Goal: Task Accomplishment & Management: Use online tool/utility

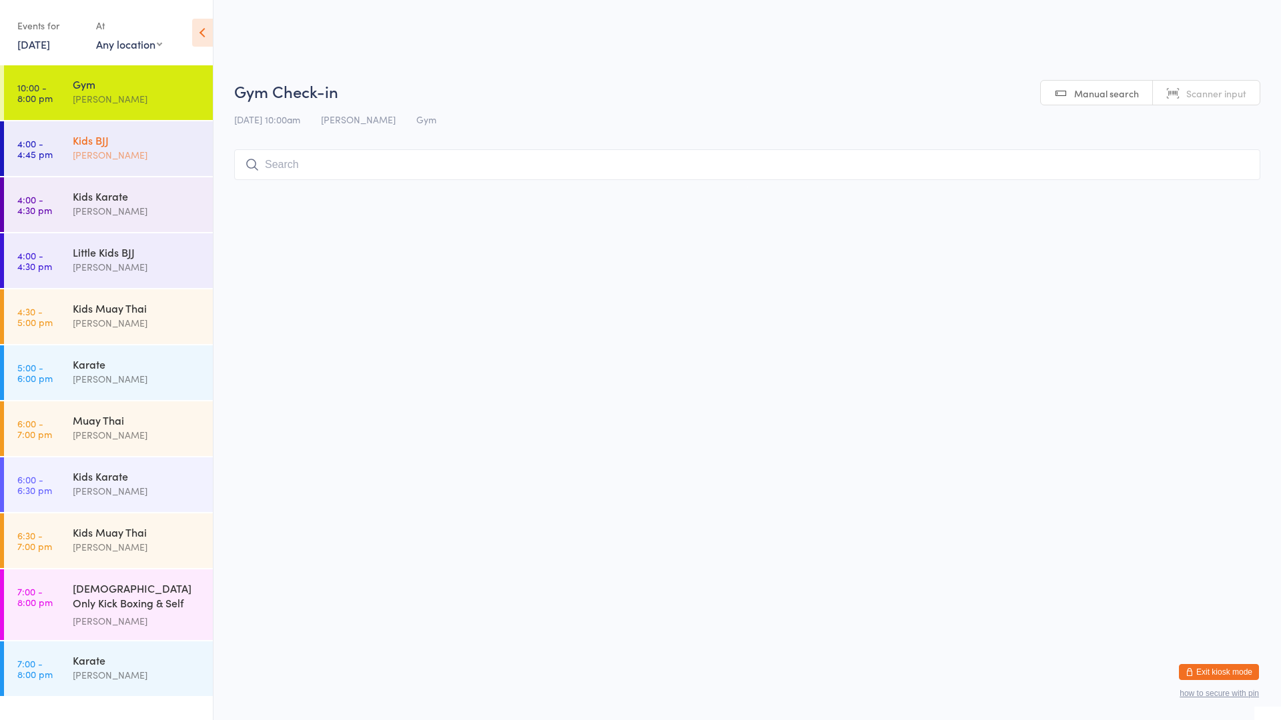
click at [119, 158] on div "[PERSON_NAME]" at bounding box center [137, 154] width 129 height 15
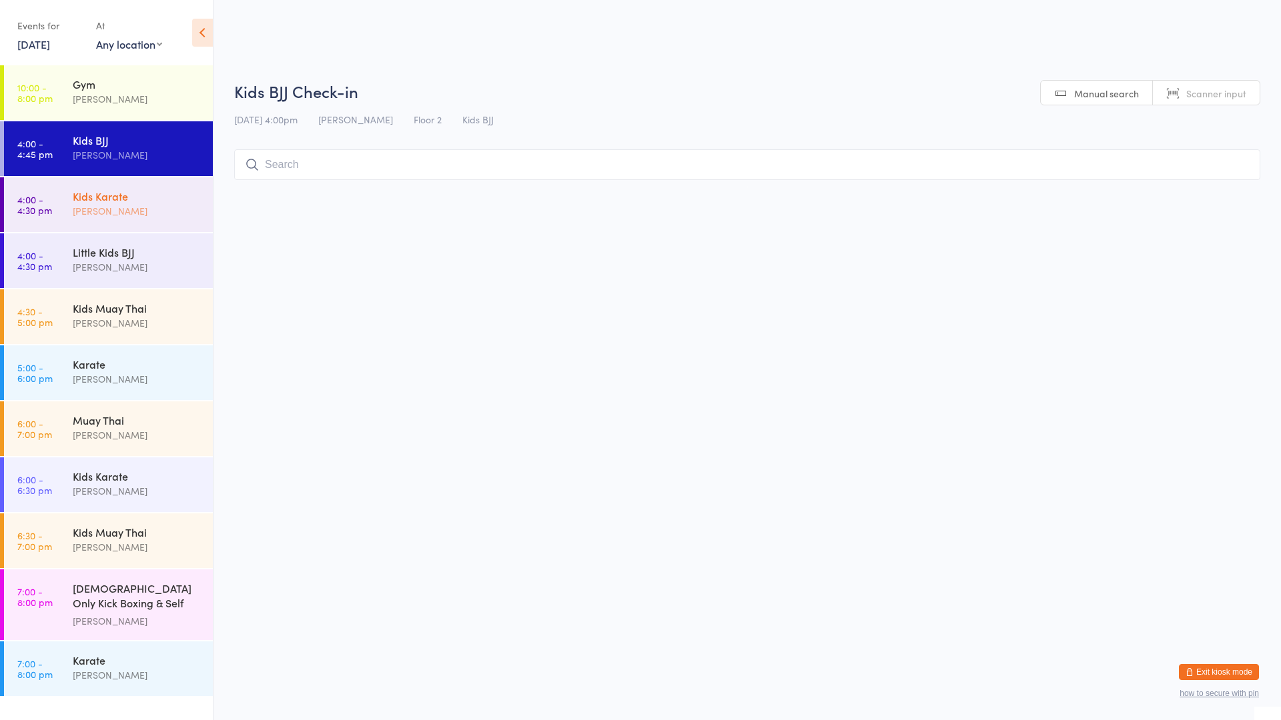
click at [85, 213] on div "[PERSON_NAME]" at bounding box center [137, 210] width 129 height 15
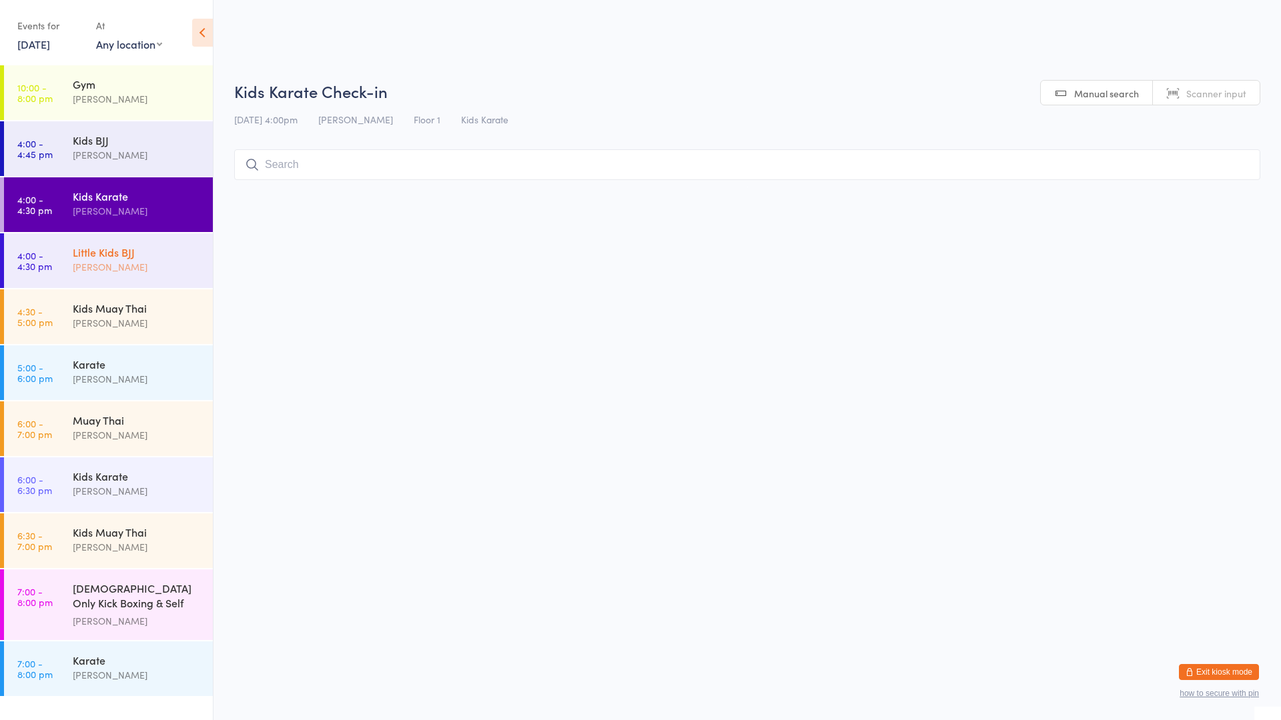
drag, startPoint x: 66, startPoint y: 268, endPoint x: 51, endPoint y: 236, distance: 34.6
click at [65, 266] on link "4:00 - 4:30 pm Little Kids BJJ [PERSON_NAME]" at bounding box center [108, 260] width 209 height 55
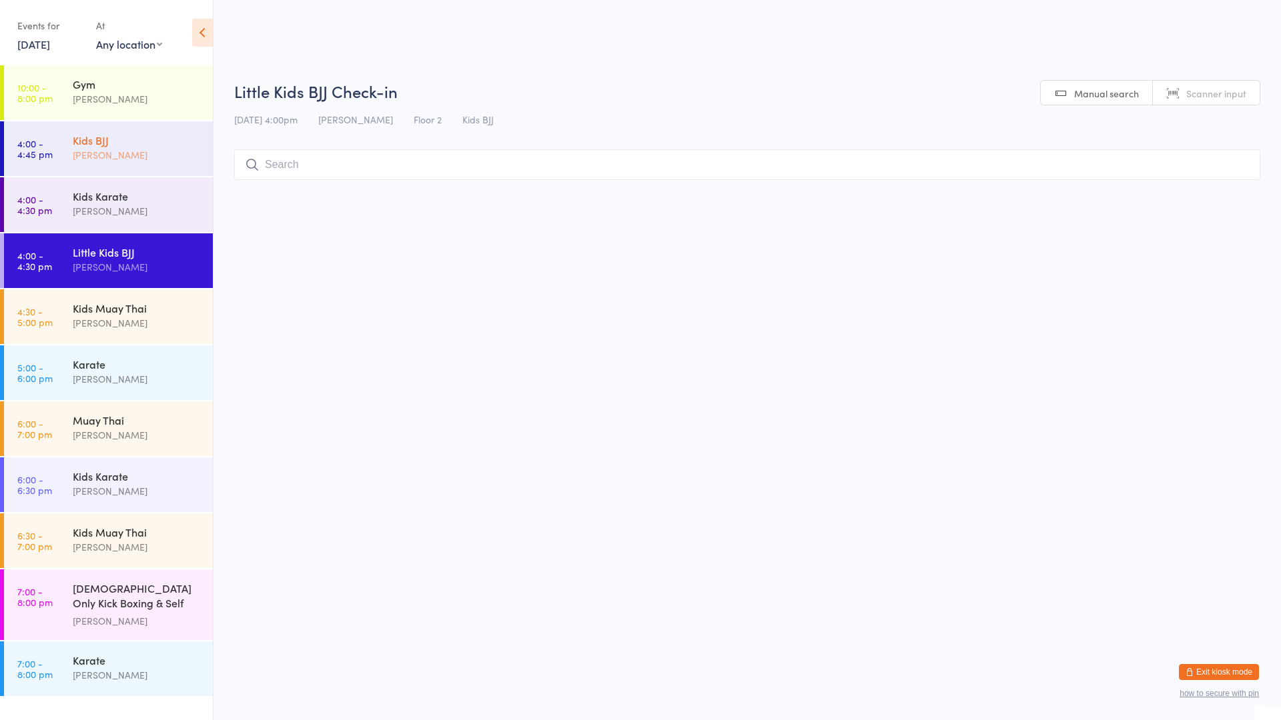
click at [179, 141] on div "Kids BJJ" at bounding box center [137, 140] width 129 height 15
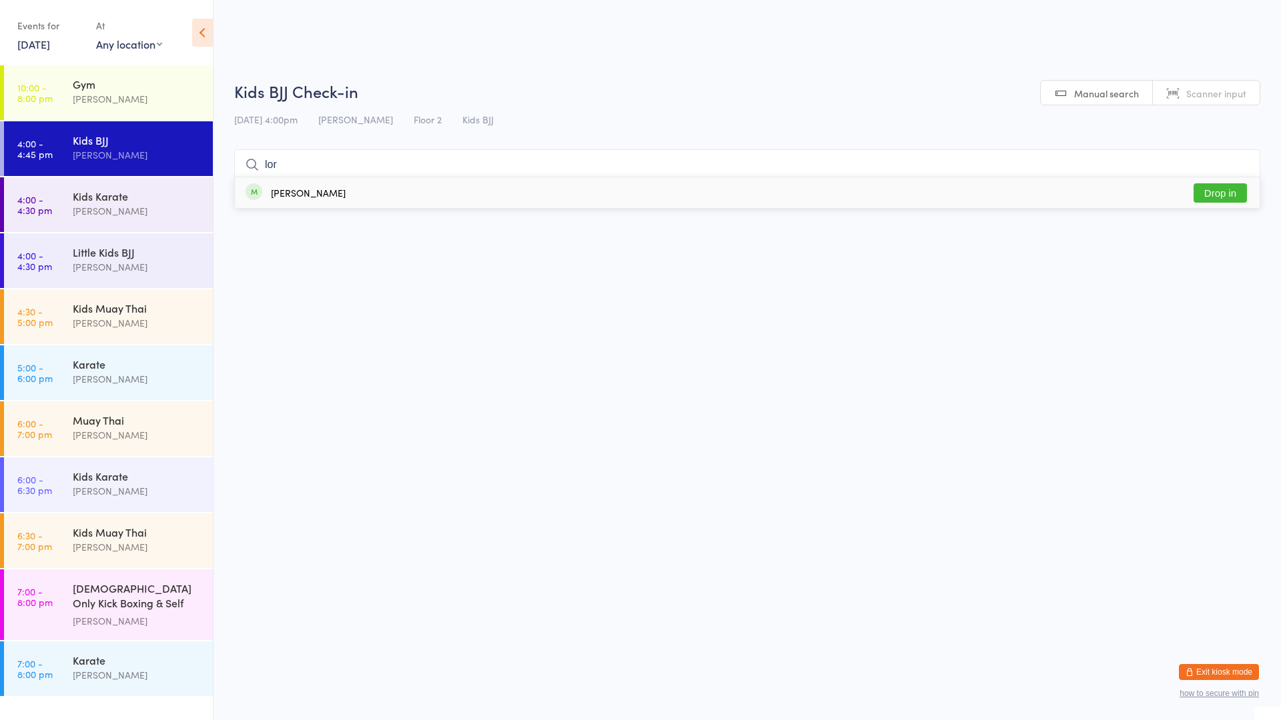
type input "lor"
click at [379, 190] on div "[PERSON_NAME] Drop in" at bounding box center [747, 192] width 1025 height 31
click at [123, 214] on div "[PERSON_NAME]" at bounding box center [137, 210] width 129 height 15
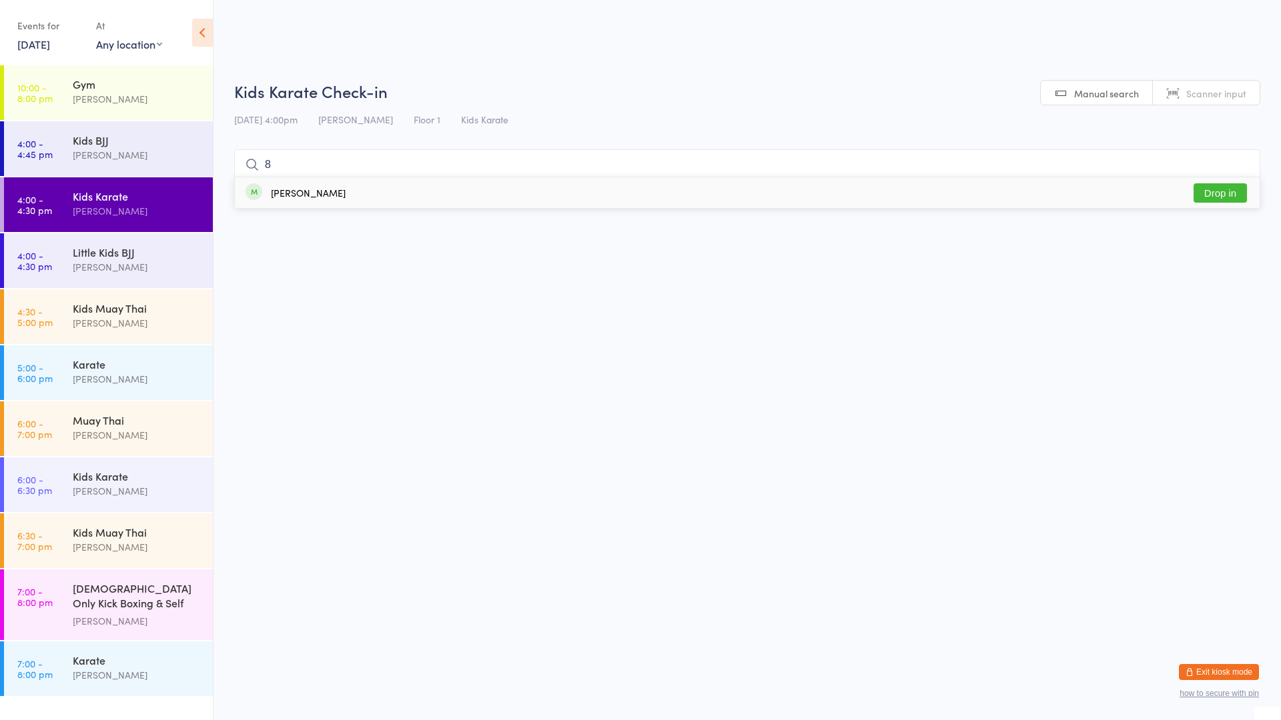
type input "8"
click at [360, 195] on div "[PERSON_NAME] Drop in" at bounding box center [747, 192] width 1025 height 31
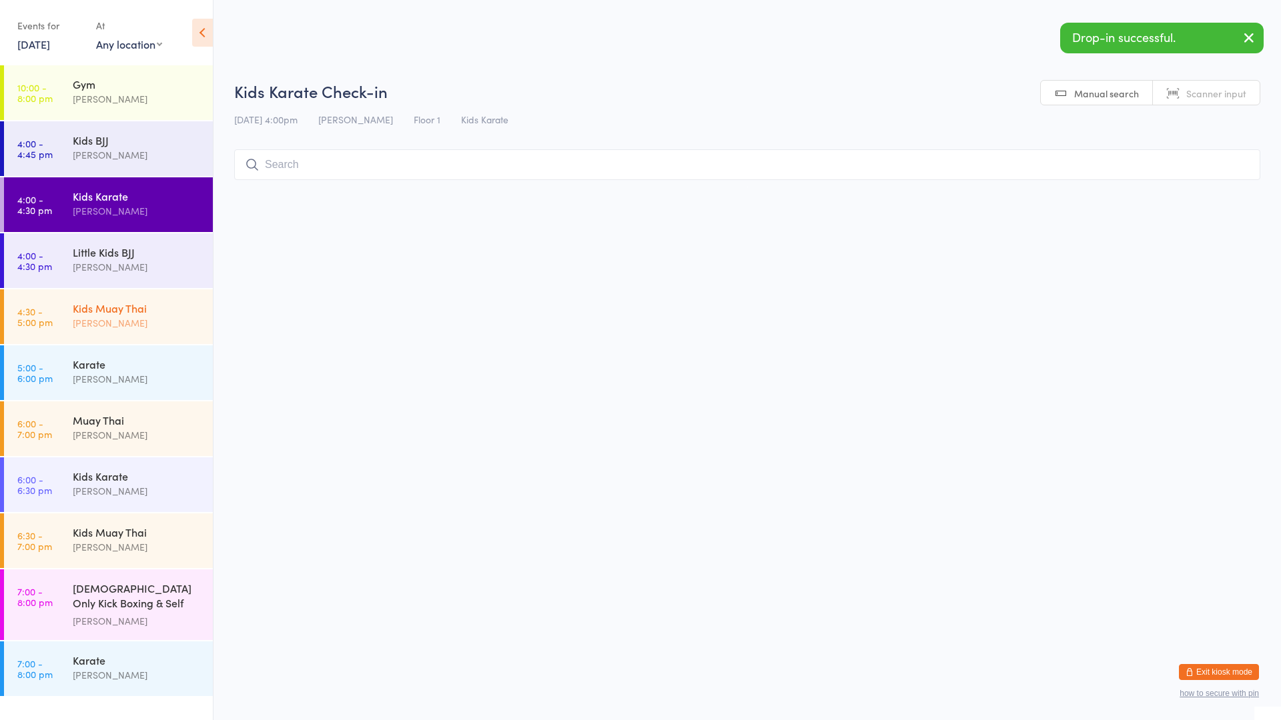
click at [120, 300] on div "Kids Muay [DEMOGRAPHIC_DATA] [PERSON_NAME]" at bounding box center [143, 316] width 140 height 53
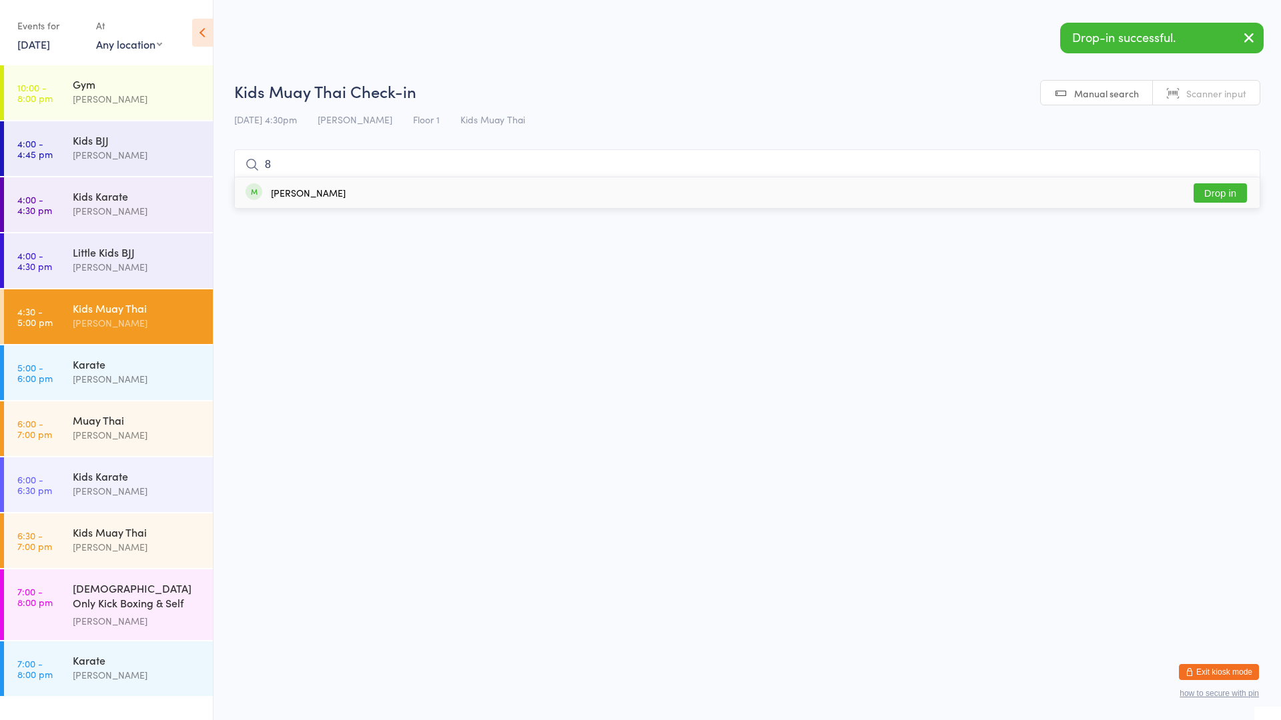
type input "8"
click at [337, 201] on div "[PERSON_NAME] Drop in" at bounding box center [747, 192] width 1025 height 31
click at [128, 382] on div "[PERSON_NAME]" at bounding box center [137, 379] width 129 height 15
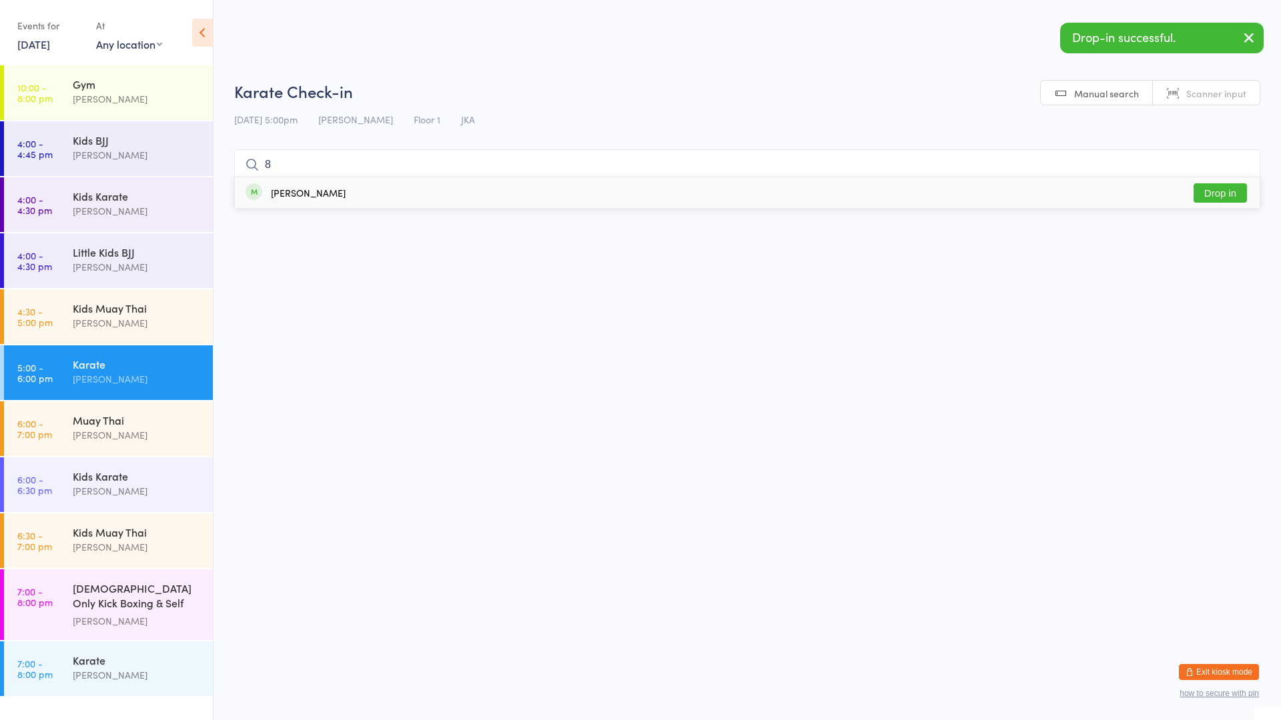
type input "8"
click at [393, 195] on div "[PERSON_NAME] Drop in" at bounding box center [747, 192] width 1025 height 31
click at [137, 466] on div "Kids Karate [PERSON_NAME]" at bounding box center [143, 484] width 140 height 53
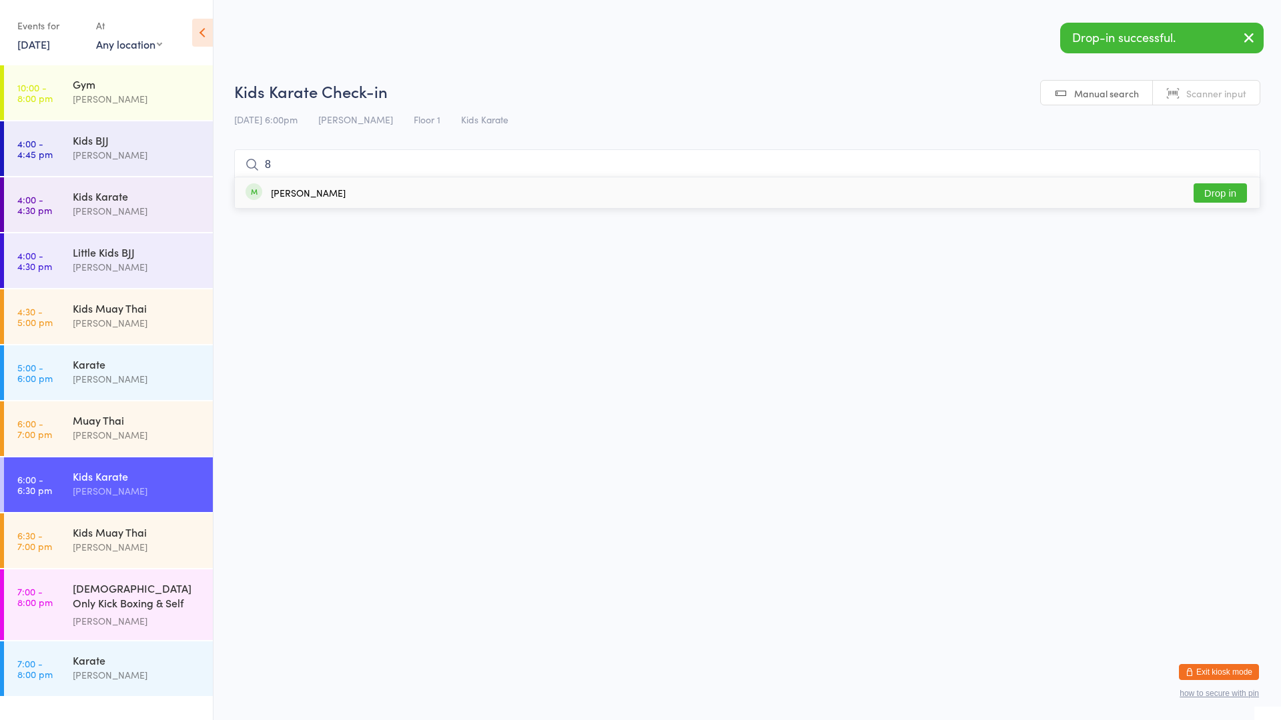
type input "8"
click at [355, 194] on div "[PERSON_NAME] Drop in" at bounding box center [747, 192] width 1025 height 31
click at [136, 521] on div "Kids Muay [DEMOGRAPHIC_DATA] [PERSON_NAME]" at bounding box center [143, 540] width 140 height 53
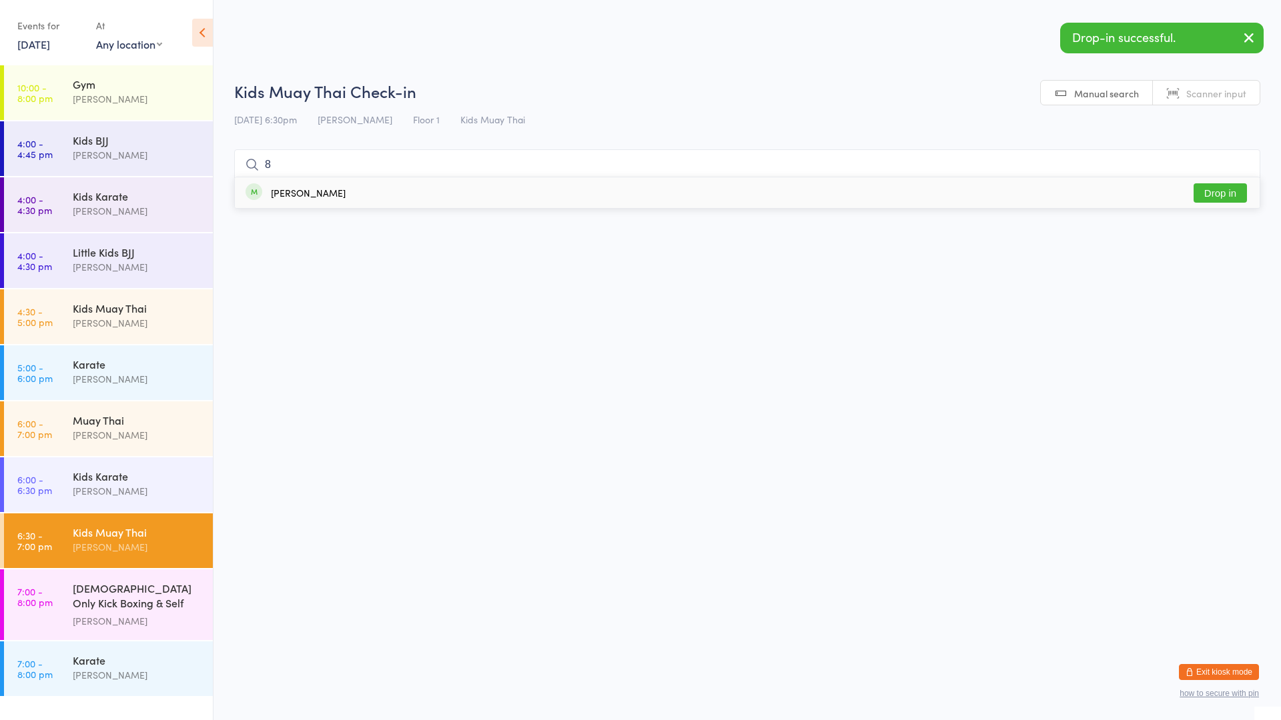
type input "8"
click at [407, 202] on div "[PERSON_NAME] Drop in" at bounding box center [747, 192] width 1025 height 31
click at [132, 171] on div "Kids BJJ [PERSON_NAME]" at bounding box center [143, 147] width 140 height 53
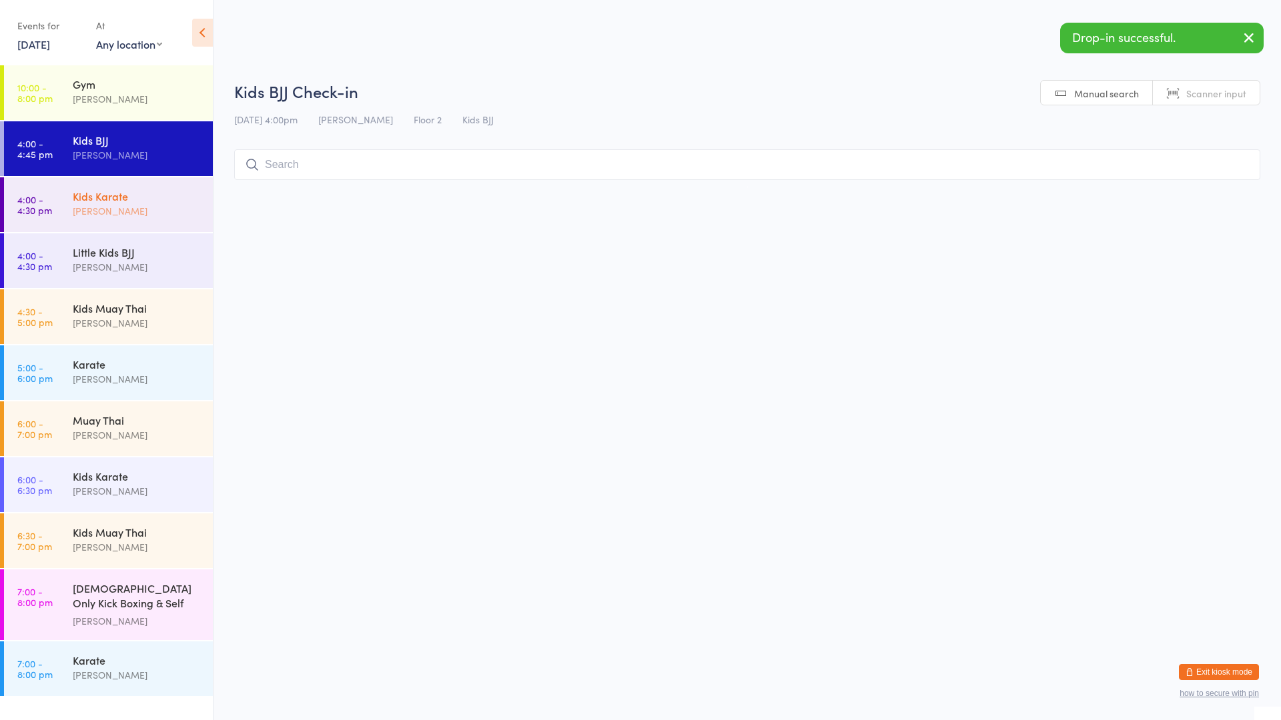
click at [112, 187] on div "Kids Karate [PERSON_NAME]" at bounding box center [143, 203] width 140 height 53
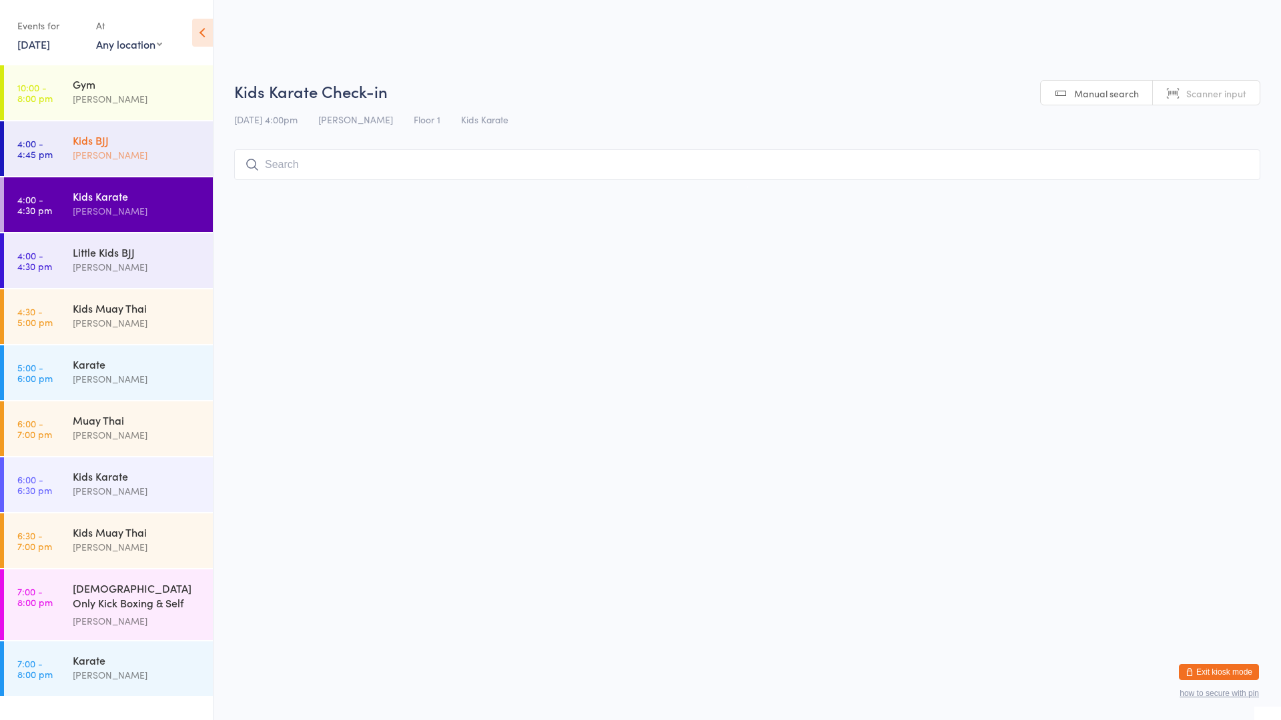
click at [109, 140] on div "Kids BJJ" at bounding box center [137, 140] width 129 height 15
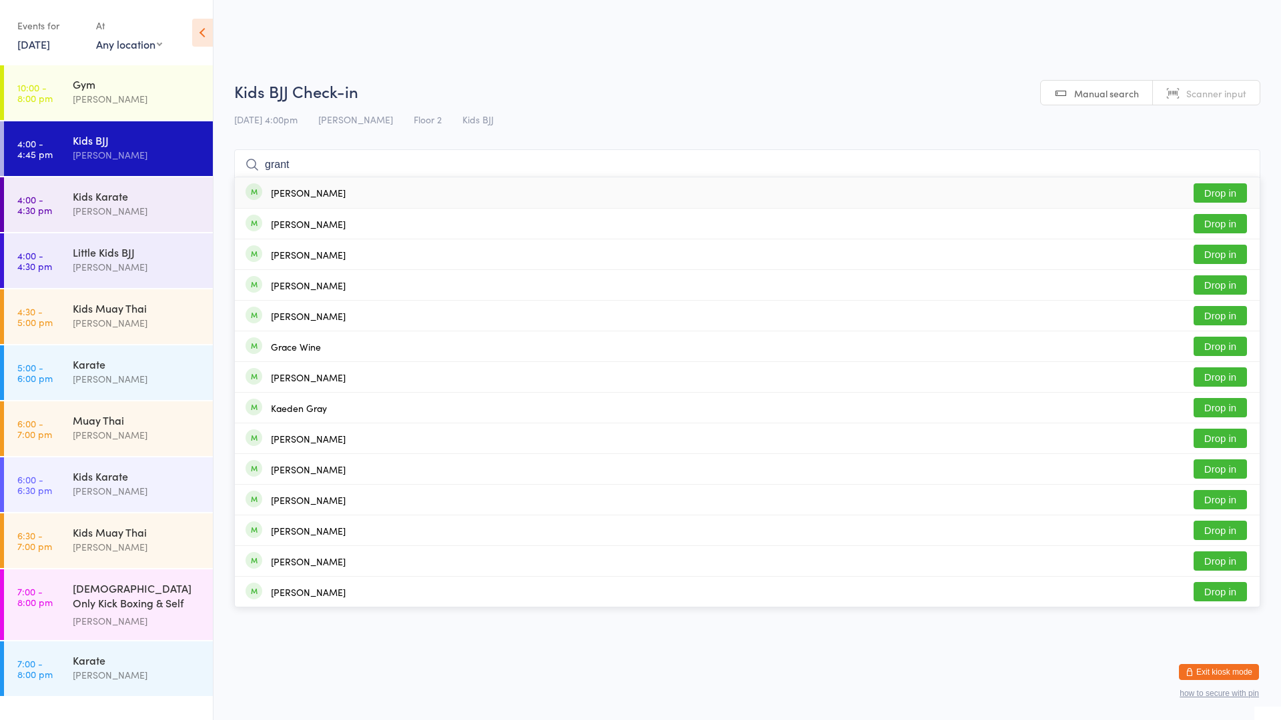
type input "grant"
click at [535, 187] on div "[PERSON_NAME] Drop in" at bounding box center [747, 192] width 1025 height 31
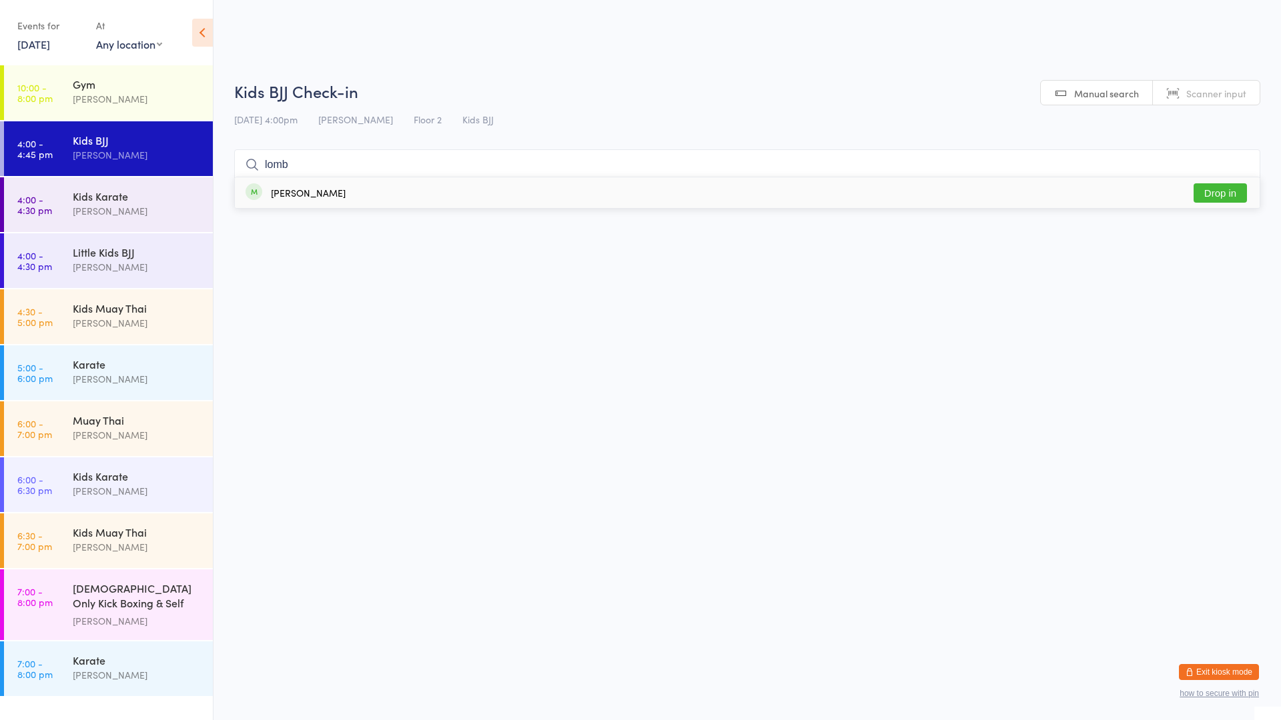
type input "lomb"
click at [478, 184] on div "[PERSON_NAME] Drop in" at bounding box center [747, 192] width 1025 height 31
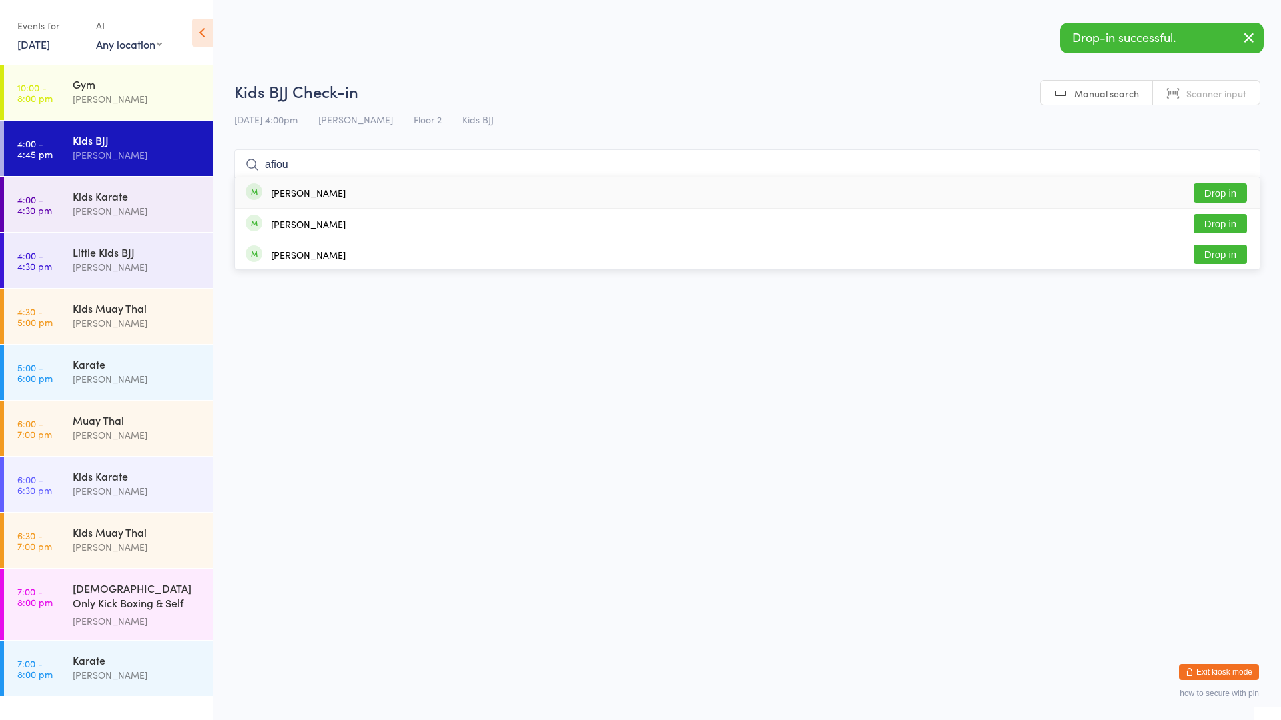
type input "afiou"
click at [470, 190] on div "[PERSON_NAME] Drop in" at bounding box center [747, 192] width 1025 height 31
type input "afio"
click at [522, 219] on div "[PERSON_NAME] Drop in" at bounding box center [747, 224] width 1025 height 30
type input "afiou"
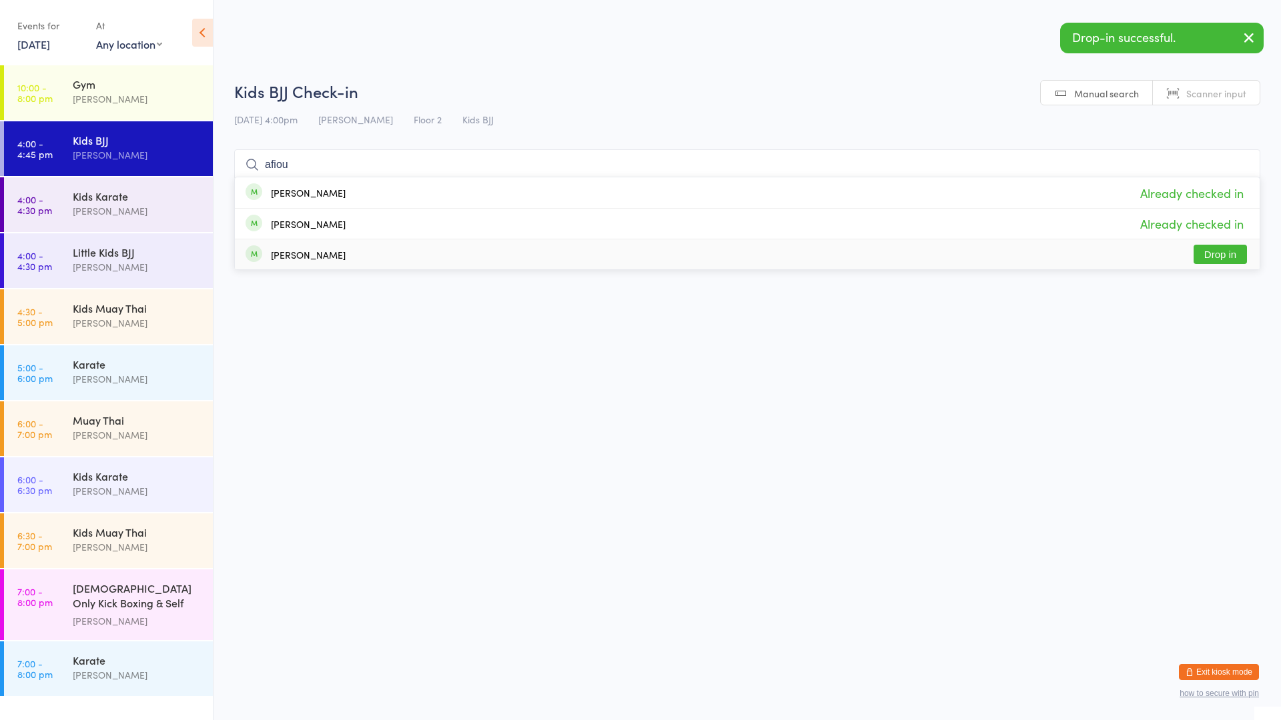
drag, startPoint x: 520, startPoint y: 248, endPoint x: 527, endPoint y: 249, distance: 6.8
click at [527, 249] on div "[PERSON_NAME] Drop in" at bounding box center [747, 254] width 1025 height 30
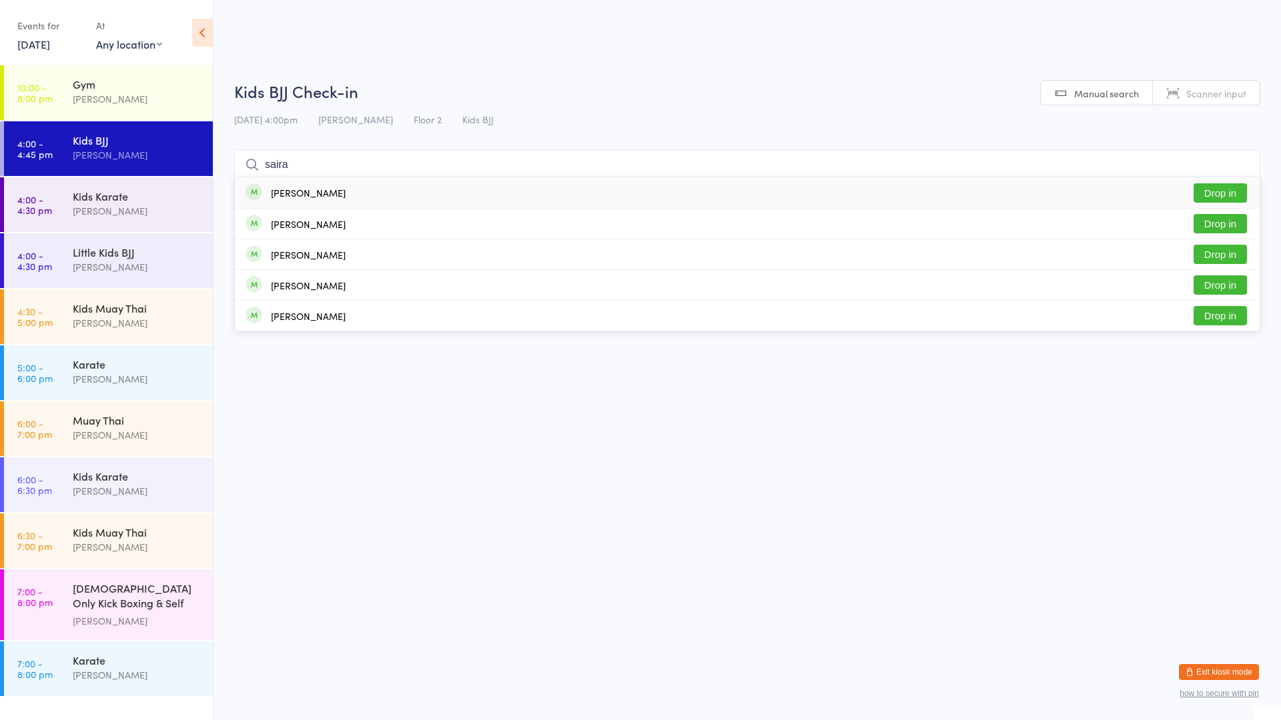
type input "saira"
click at [1218, 192] on button "Drop in" at bounding box center [1219, 192] width 53 height 19
type input "austin"
click at [373, 231] on div "[PERSON_NAME] Drop in" at bounding box center [747, 224] width 1025 height 30
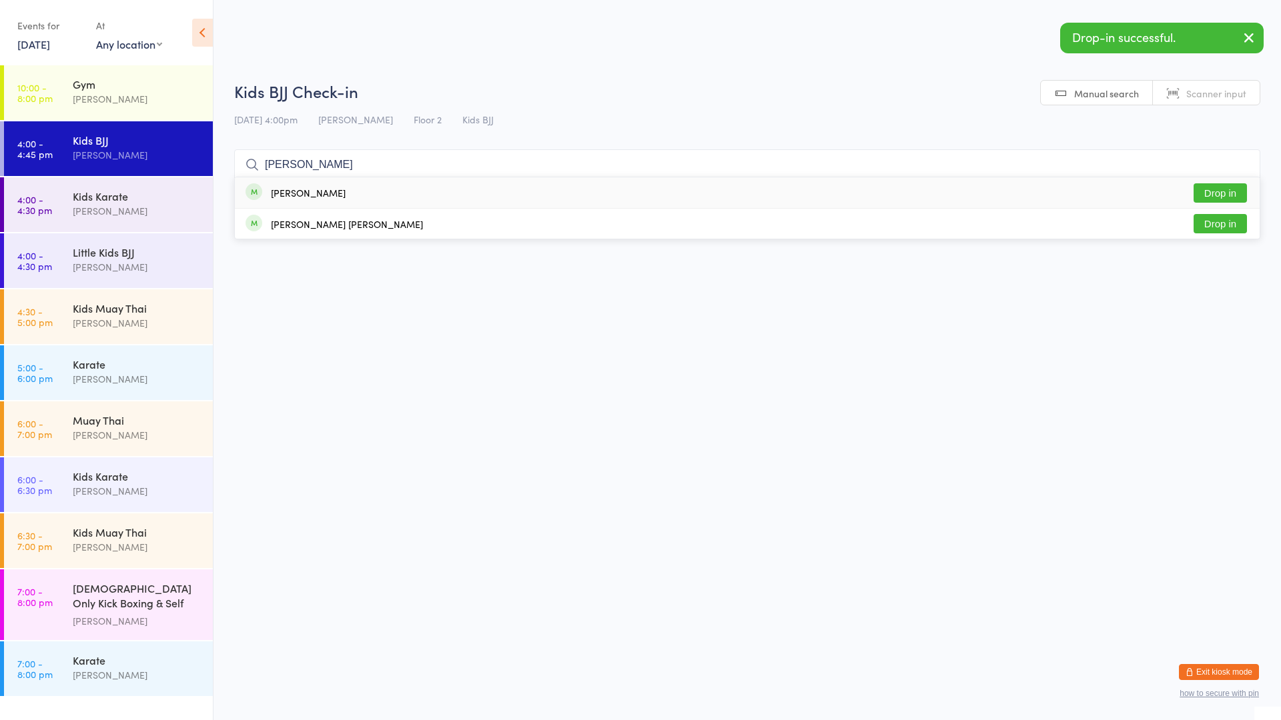
type input "[PERSON_NAME]"
click at [320, 188] on div "[PERSON_NAME]" at bounding box center [308, 192] width 75 height 11
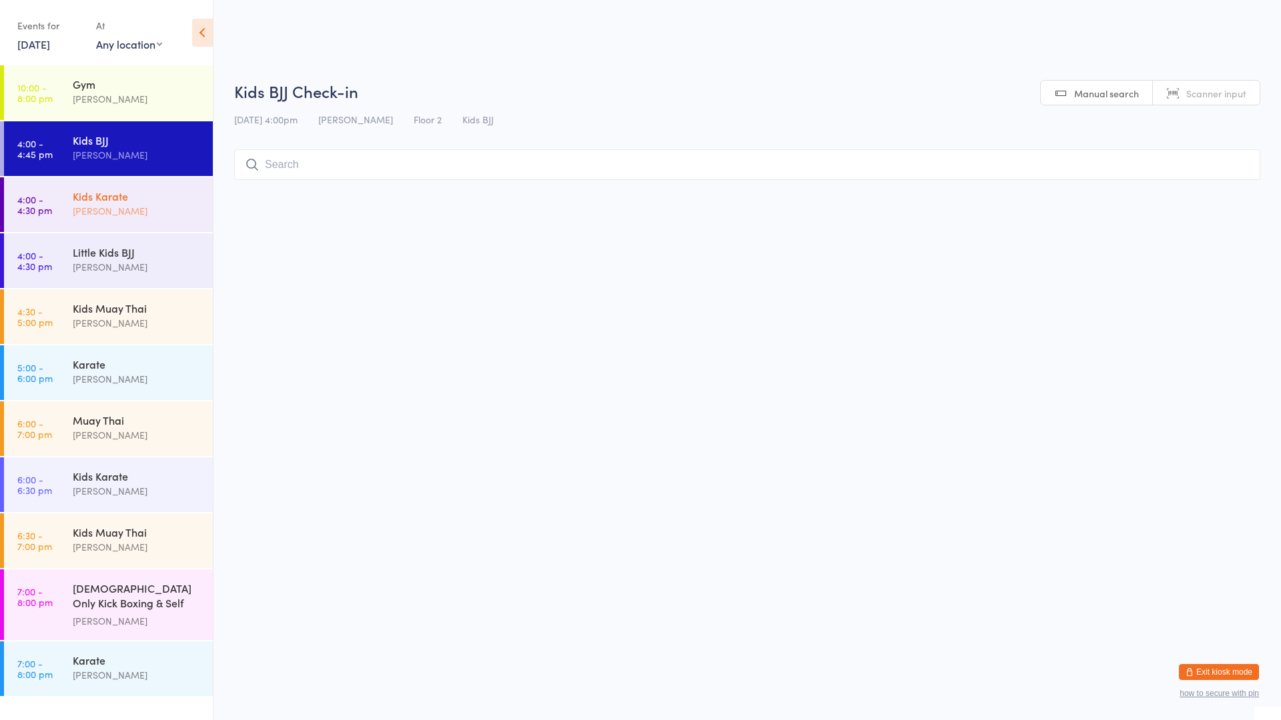
click at [76, 205] on div "[PERSON_NAME]" at bounding box center [137, 210] width 129 height 15
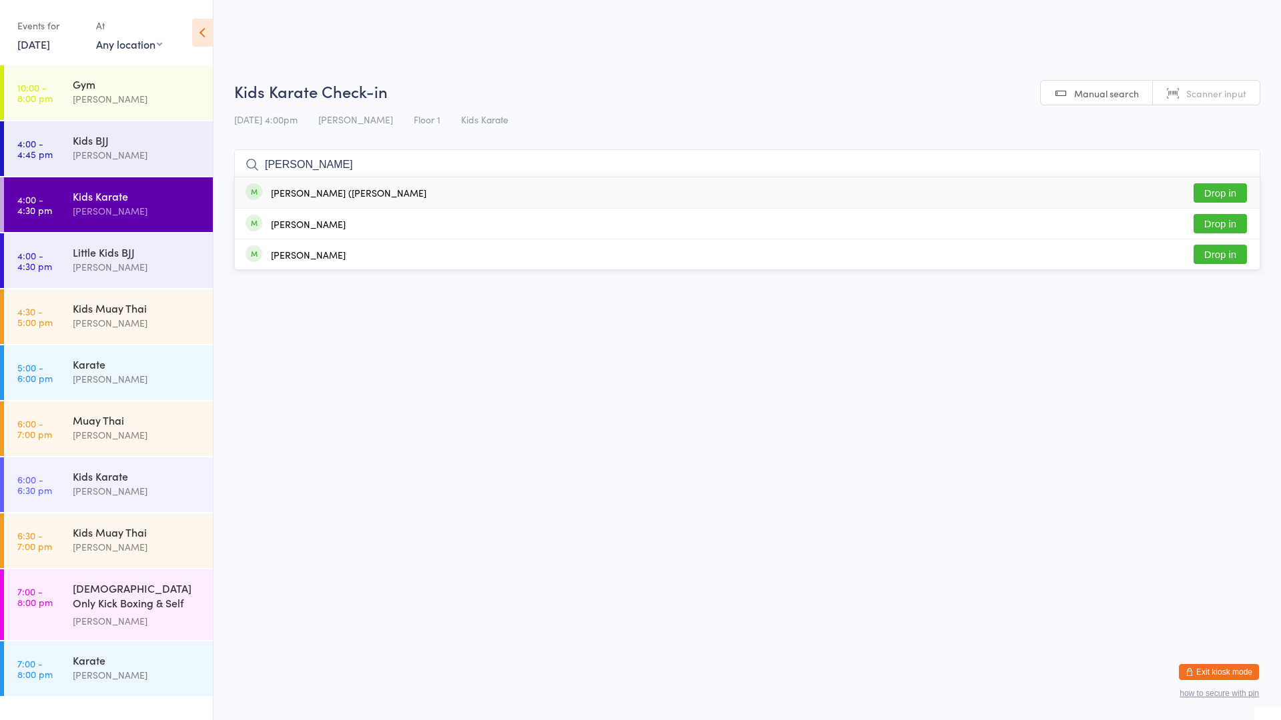
type input "[PERSON_NAME]"
click at [266, 200] on div "[PERSON_NAME] ([PERSON_NAME]) [PERSON_NAME] Drop in" at bounding box center [747, 192] width 1025 height 31
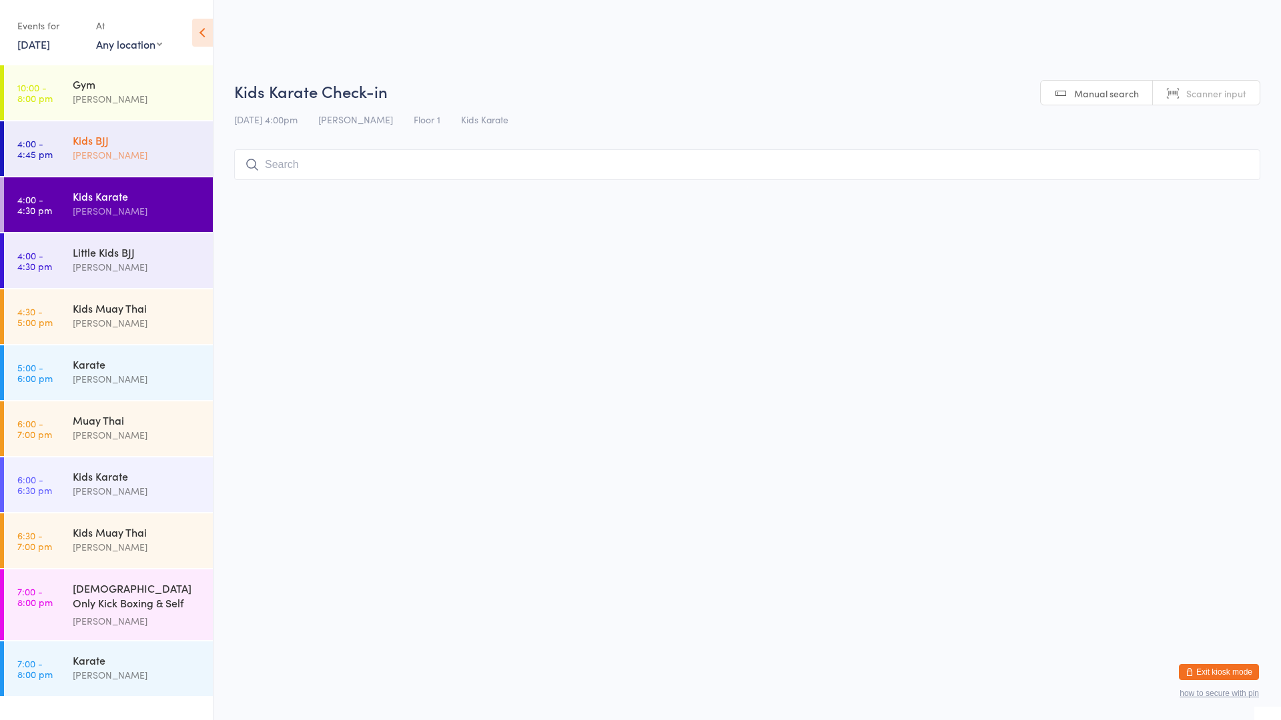
click at [111, 155] on div "[PERSON_NAME]" at bounding box center [137, 154] width 129 height 15
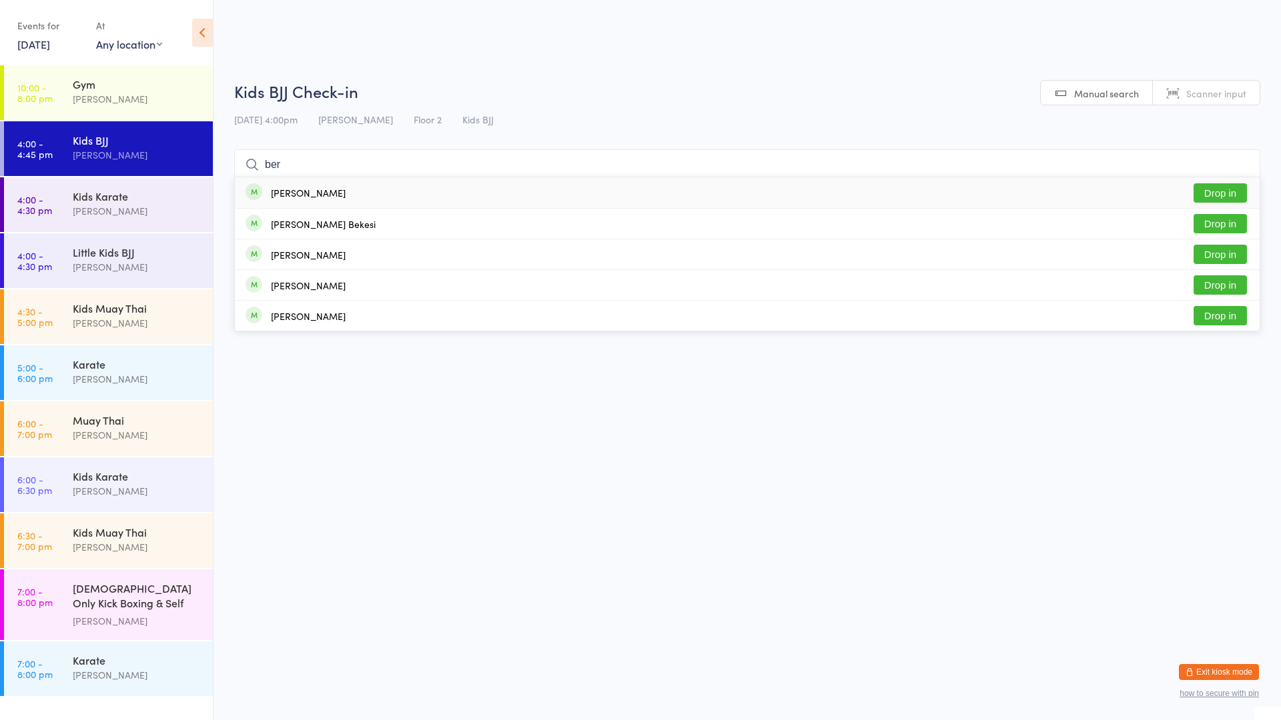
type input "ber"
click at [304, 192] on div "[PERSON_NAME]" at bounding box center [308, 192] width 75 height 11
type input "luka"
click at [1213, 193] on button "Drop in" at bounding box center [1219, 192] width 53 height 19
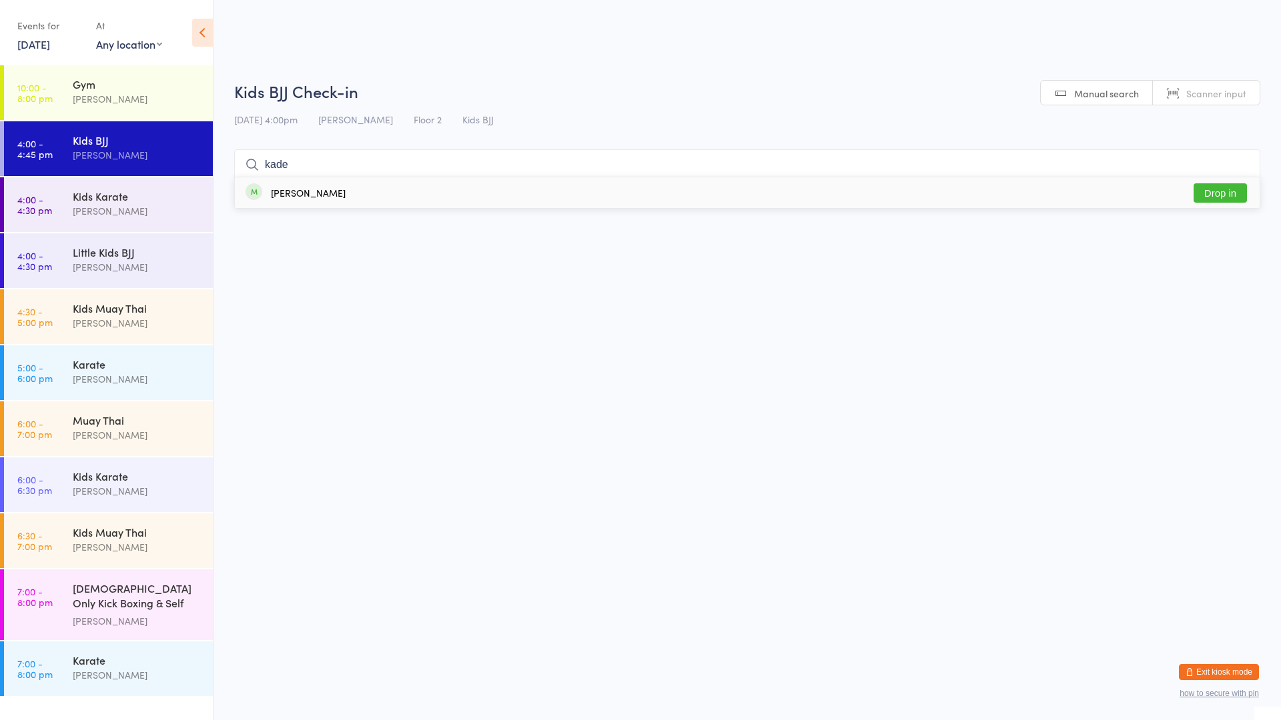
type input "kaden"
type input "[PERSON_NAME]"
drag, startPoint x: 1231, startPoint y: 195, endPoint x: 789, endPoint y: 109, distance: 451.1
click at [1223, 197] on button "Drop in" at bounding box center [1219, 192] width 53 height 19
click at [180, 218] on div "[PERSON_NAME]" at bounding box center [137, 210] width 129 height 15
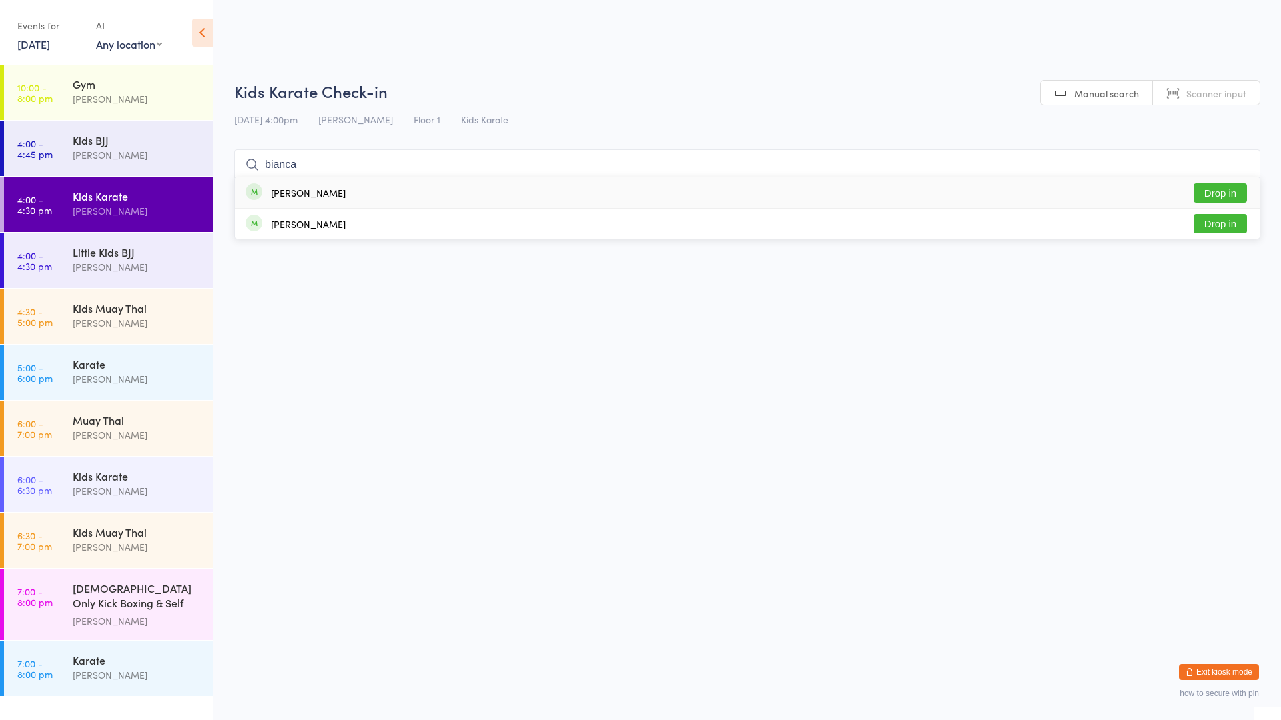
type input "bianca"
click at [1199, 190] on button "Drop in" at bounding box center [1219, 192] width 53 height 19
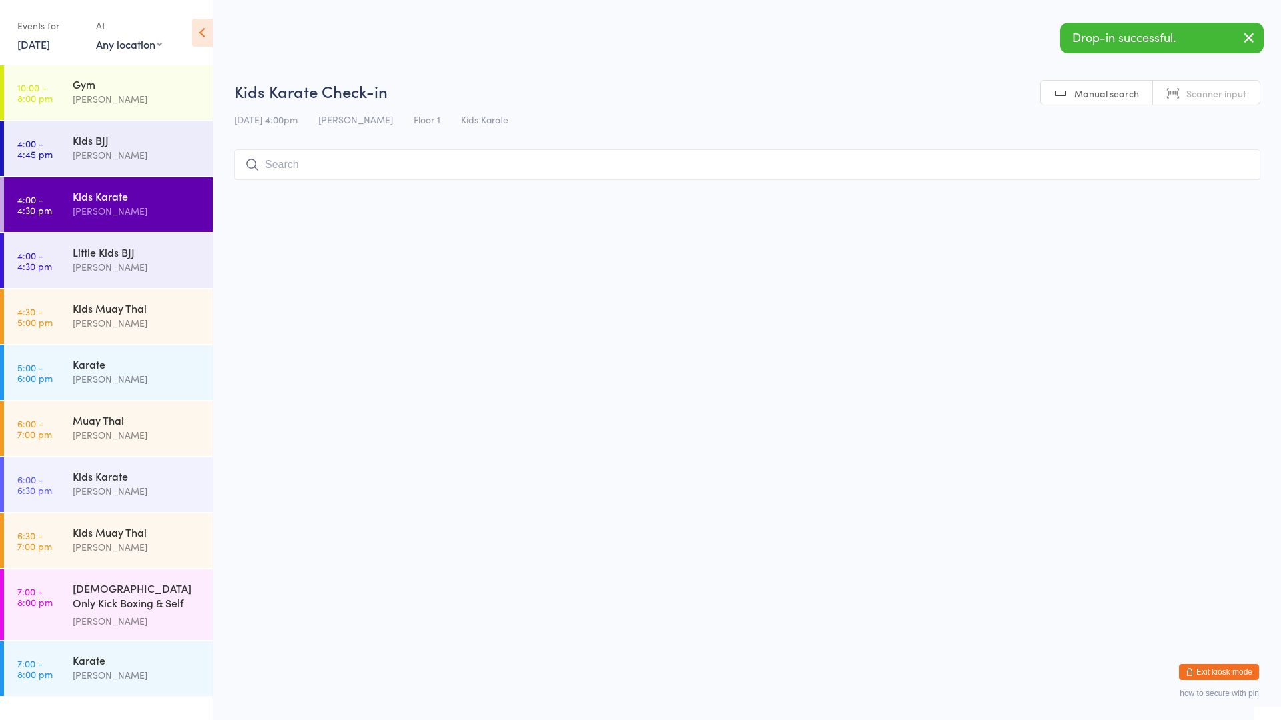
click at [135, 203] on div "[PERSON_NAME]" at bounding box center [137, 210] width 129 height 15
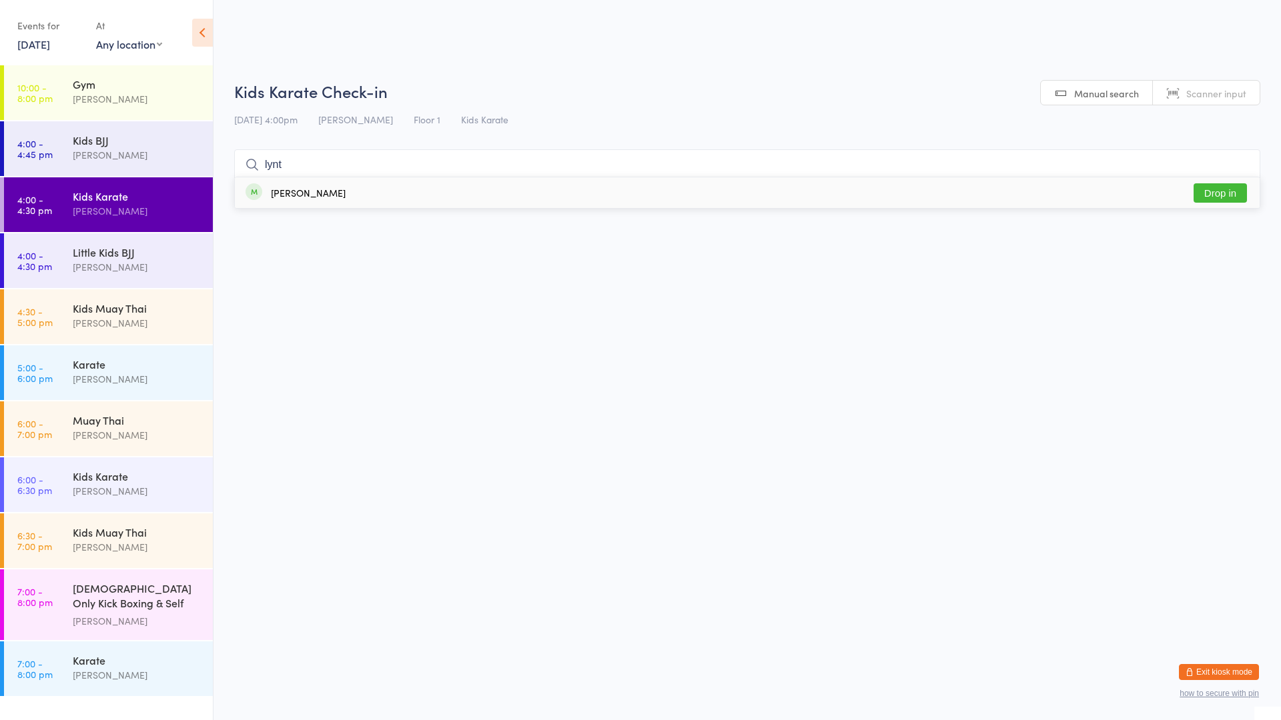
type input "lynt"
click at [1236, 189] on button "Drop in" at bounding box center [1219, 192] width 53 height 19
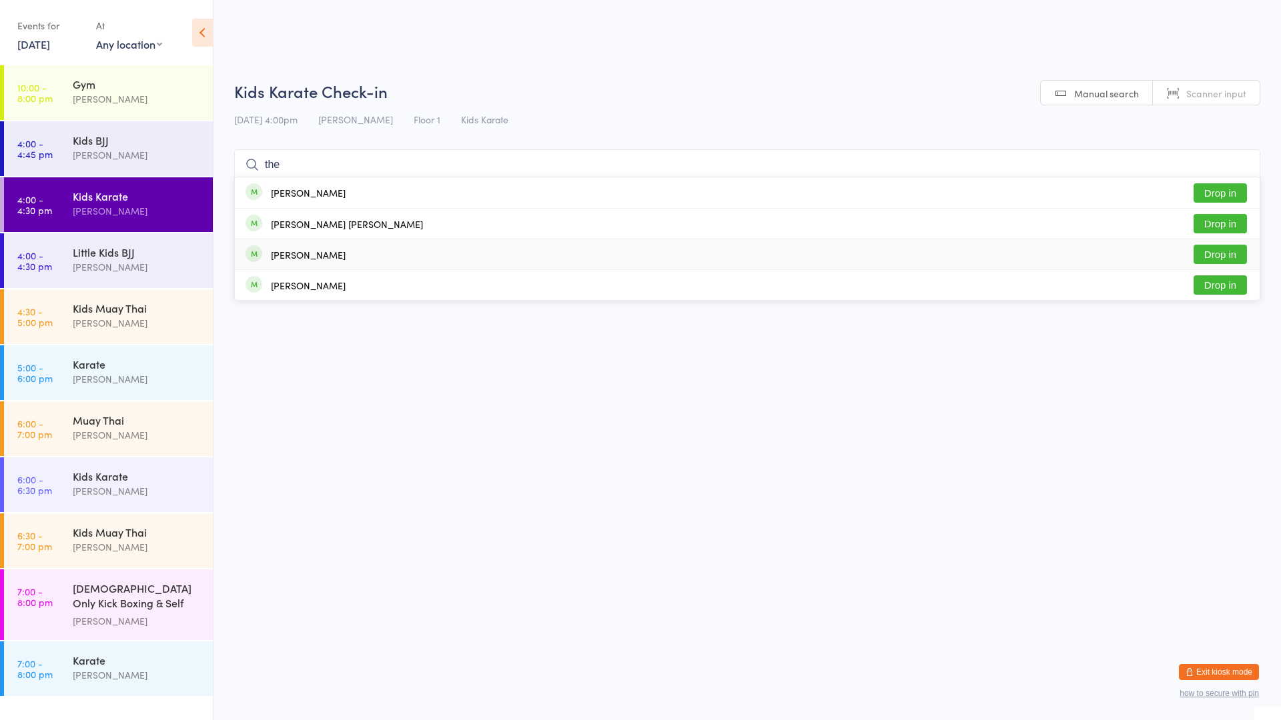
type input "the"
click at [422, 263] on div "[PERSON_NAME] Drop in" at bounding box center [747, 254] width 1025 height 30
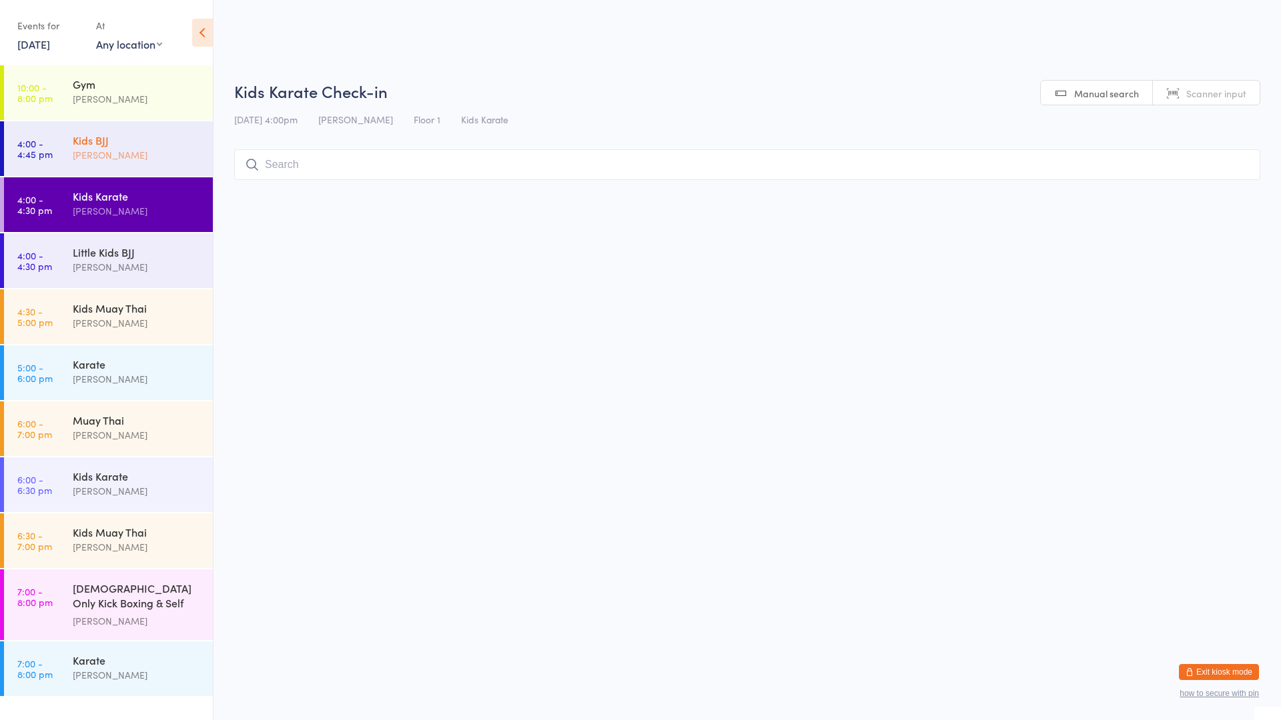
click at [132, 145] on div "Kids BJJ" at bounding box center [137, 140] width 129 height 15
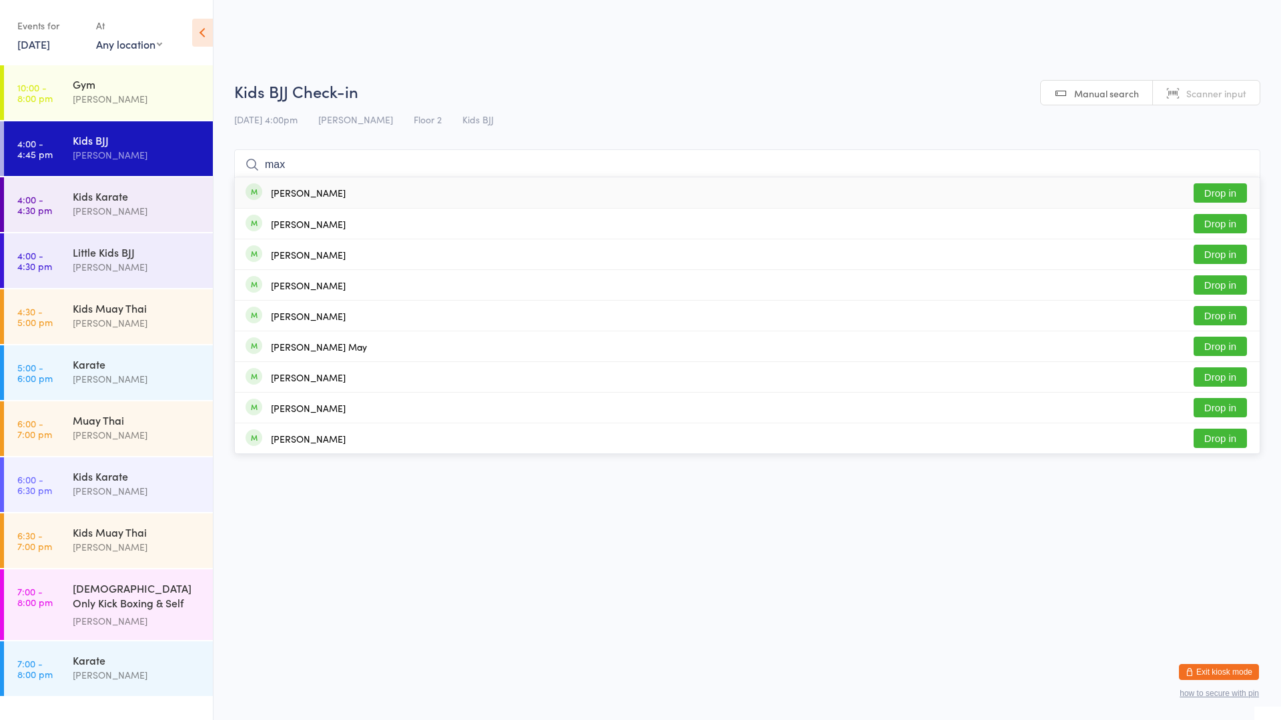
type input "max"
click at [358, 194] on div "[PERSON_NAME] Drop in" at bounding box center [747, 192] width 1025 height 31
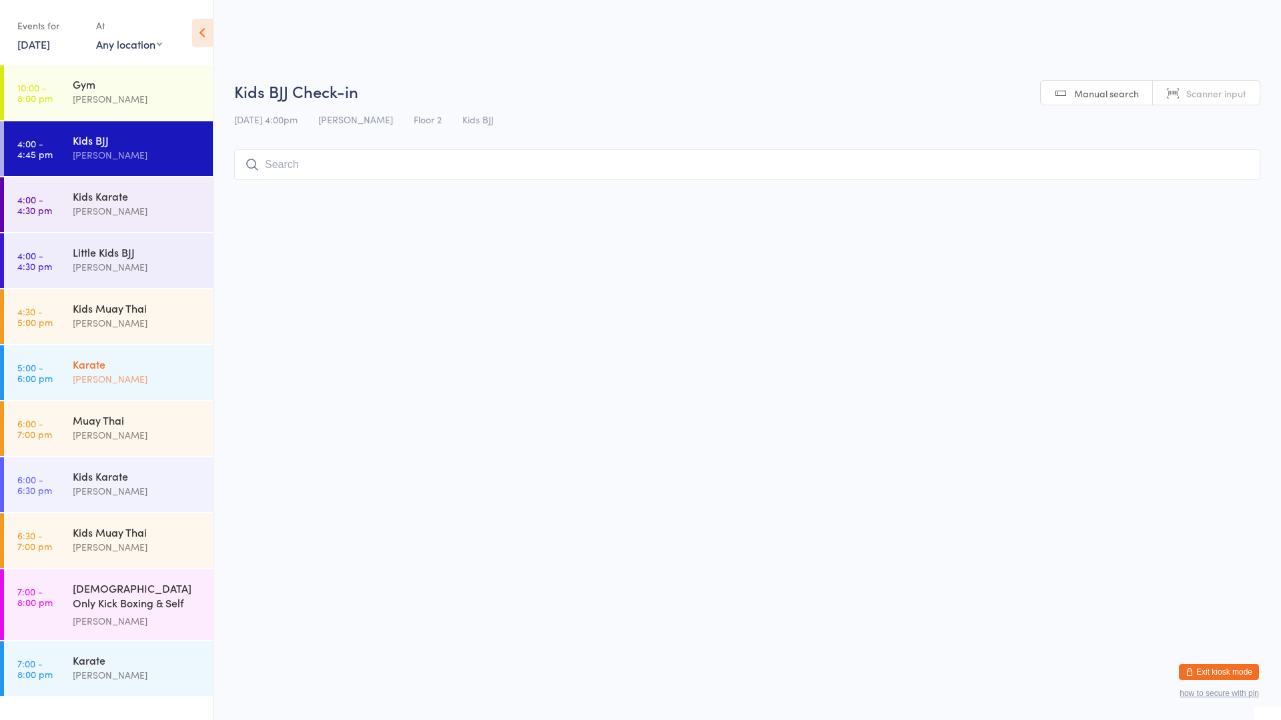
click at [174, 366] on div "Karate" at bounding box center [137, 364] width 129 height 15
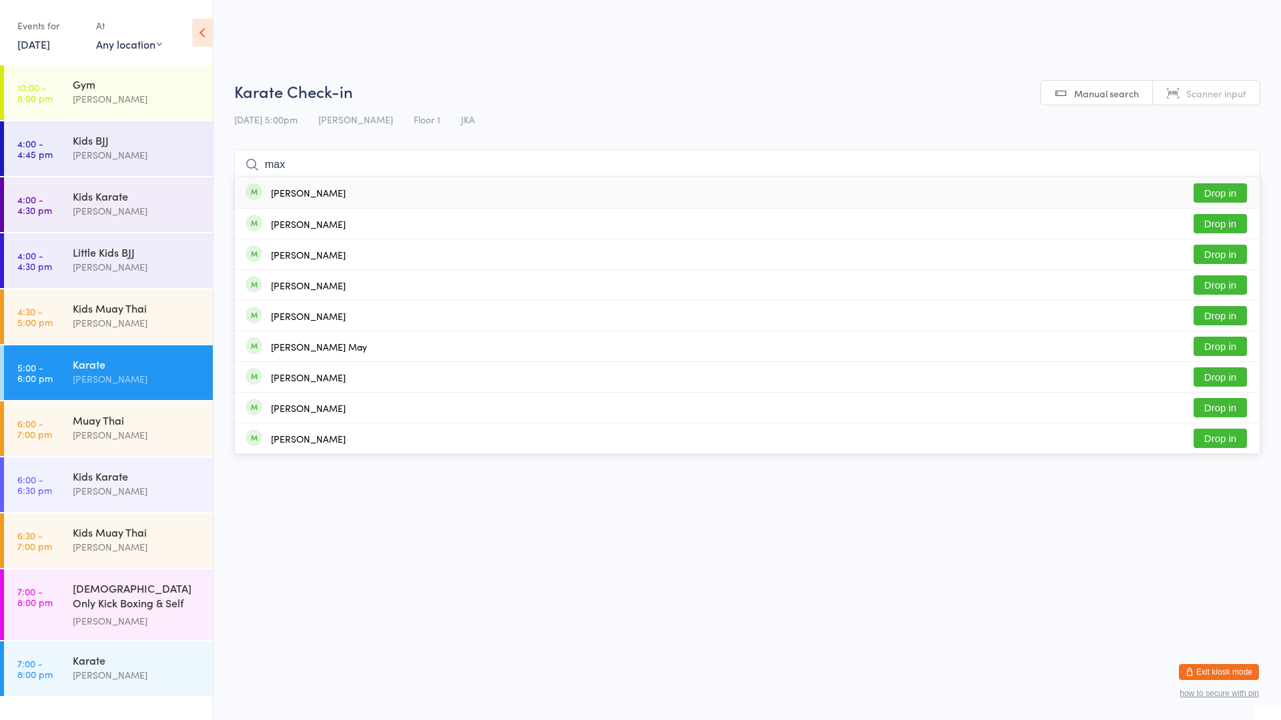
type input "max"
click at [334, 190] on div "[PERSON_NAME] Drop in" at bounding box center [747, 192] width 1025 height 31
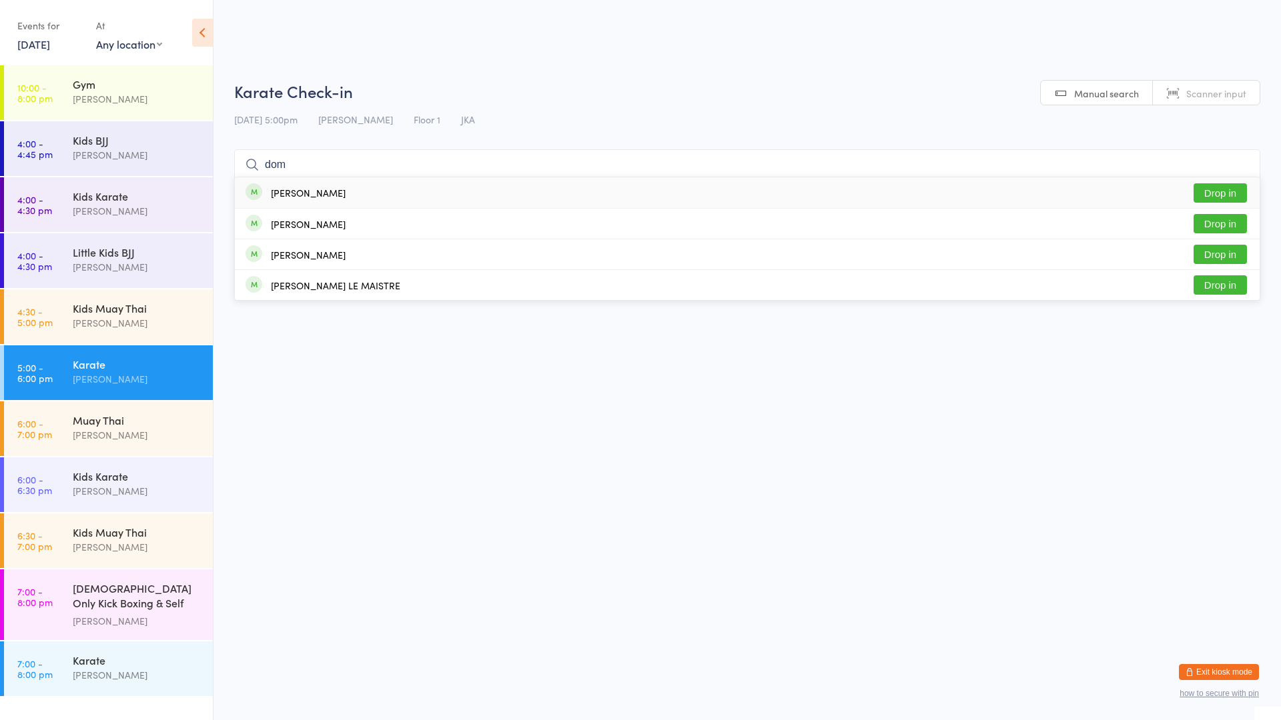
type input "dom"
click at [1216, 187] on button "Drop in" at bounding box center [1219, 192] width 53 height 19
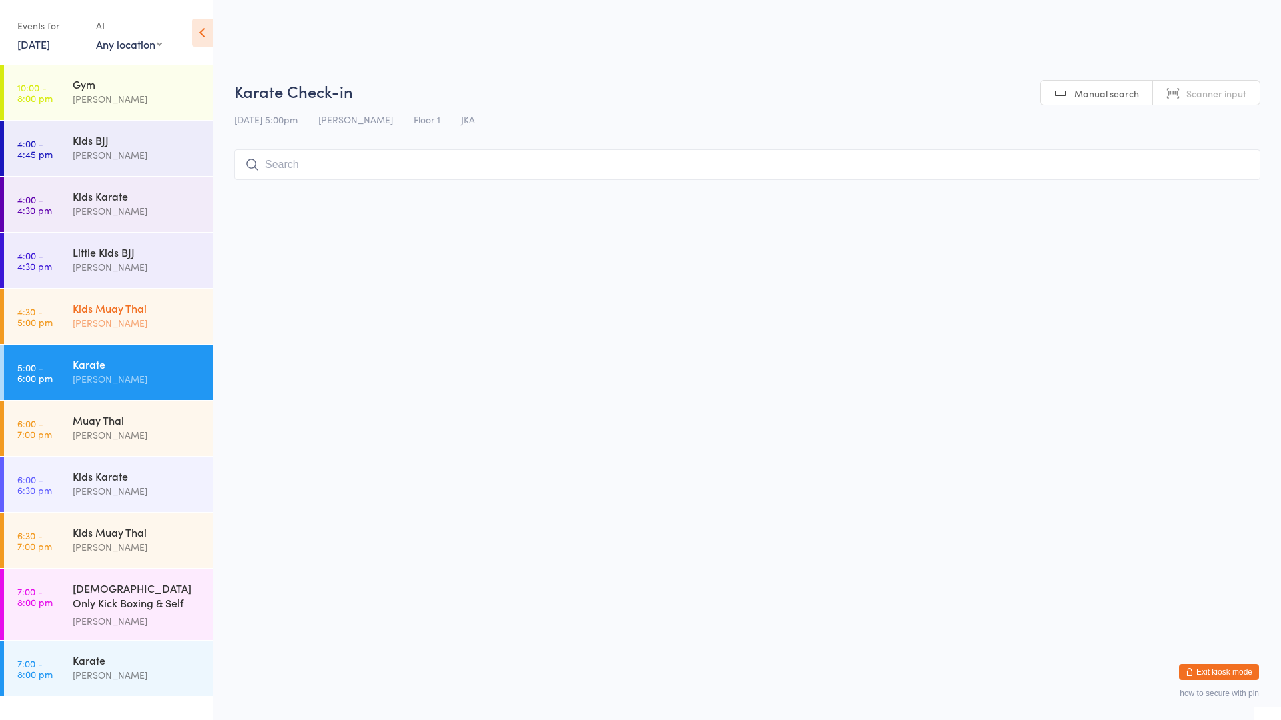
click at [112, 326] on div "[PERSON_NAME]" at bounding box center [137, 323] width 129 height 15
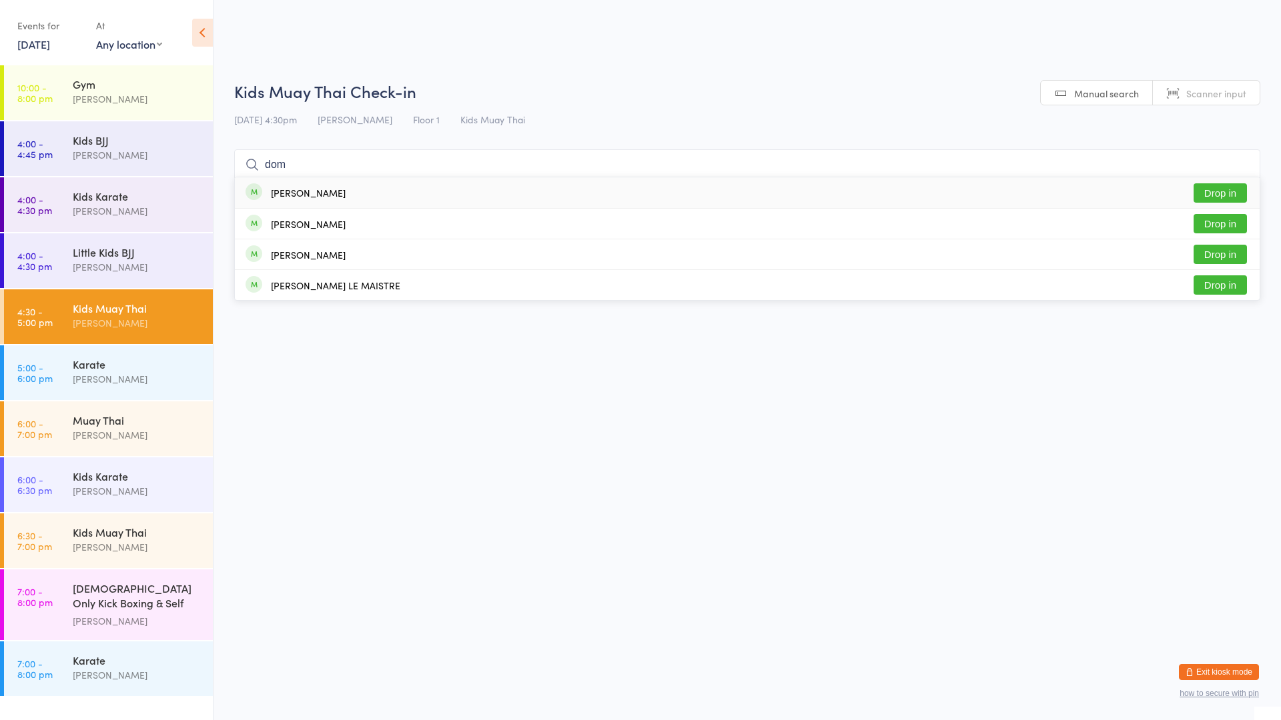
type input "dom"
click at [1214, 190] on button "Drop in" at bounding box center [1219, 192] width 53 height 19
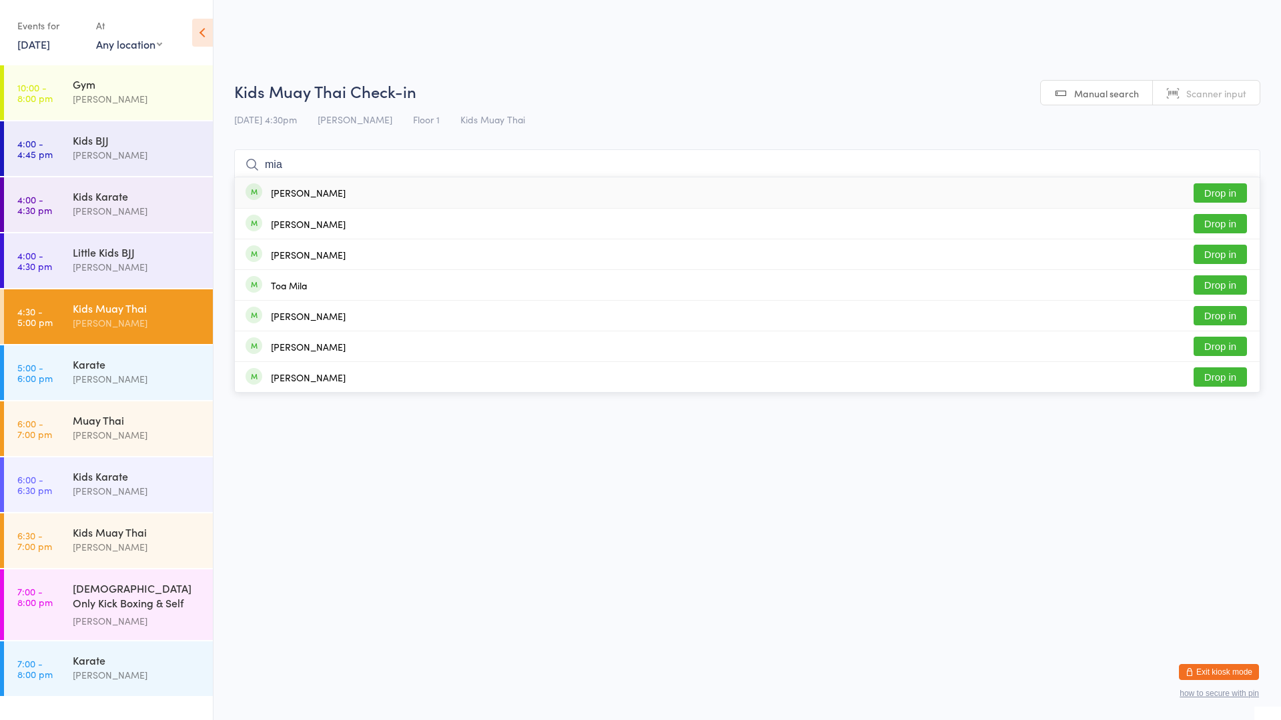
type input "mia"
click at [1213, 190] on button "Drop in" at bounding box center [1219, 192] width 53 height 19
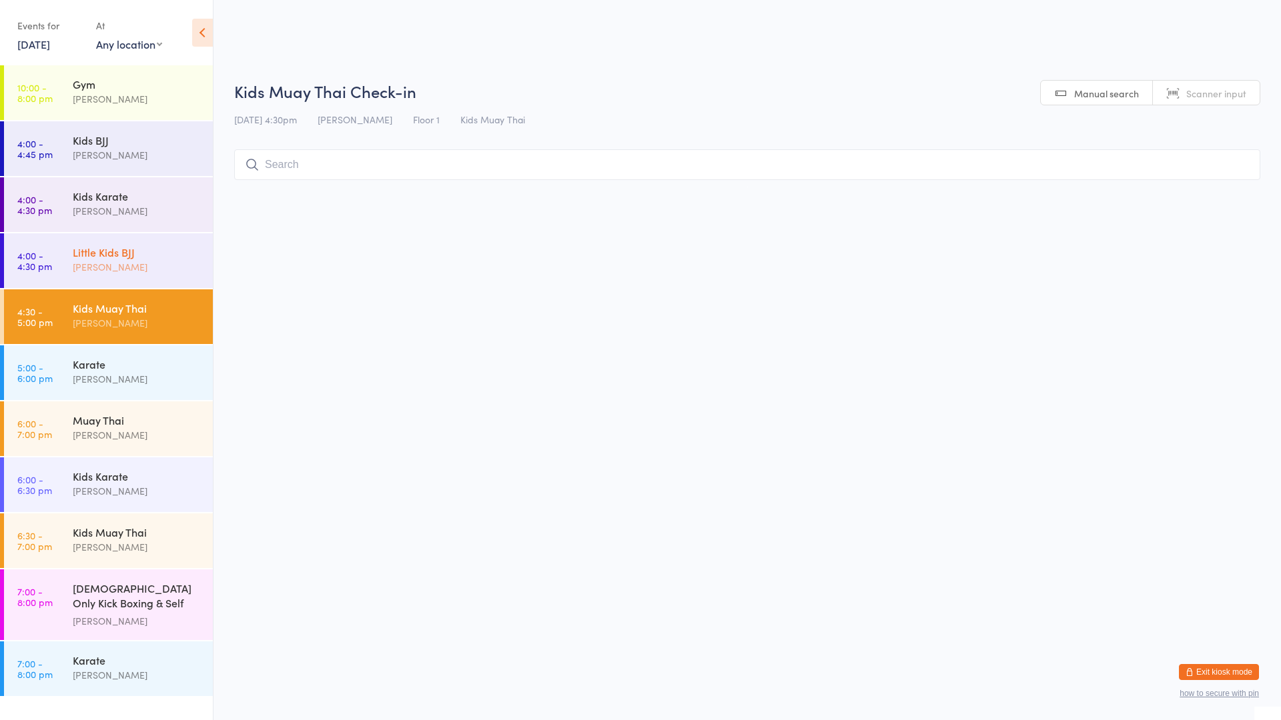
click at [141, 252] on div "Little Kids BJJ" at bounding box center [137, 252] width 129 height 15
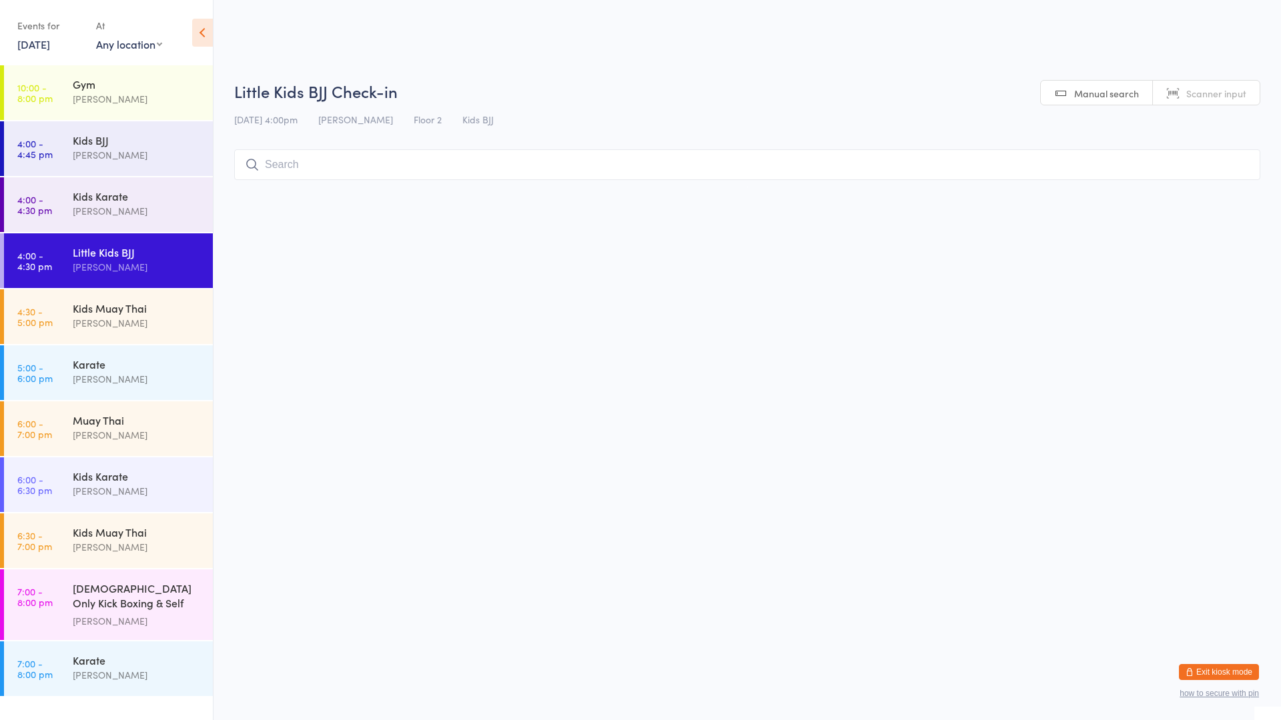
type input "w"
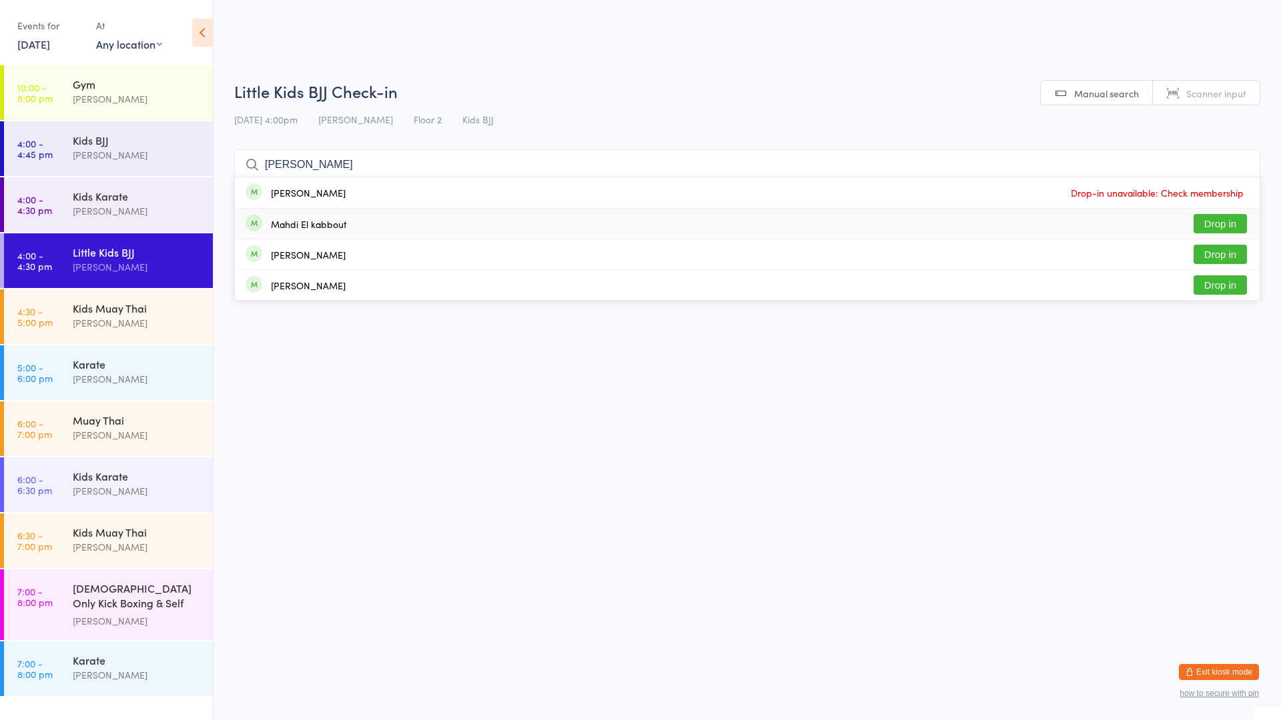
type input "elij"
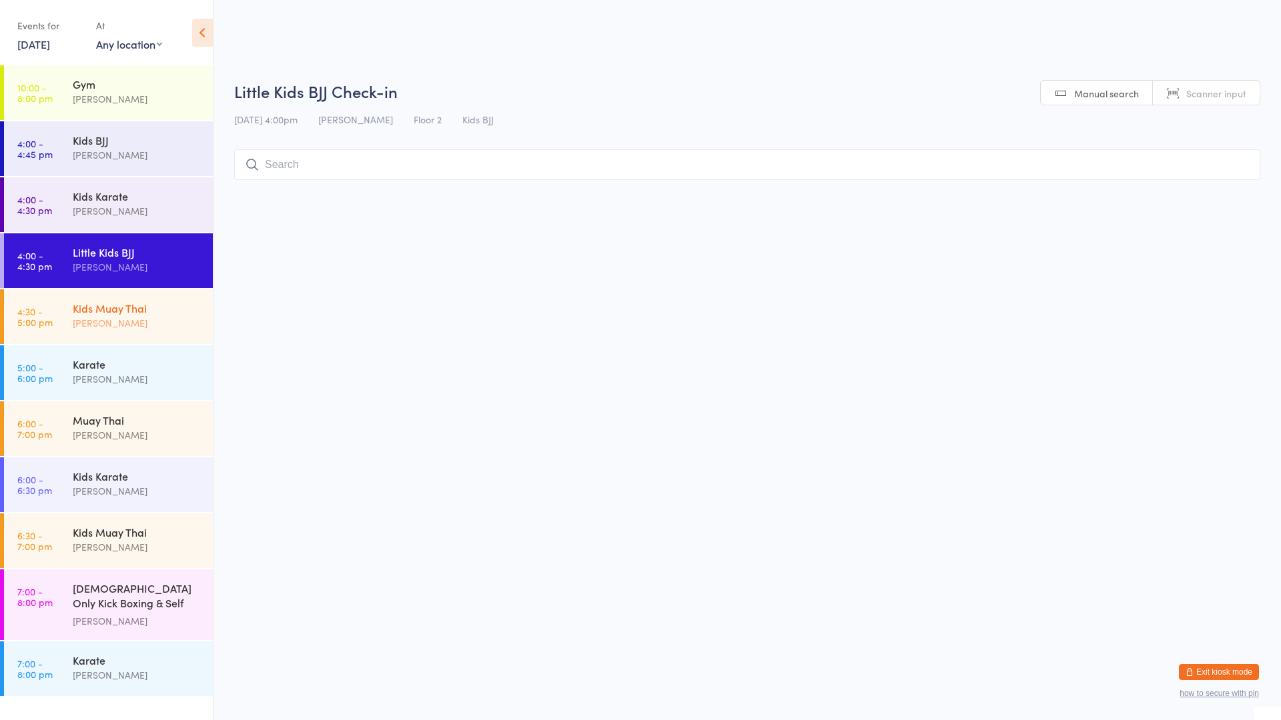
click at [120, 323] on div "[PERSON_NAME]" at bounding box center [137, 323] width 129 height 15
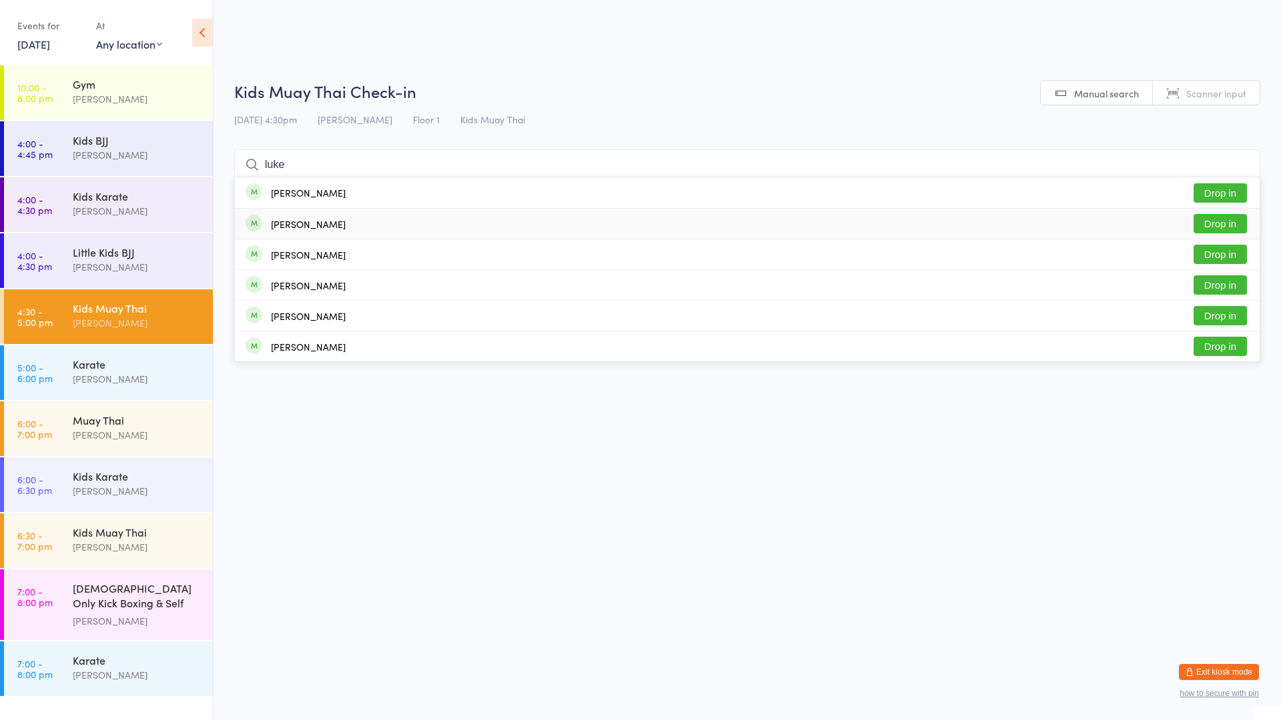
type input "luke"
click at [613, 226] on div "[PERSON_NAME] Drop in" at bounding box center [747, 224] width 1025 height 30
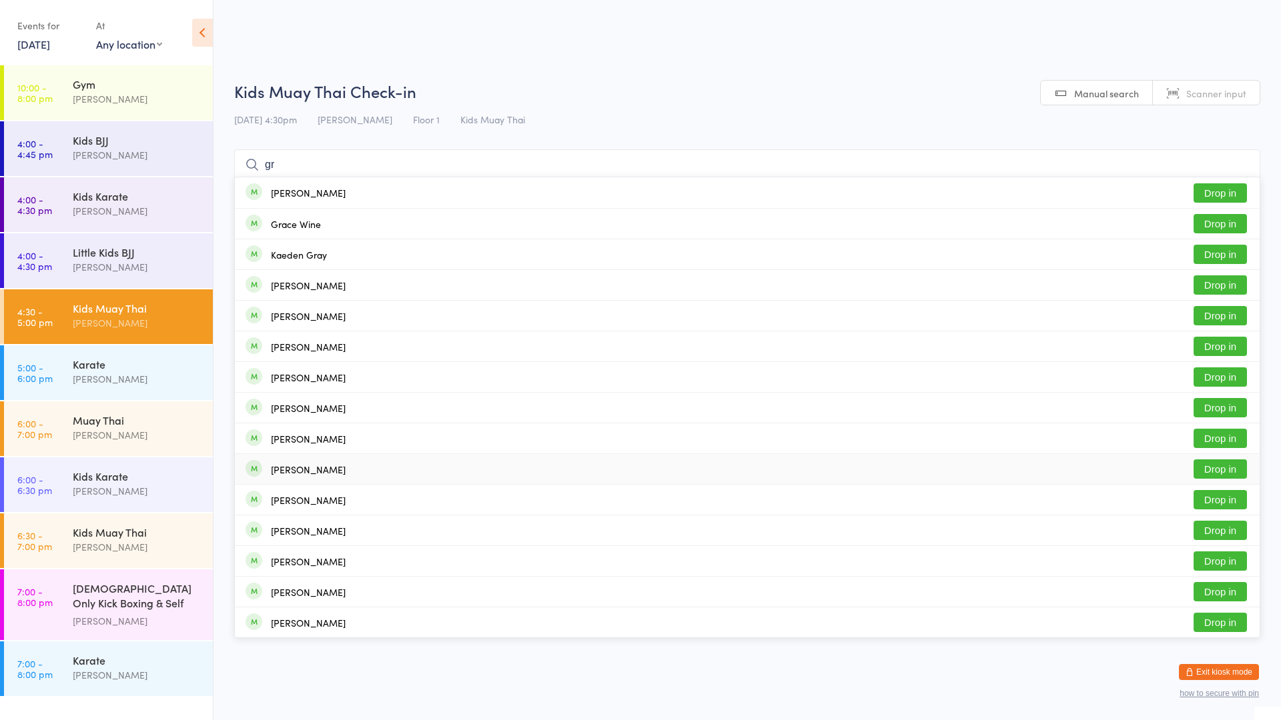
type input "g"
drag, startPoint x: 1213, startPoint y: 181, endPoint x: 1239, endPoint y: 163, distance: 31.1
click at [1230, 169] on div "grac Grace Ale Drop in Grace Wine Drop in [PERSON_NAME] Drop in [PERSON_NAME] D…" at bounding box center [747, 164] width 1026 height 31
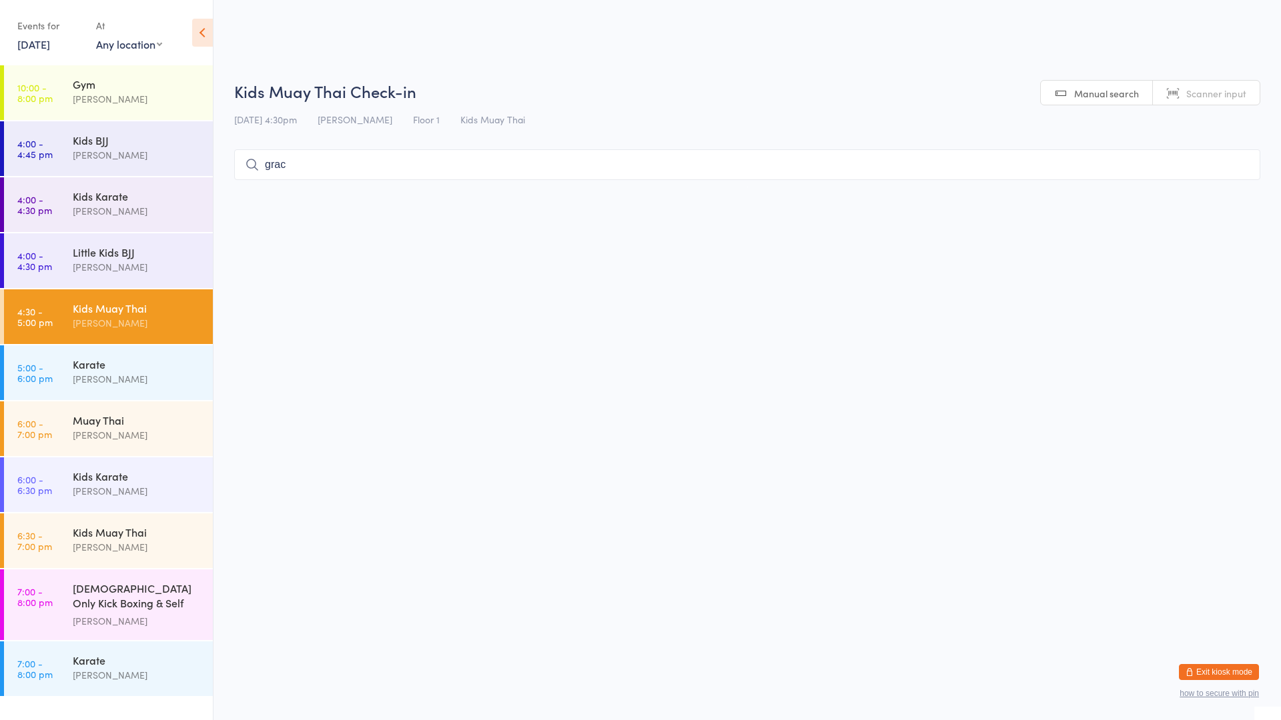
click at [351, 172] on input "grac" at bounding box center [747, 164] width 1026 height 31
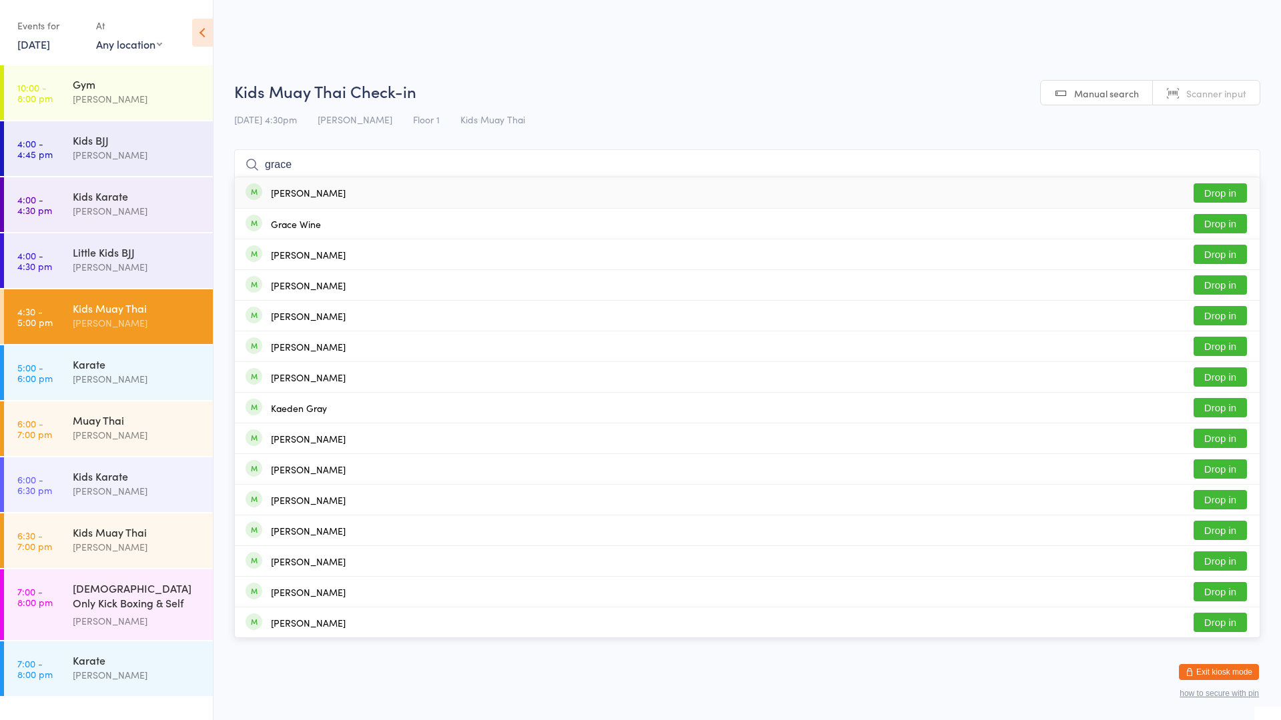
type input "grace"
click at [1215, 189] on button "Drop in" at bounding box center [1219, 192] width 53 height 19
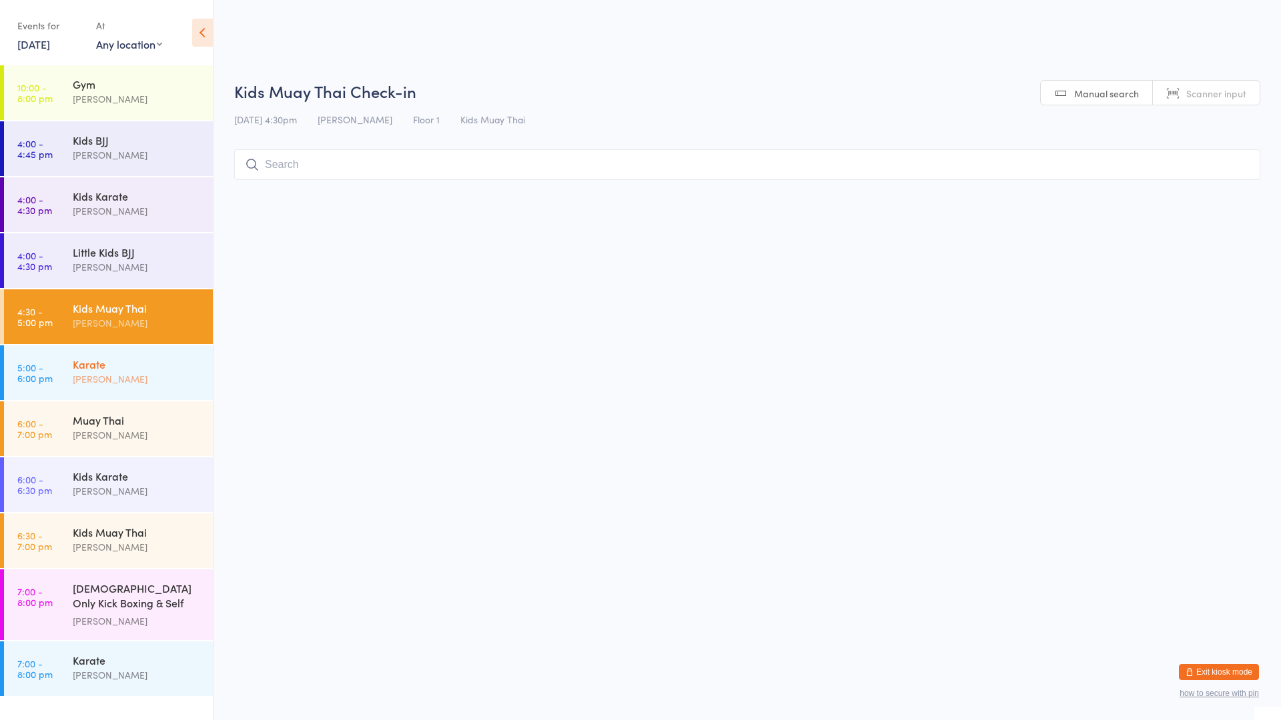
click at [160, 379] on div "[PERSON_NAME]" at bounding box center [137, 379] width 129 height 15
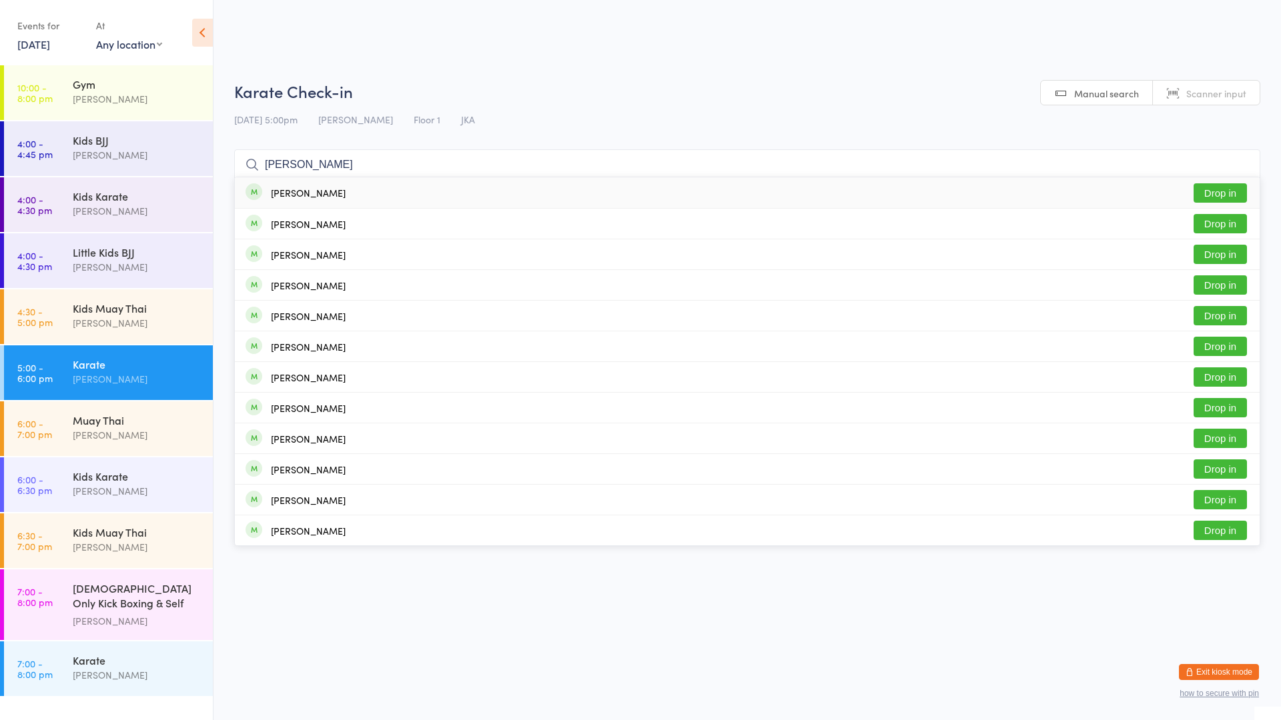
type input "[PERSON_NAME]"
click at [288, 193] on div "[PERSON_NAME]" at bounding box center [308, 192] width 75 height 11
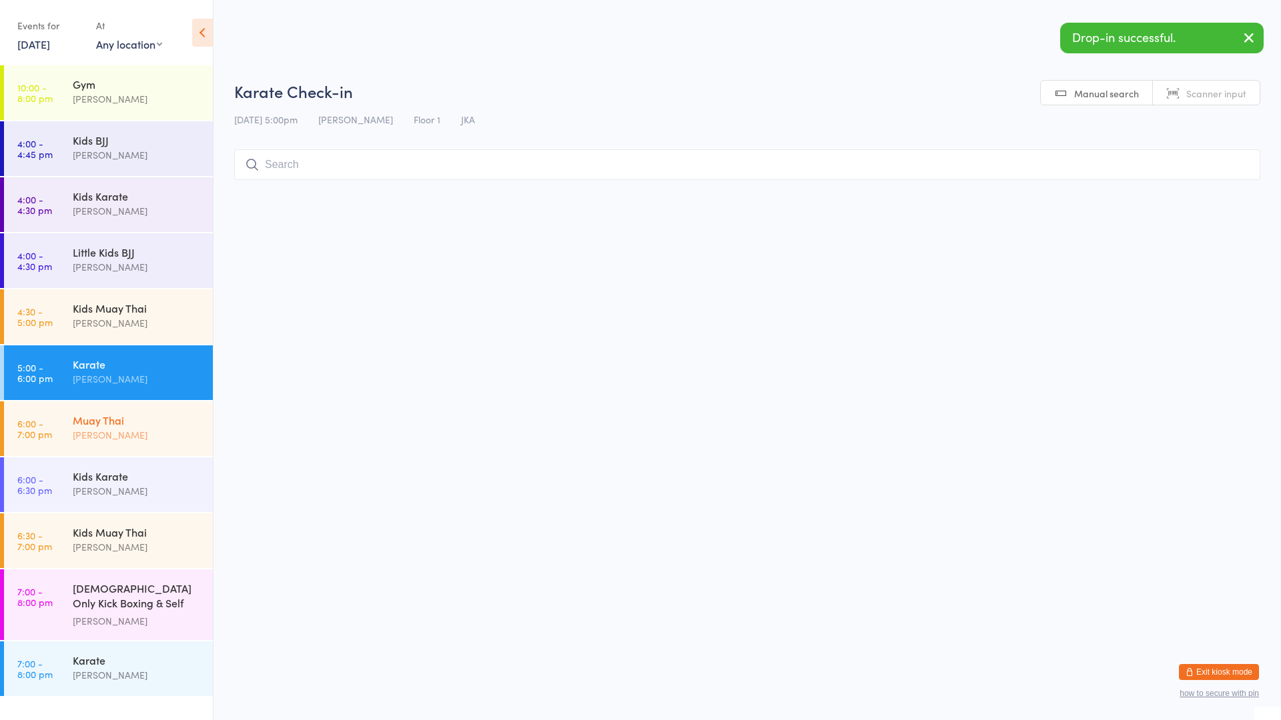
click at [115, 422] on div "Muay Thai" at bounding box center [137, 420] width 129 height 15
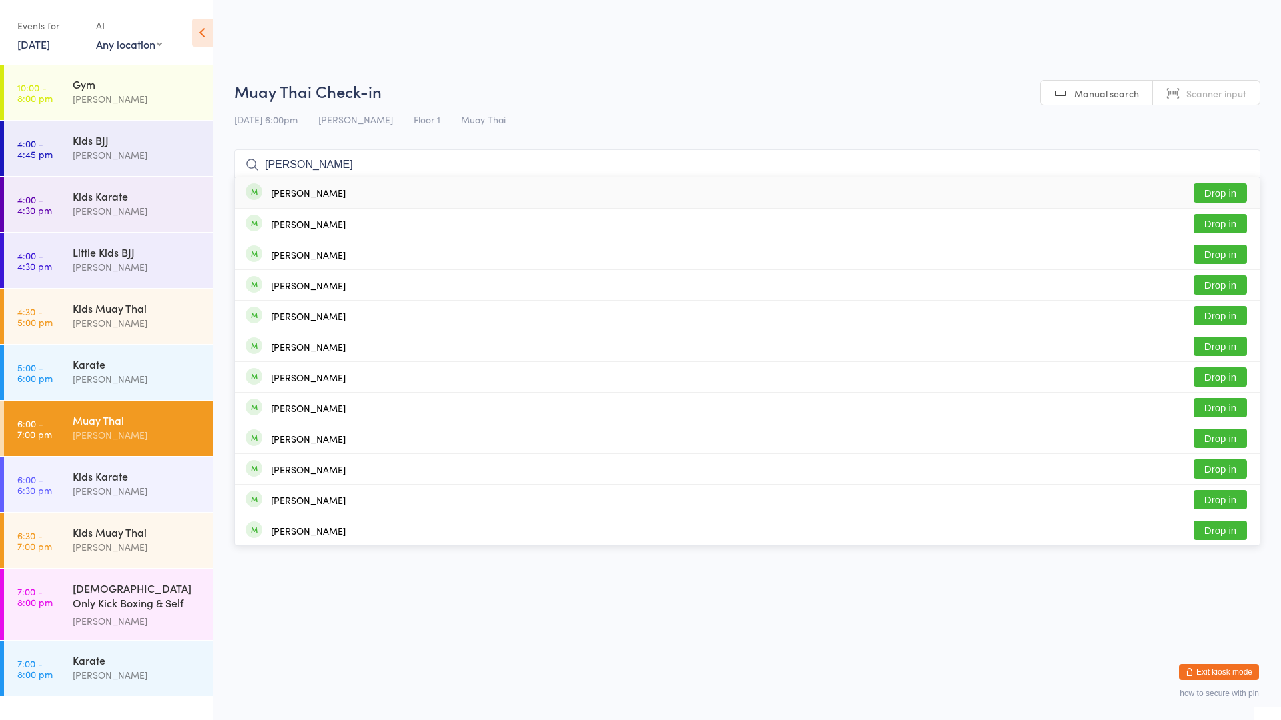
type input "[PERSON_NAME]"
click at [310, 191] on div "[PERSON_NAME]" at bounding box center [308, 192] width 75 height 11
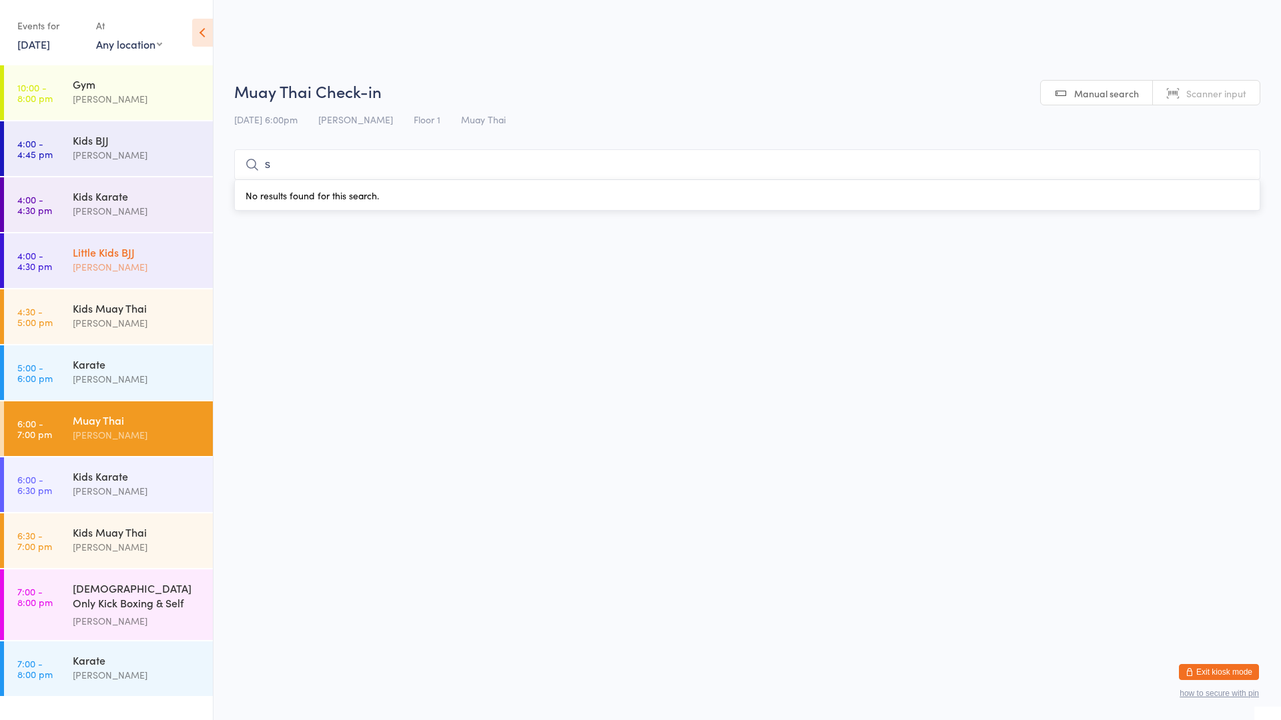
type input "s"
click at [131, 264] on div "[PERSON_NAME]" at bounding box center [137, 267] width 129 height 15
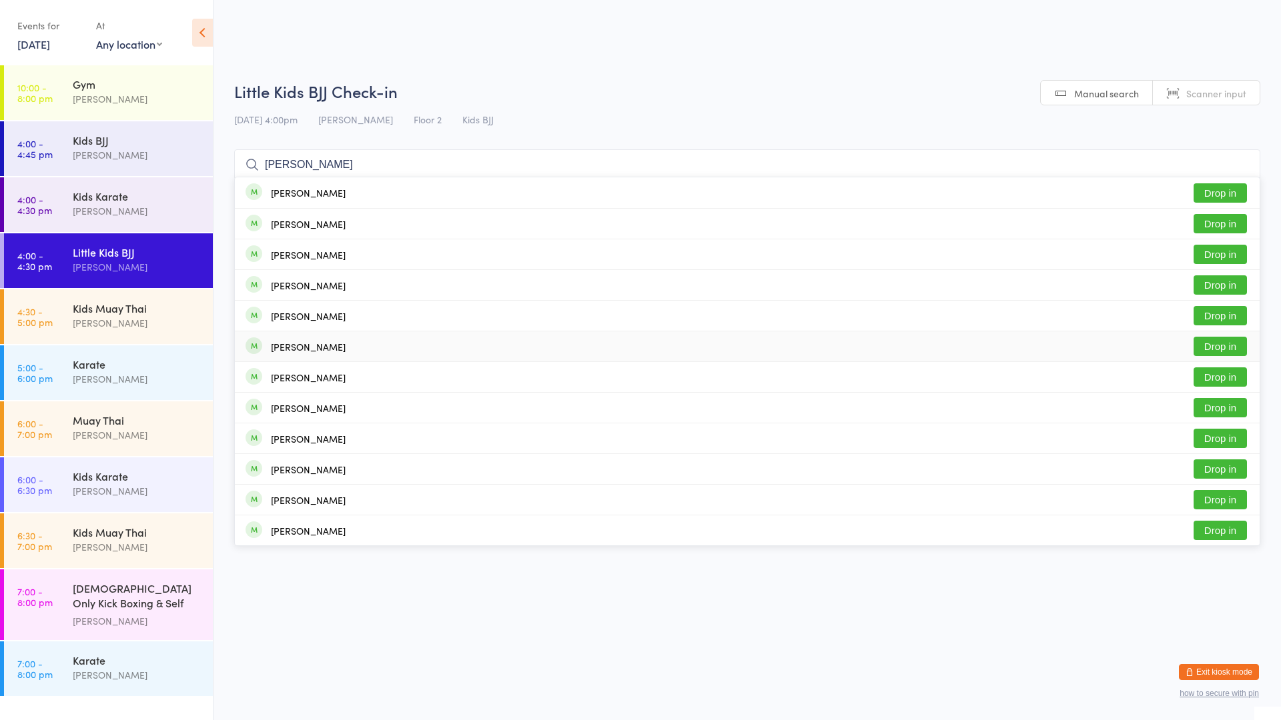
type input "[PERSON_NAME]"
click at [1203, 346] on button "Drop in" at bounding box center [1219, 346] width 53 height 19
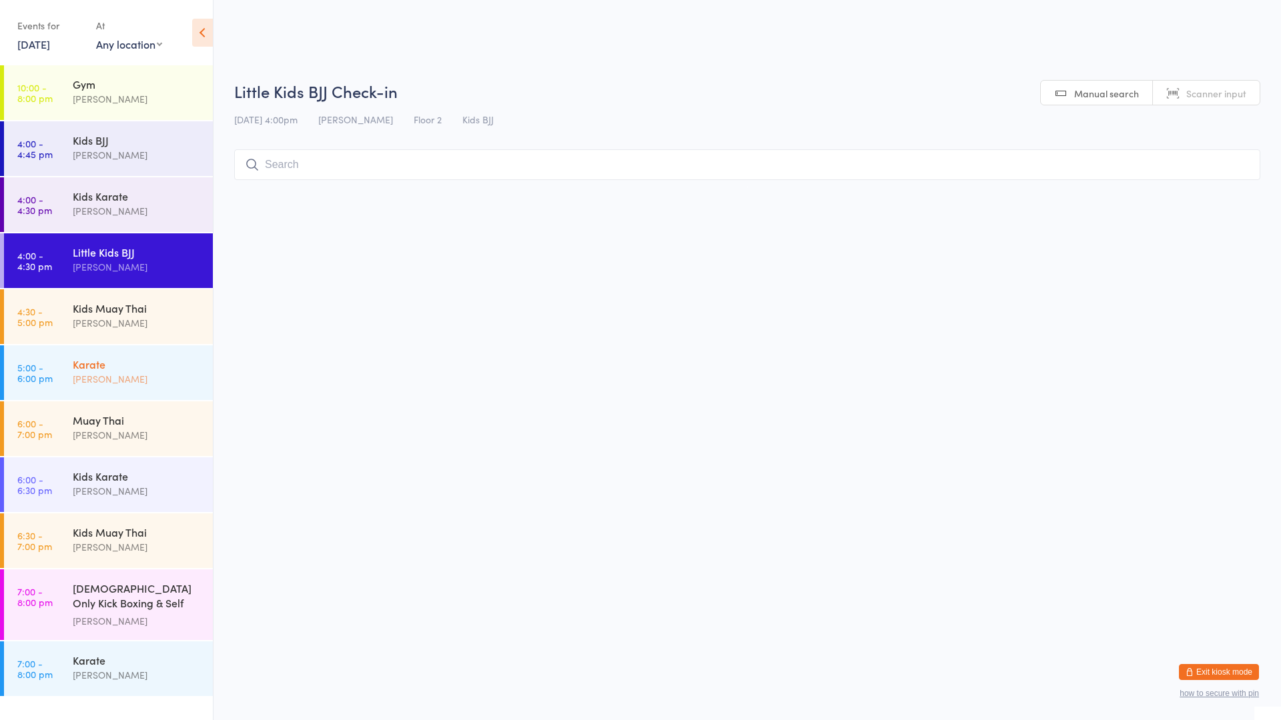
click at [160, 356] on div "Karate [PERSON_NAME]" at bounding box center [143, 372] width 140 height 53
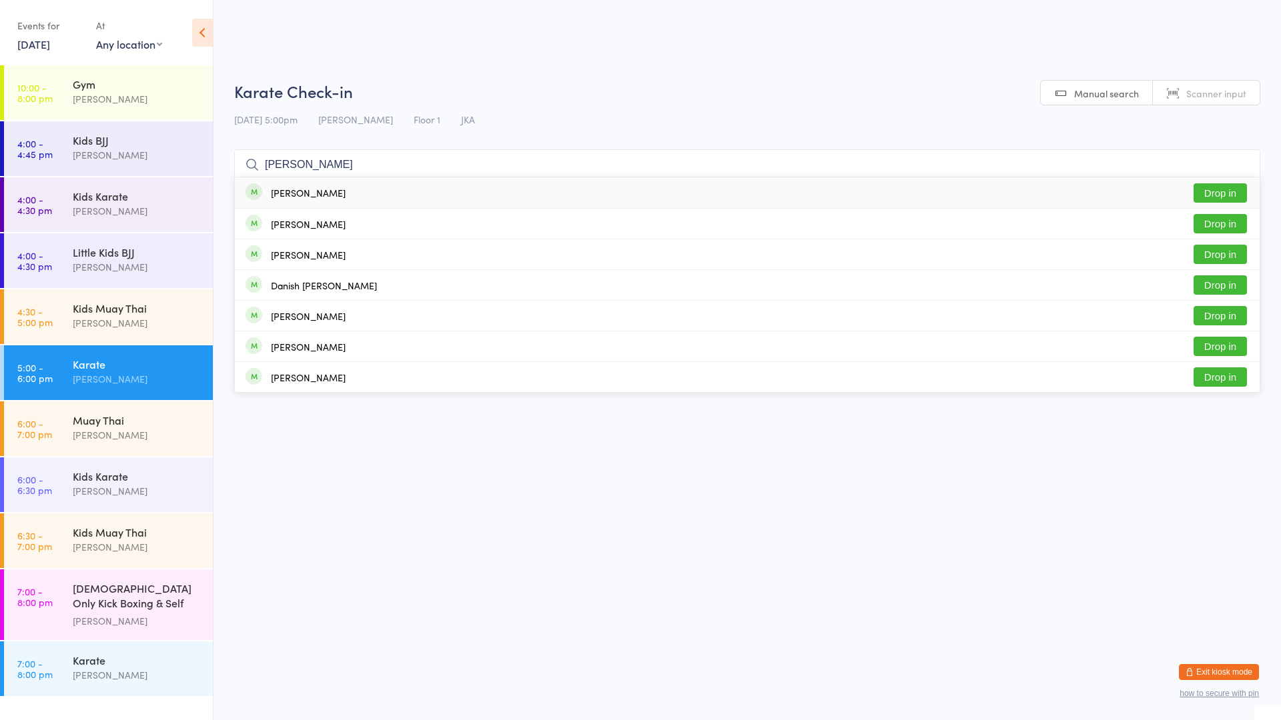
type input "[PERSON_NAME]"
click at [332, 197] on div "[PERSON_NAME]" at bounding box center [308, 192] width 75 height 11
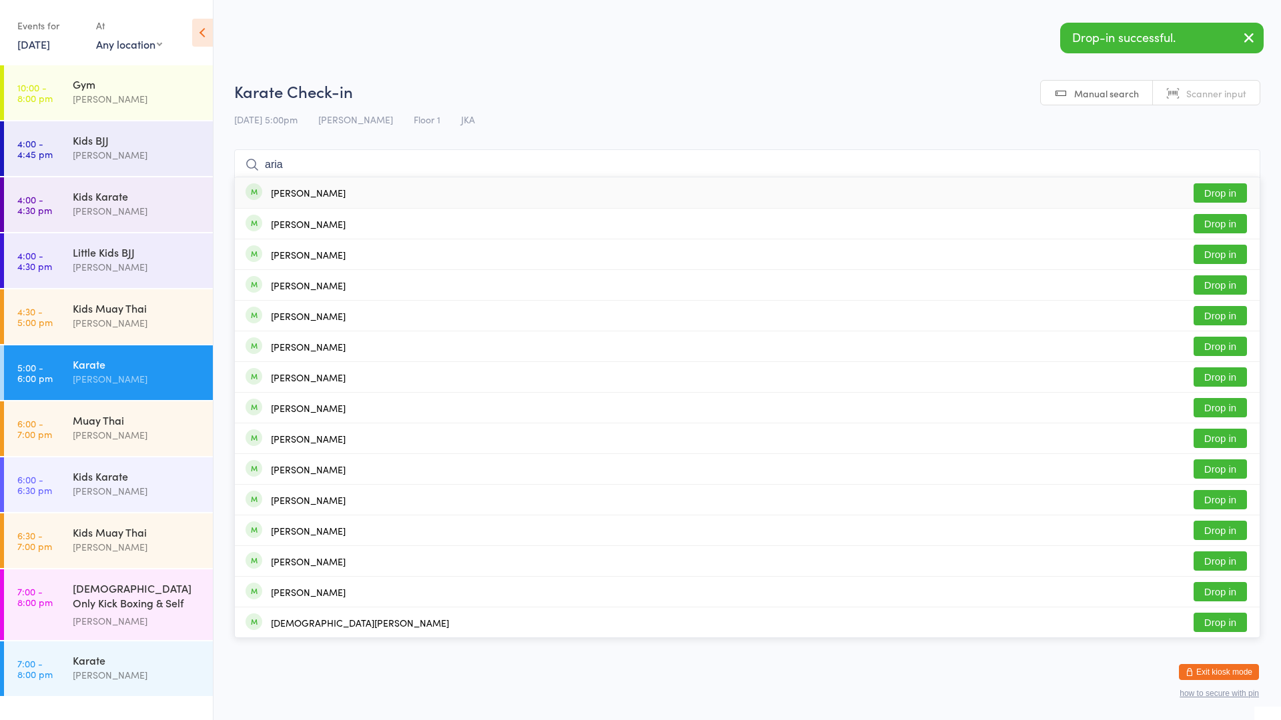
type input "aria"
click at [336, 196] on div "[PERSON_NAME] Drop in" at bounding box center [747, 192] width 1025 height 31
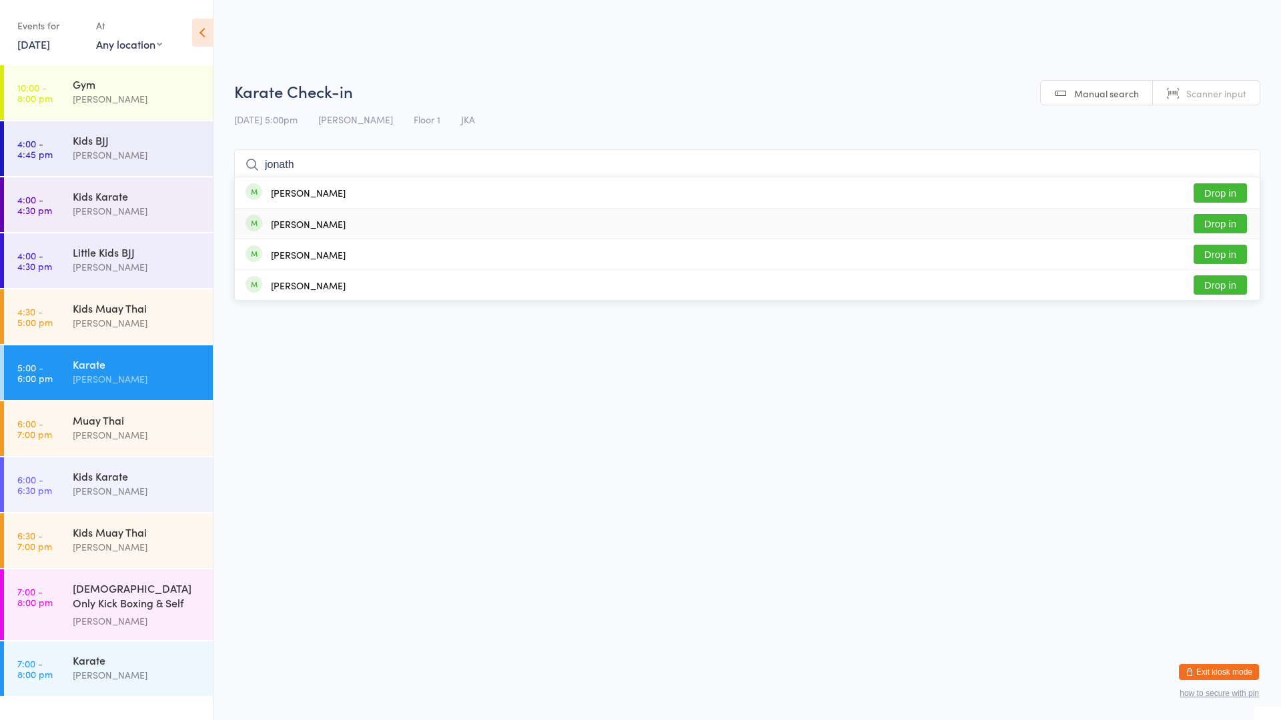
type input "jonath"
click at [350, 225] on div "[PERSON_NAME] Drop in" at bounding box center [747, 224] width 1025 height 30
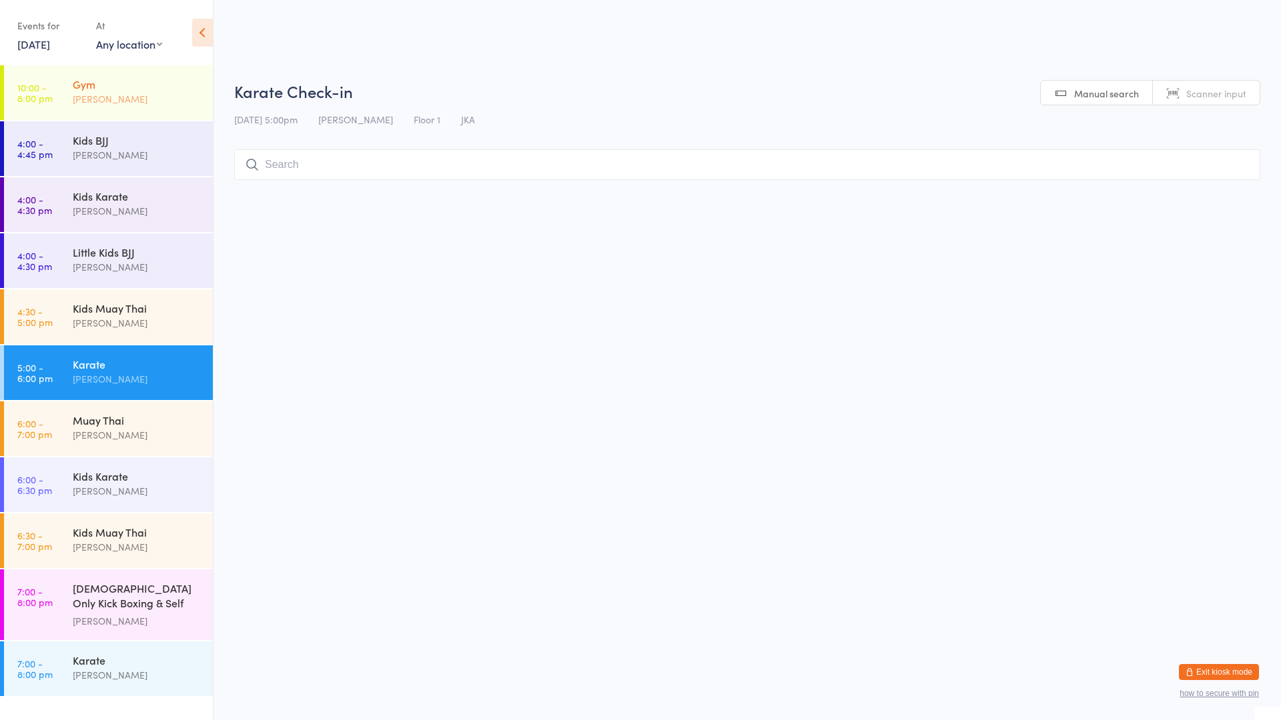
click at [146, 86] on div "Gym" at bounding box center [137, 84] width 129 height 15
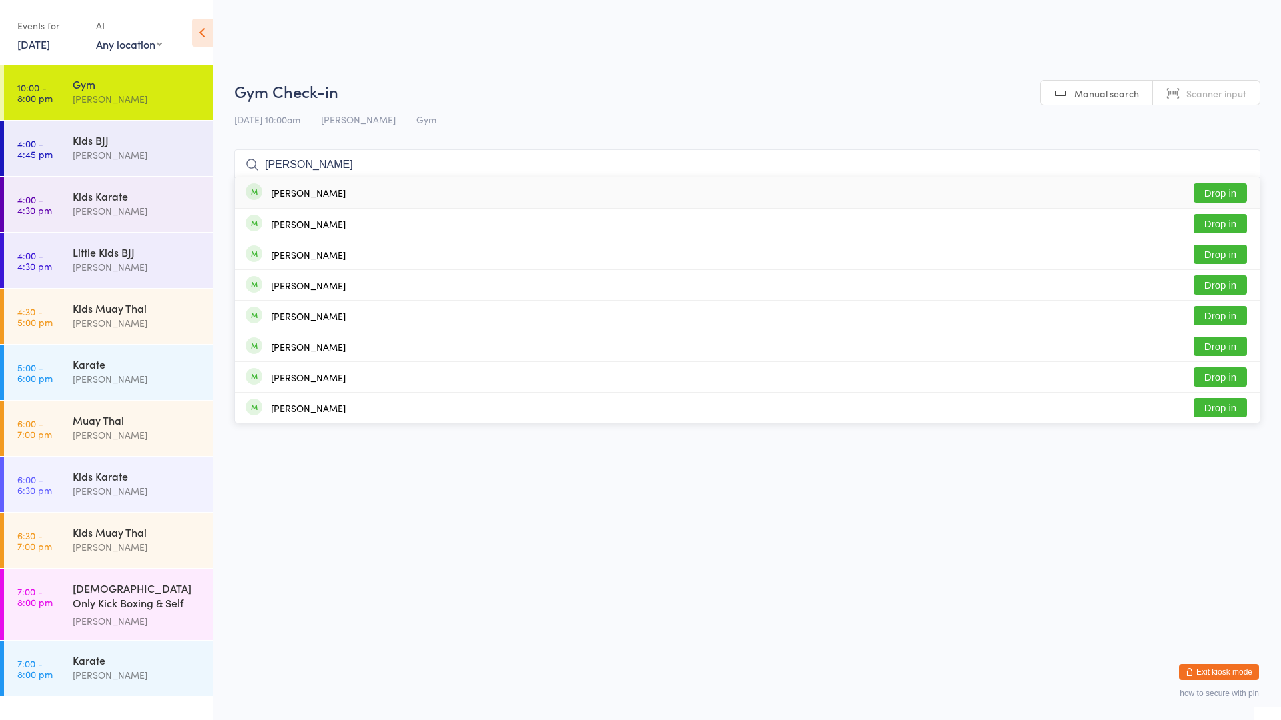
type input "[PERSON_NAME]"
click at [306, 199] on div "[PERSON_NAME]" at bounding box center [295, 192] width 100 height 15
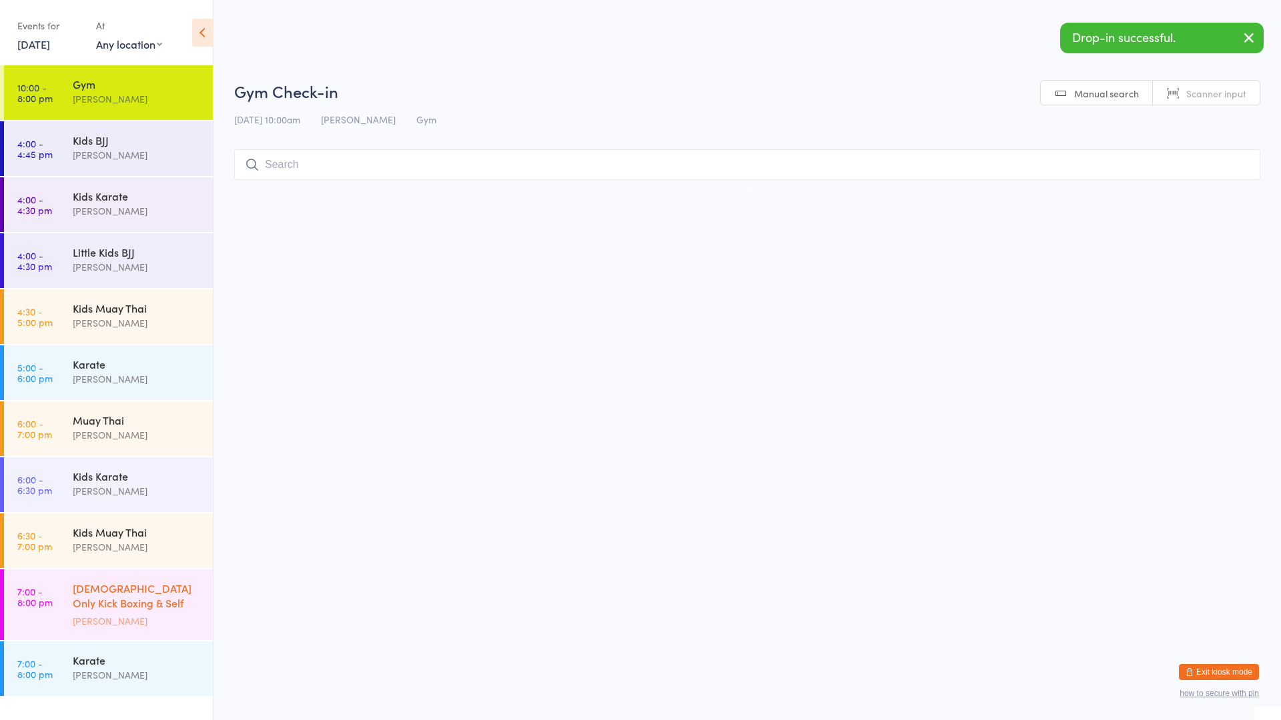
click at [124, 592] on div "[DEMOGRAPHIC_DATA] Only Kick Boxing & Self Defence" at bounding box center [137, 597] width 129 height 33
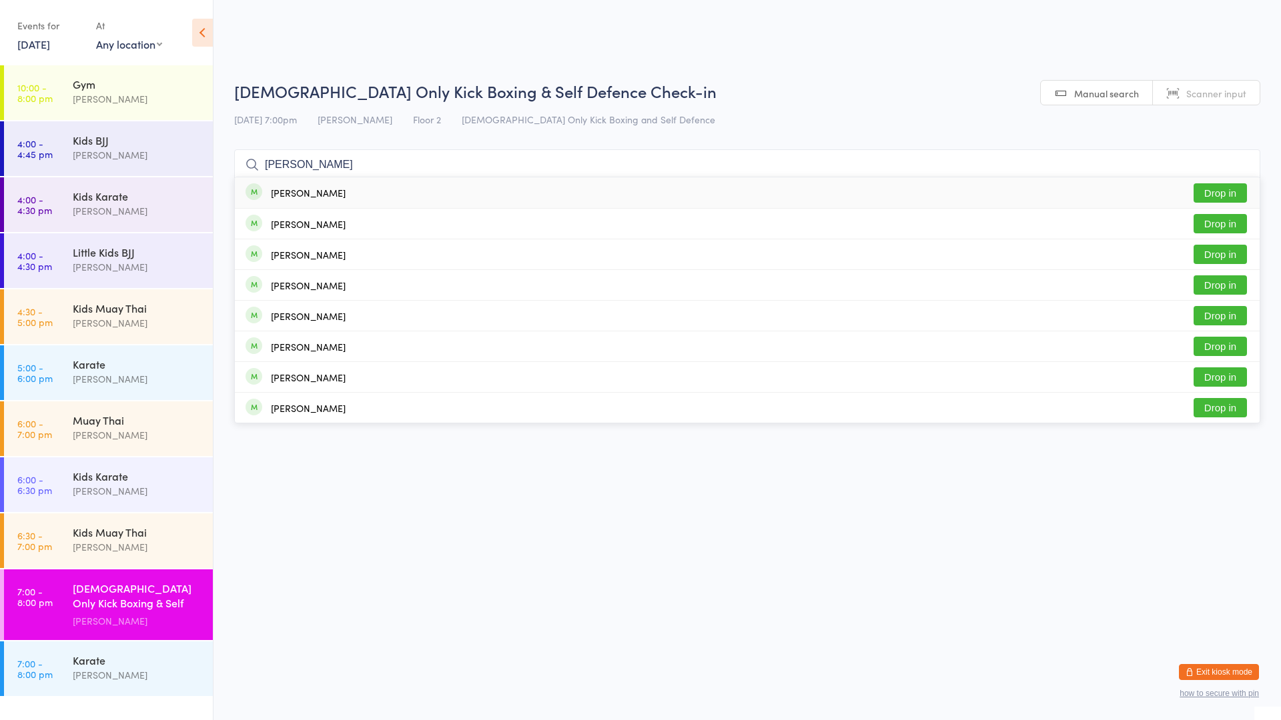
type input "[PERSON_NAME]"
click at [326, 200] on div "[PERSON_NAME] Drop in" at bounding box center [747, 192] width 1025 height 31
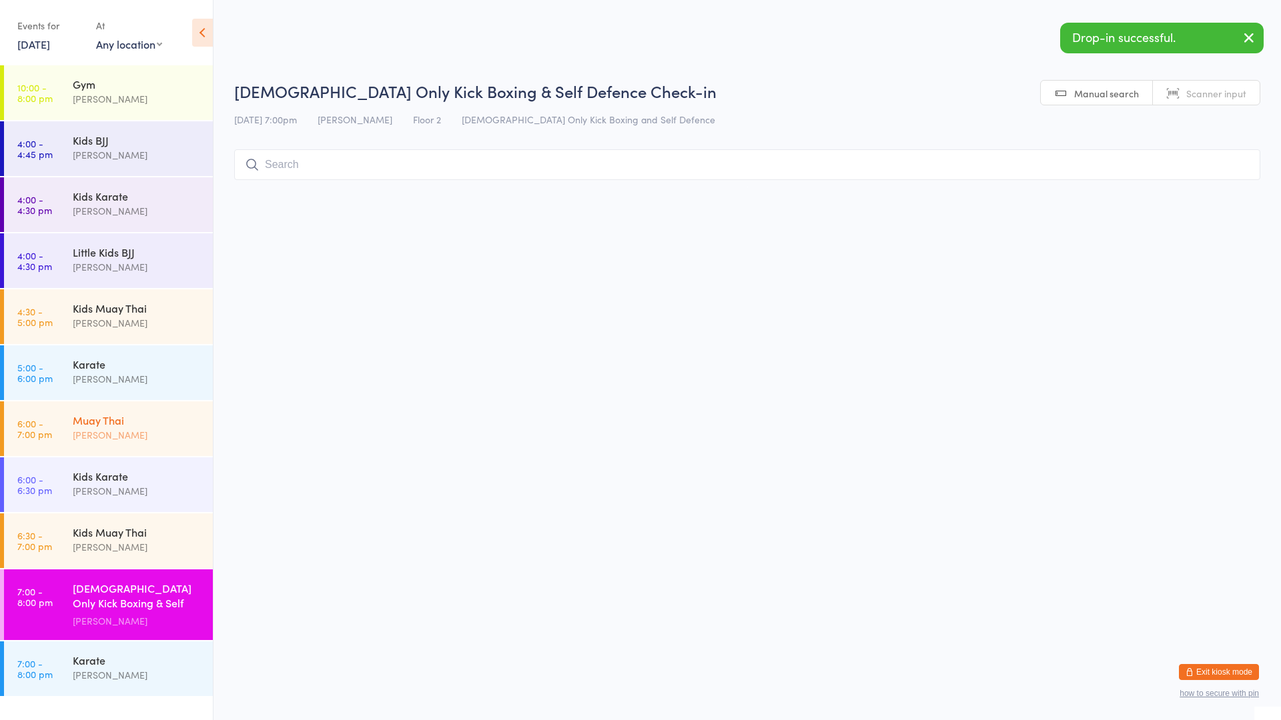
click at [166, 431] on div "[PERSON_NAME]" at bounding box center [137, 435] width 129 height 15
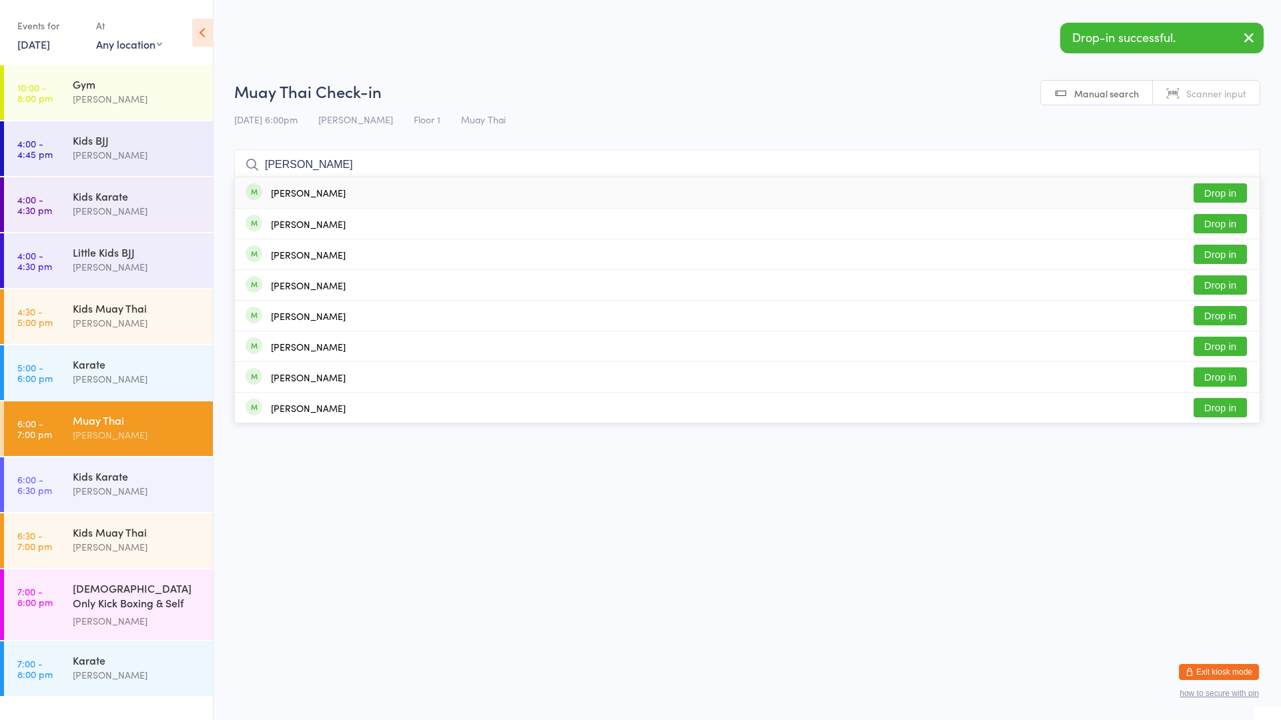
type input "[PERSON_NAME]"
click at [315, 200] on div "[PERSON_NAME] Drop in" at bounding box center [747, 192] width 1025 height 31
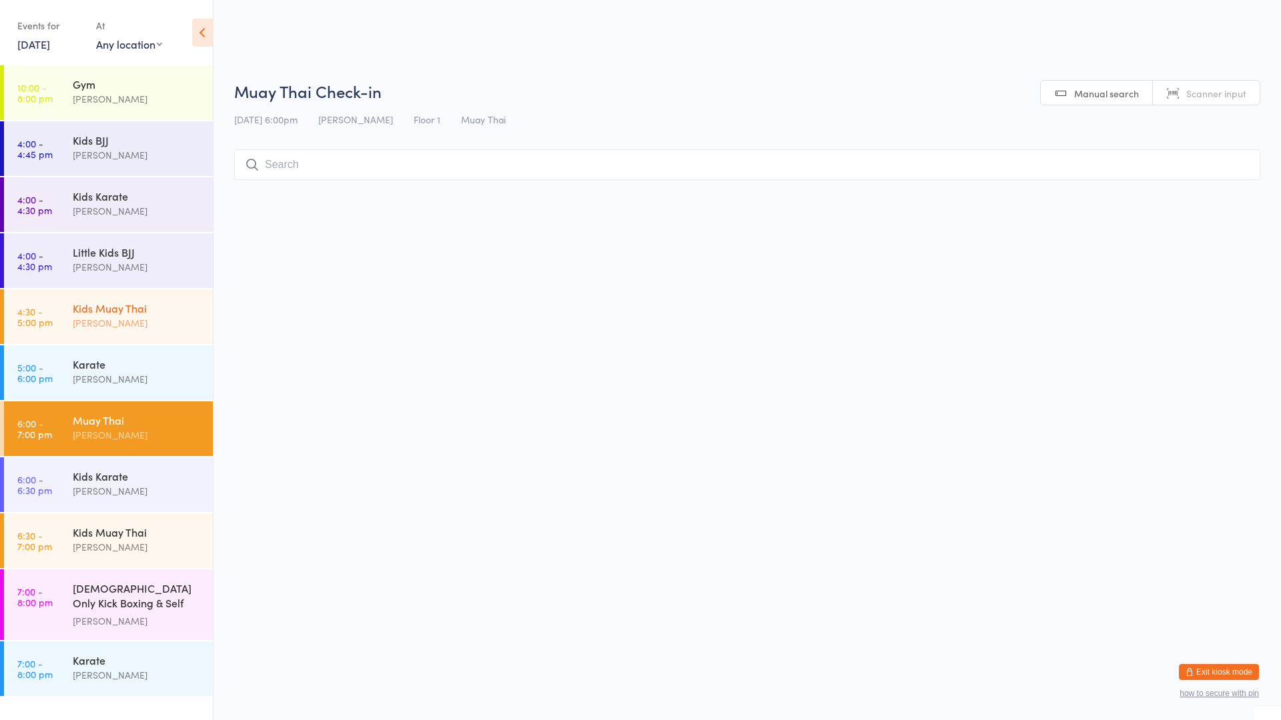
click at [147, 328] on div "[PERSON_NAME]" at bounding box center [137, 323] width 129 height 15
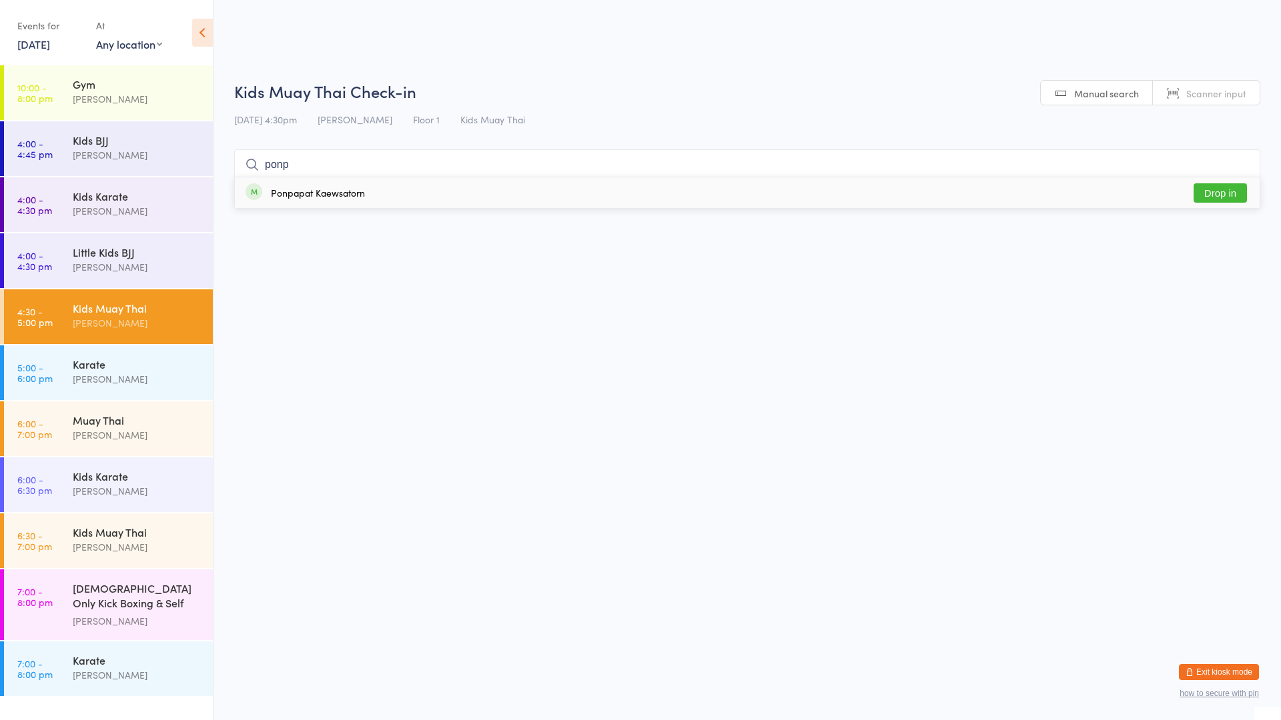
type input "ponp"
click at [1231, 193] on button "Drop in" at bounding box center [1219, 192] width 53 height 19
drag, startPoint x: 1280, startPoint y: 183, endPoint x: 1276, endPoint y: 228, distance: 44.9
click at [1280, 189] on html "You have now entered Kiosk Mode. Members will be able to check themselves in us…" at bounding box center [640, 360] width 1281 height 720
click at [75, 374] on div "[PERSON_NAME]" at bounding box center [137, 379] width 129 height 15
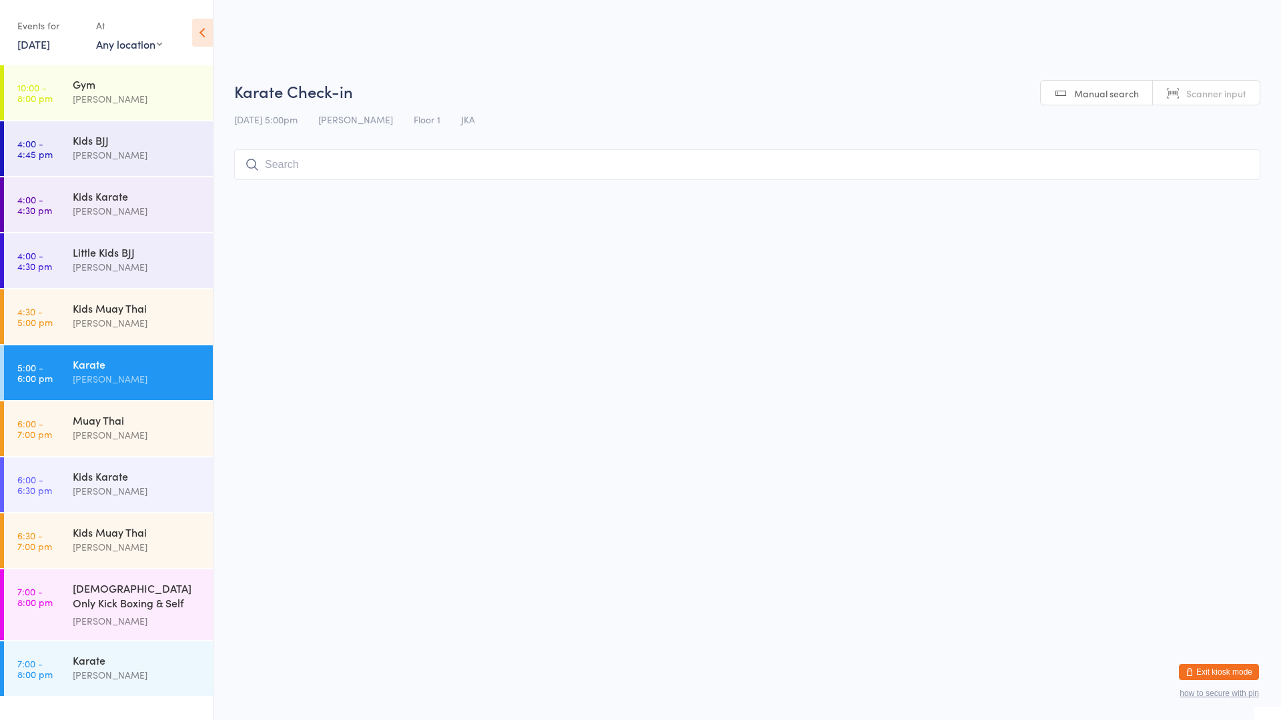
click at [284, 163] on input "search" at bounding box center [747, 164] width 1026 height 31
click at [147, 350] on div "Karate [PERSON_NAME]" at bounding box center [143, 372] width 140 height 53
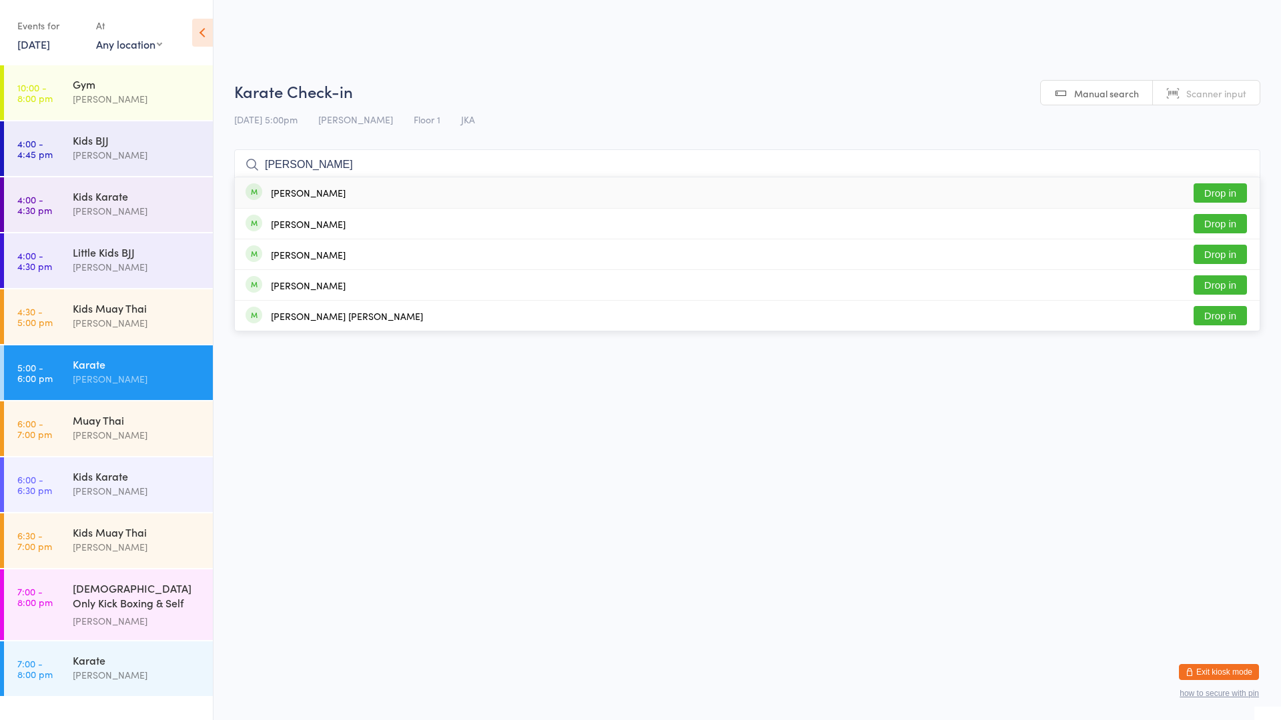
type input "[PERSON_NAME]"
click at [1214, 189] on button "Drop in" at bounding box center [1219, 192] width 53 height 19
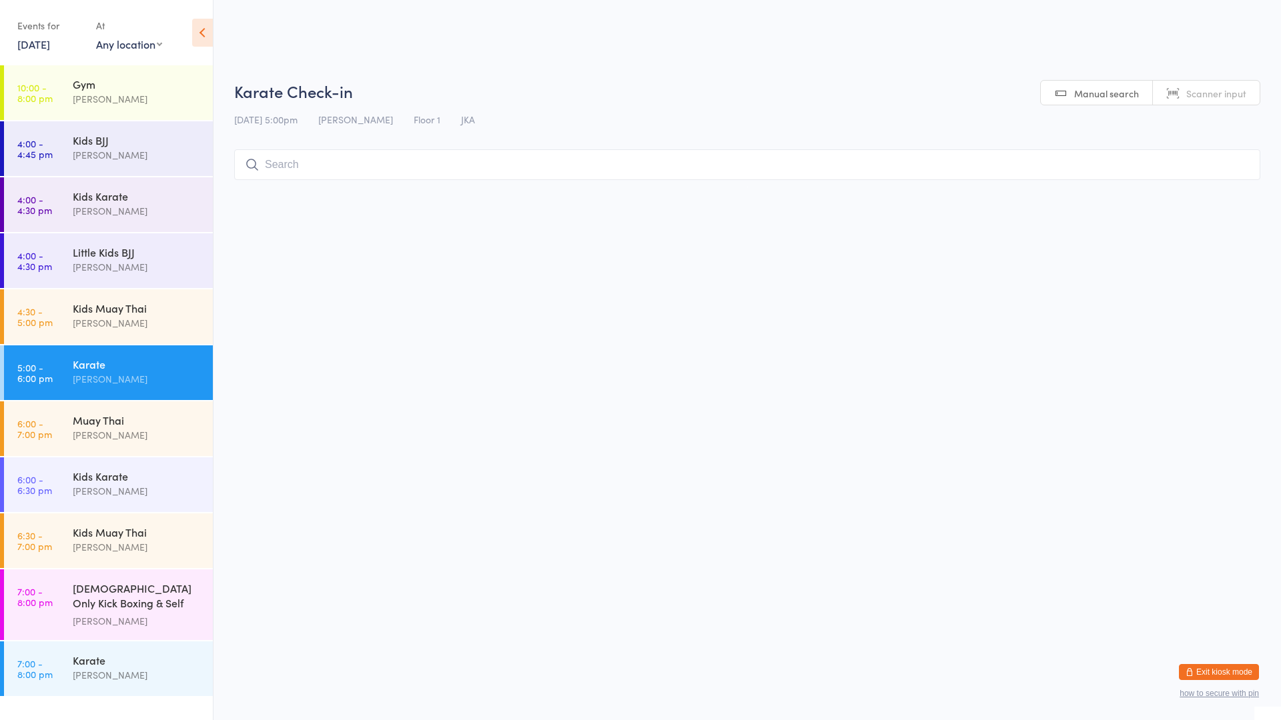
click at [336, 171] on input "search" at bounding box center [747, 164] width 1026 height 31
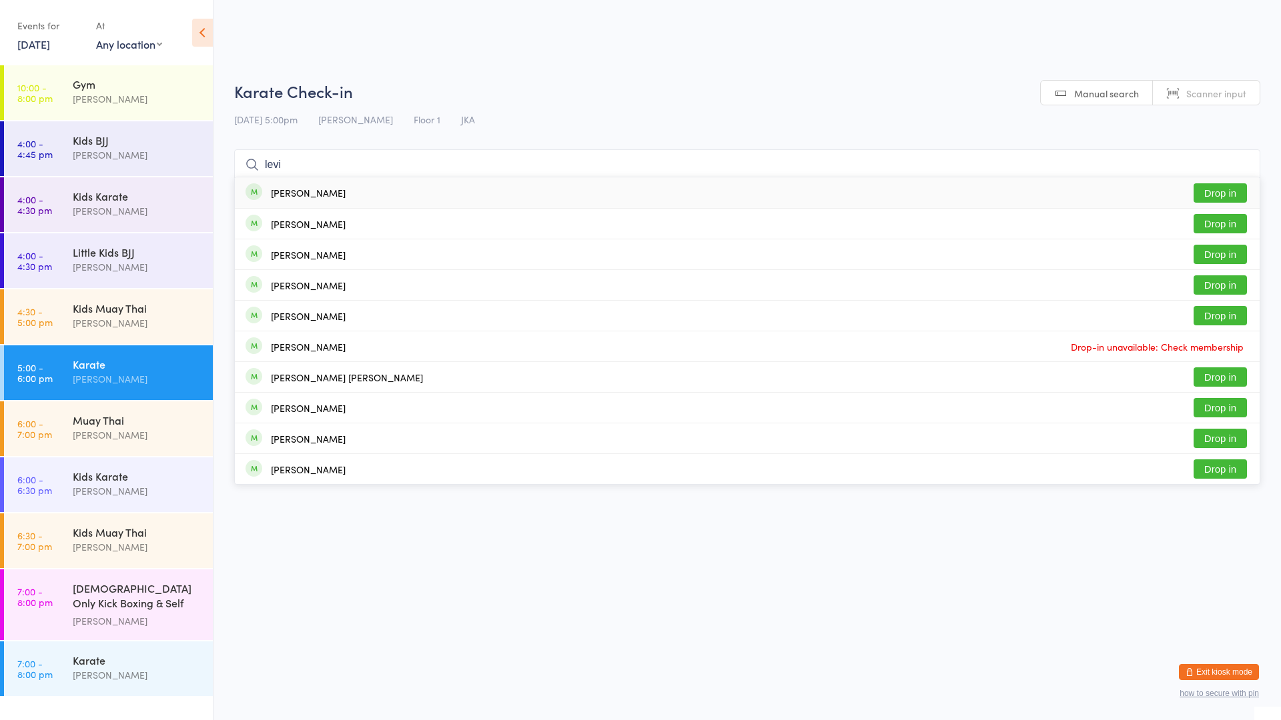
type input "levi"
click at [334, 187] on div "[PERSON_NAME] Drop in" at bounding box center [747, 192] width 1025 height 31
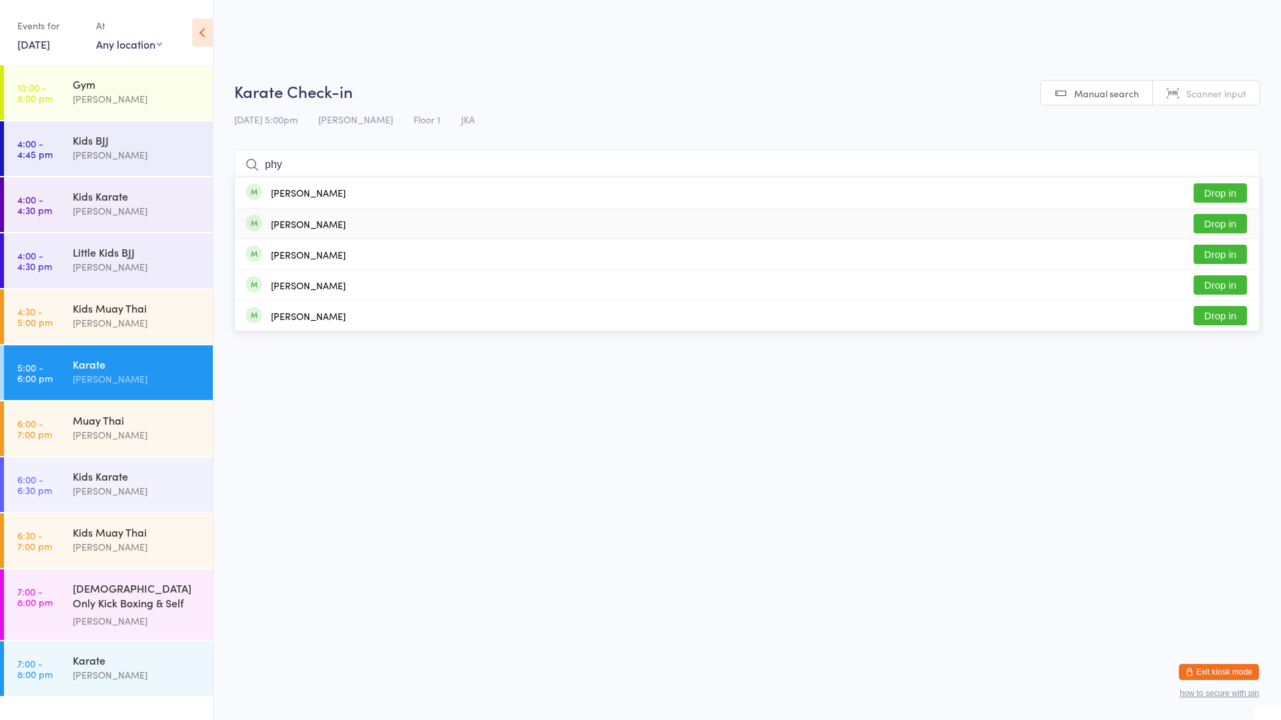
type input "phy"
click at [392, 217] on div "[PERSON_NAME] Drop in" at bounding box center [747, 224] width 1025 height 30
type input "nova"
click at [338, 193] on div "Nova Das Drop in" at bounding box center [747, 192] width 1025 height 31
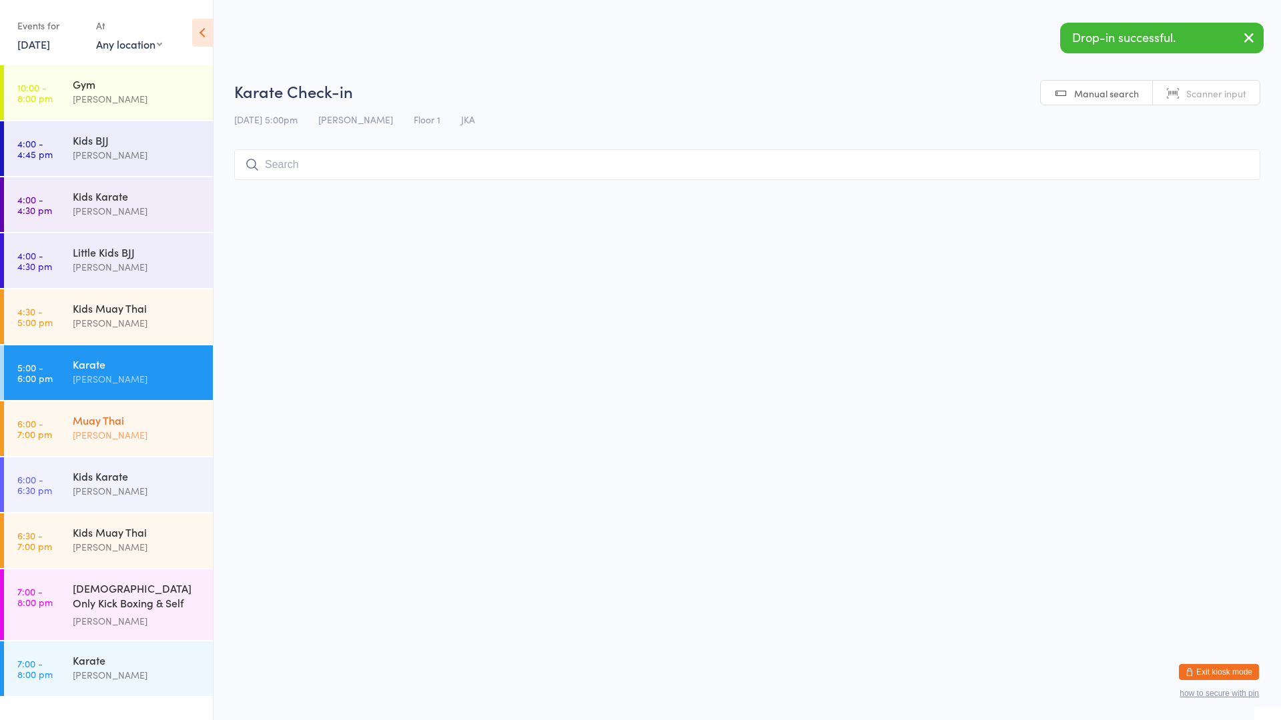
click at [151, 439] on div "[PERSON_NAME]" at bounding box center [137, 435] width 129 height 15
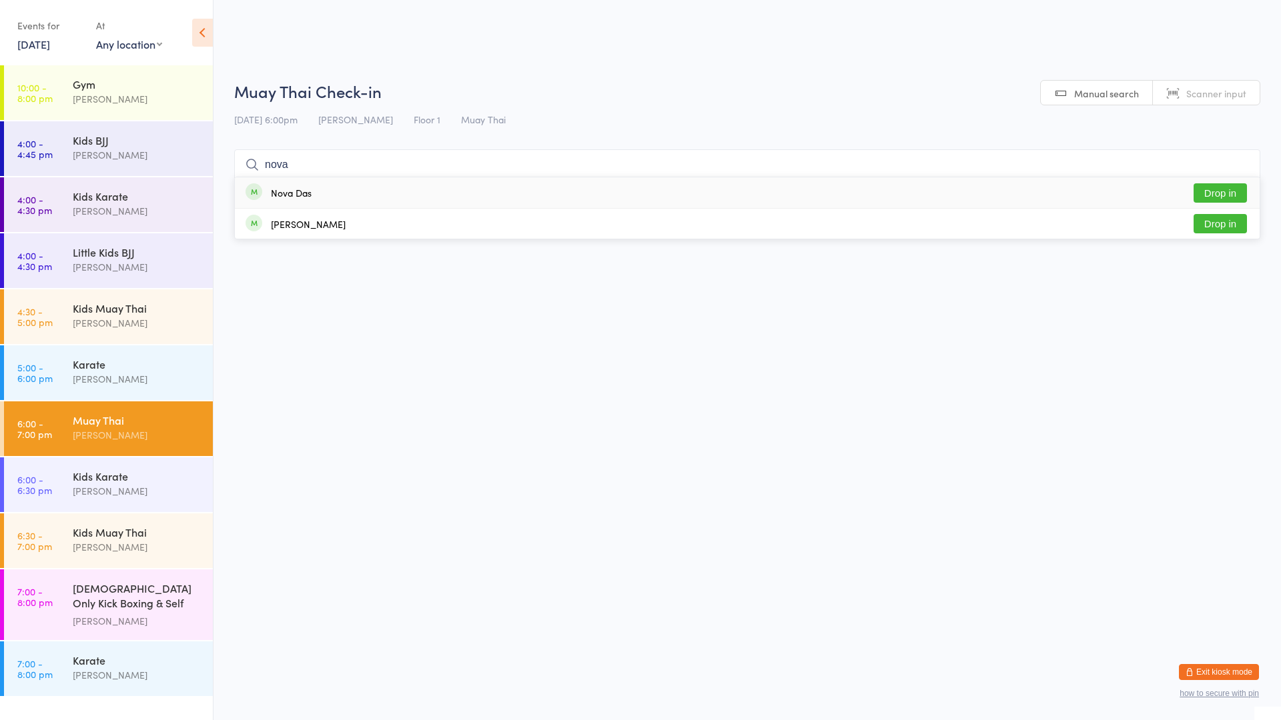
type input "nova"
click at [305, 199] on div "Nova Das" at bounding box center [278, 192] width 66 height 15
click at [145, 374] on div "[PERSON_NAME]" at bounding box center [137, 379] width 129 height 15
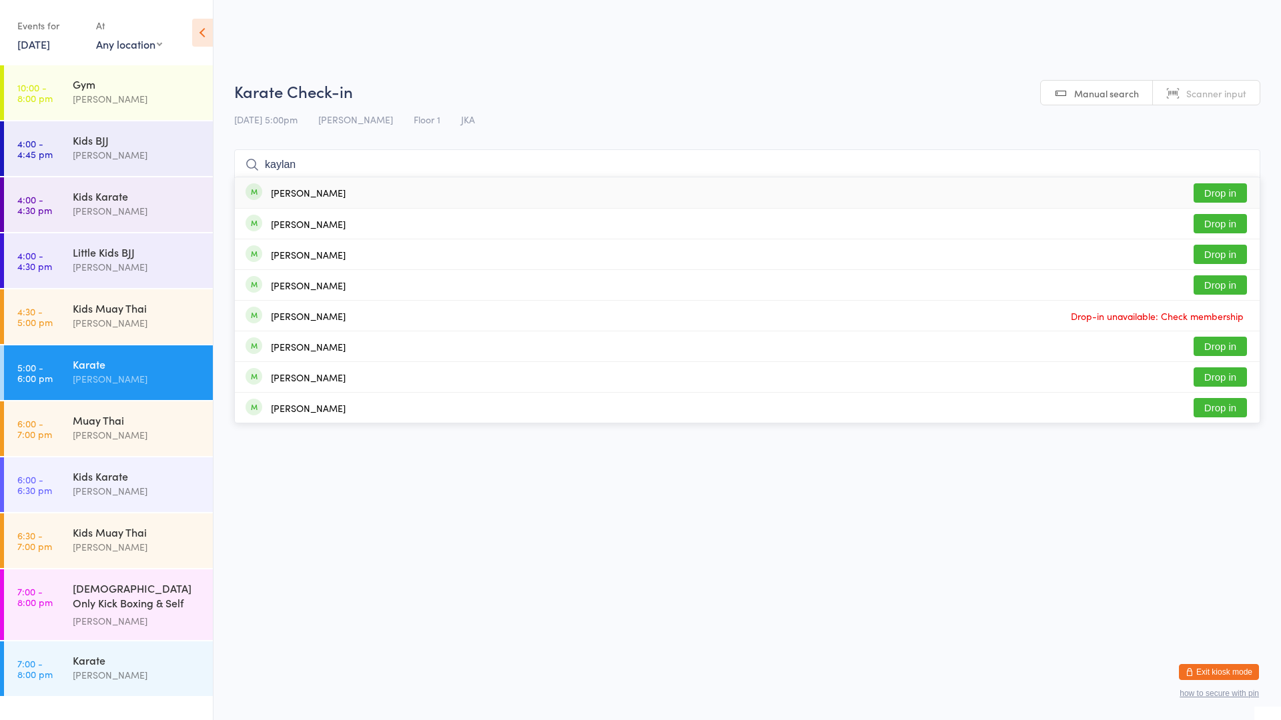
type input "kaylan"
click at [734, 193] on div "[PERSON_NAME] Drop in" at bounding box center [747, 192] width 1025 height 31
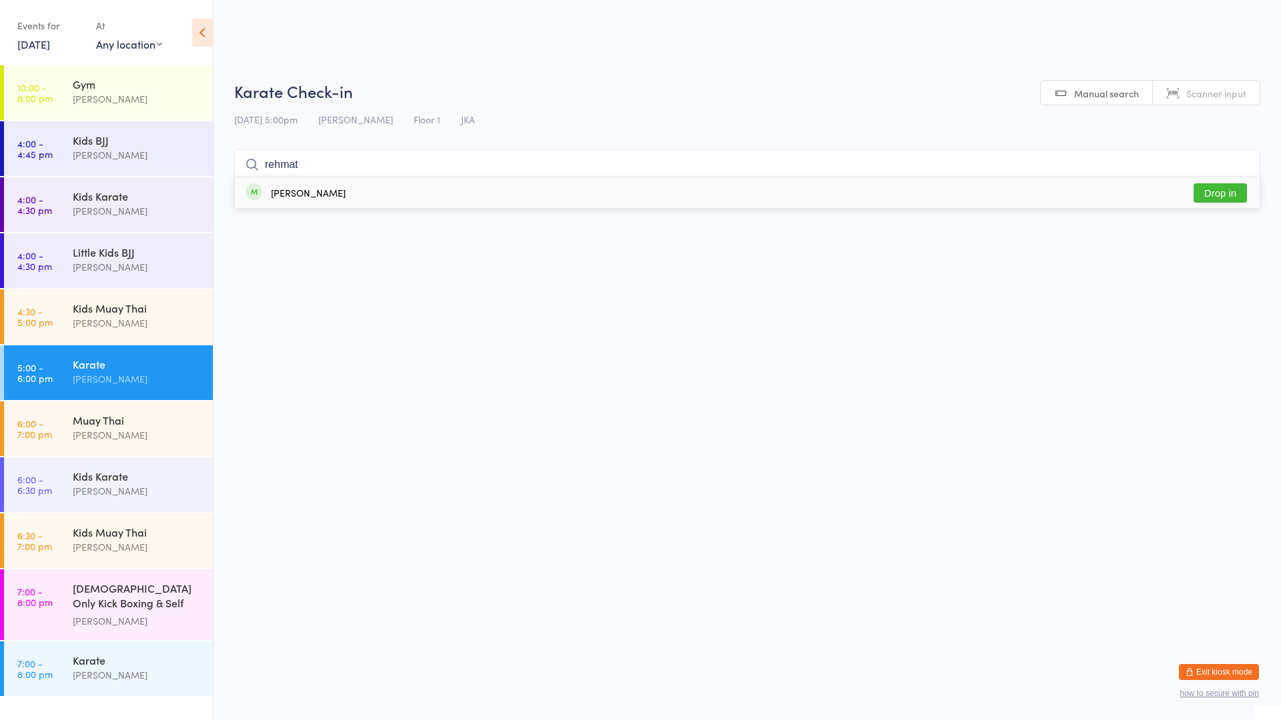
type input "rehmat"
click at [1203, 186] on button "Drop in" at bounding box center [1219, 192] width 53 height 19
type input "japree"
click at [1225, 197] on button "Drop in" at bounding box center [1219, 192] width 53 height 19
click at [115, 317] on div "[PERSON_NAME]" at bounding box center [137, 323] width 129 height 15
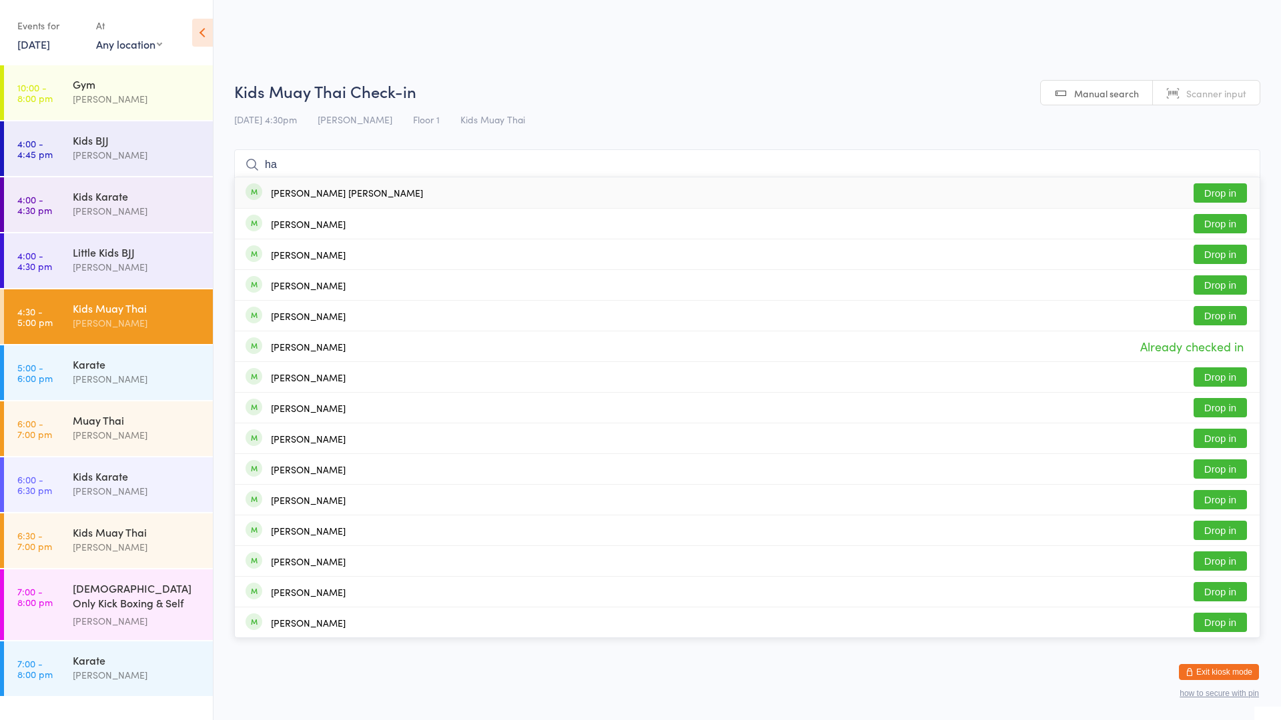
type input "h"
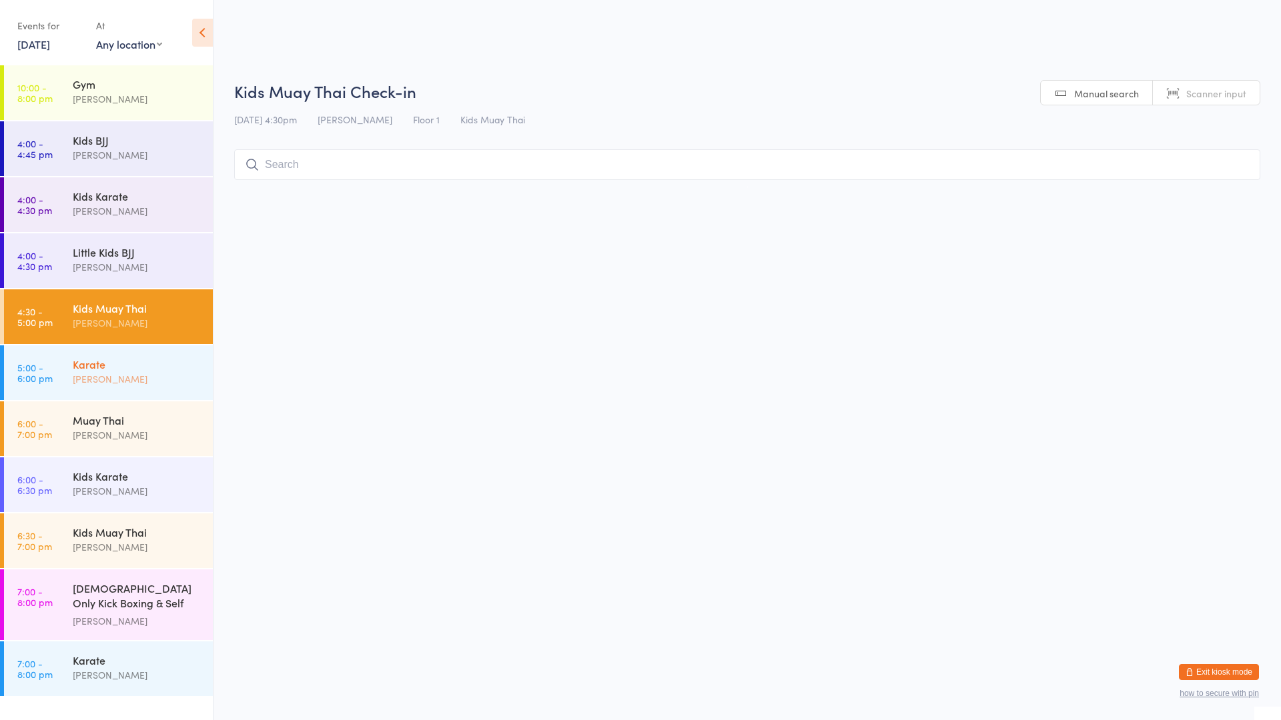
click at [163, 371] on div "Karate" at bounding box center [137, 364] width 129 height 15
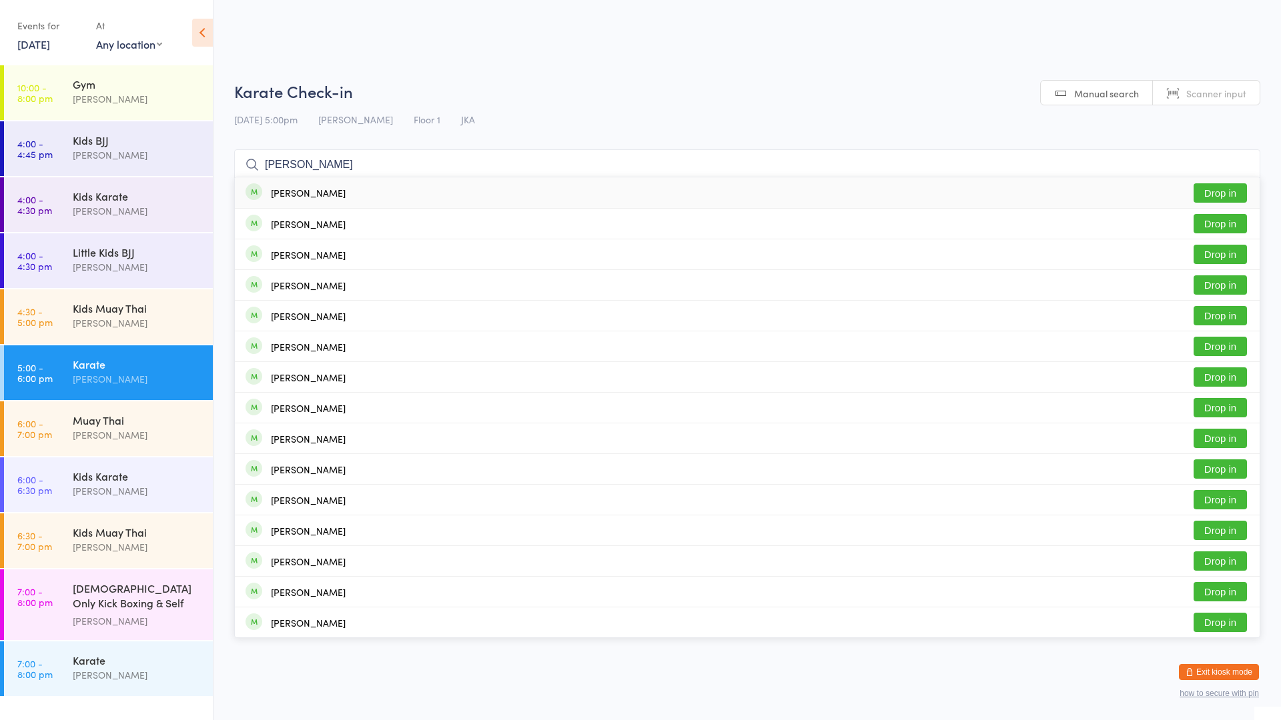
type input "[PERSON_NAME]"
click at [329, 192] on div "[PERSON_NAME]" at bounding box center [308, 192] width 75 height 11
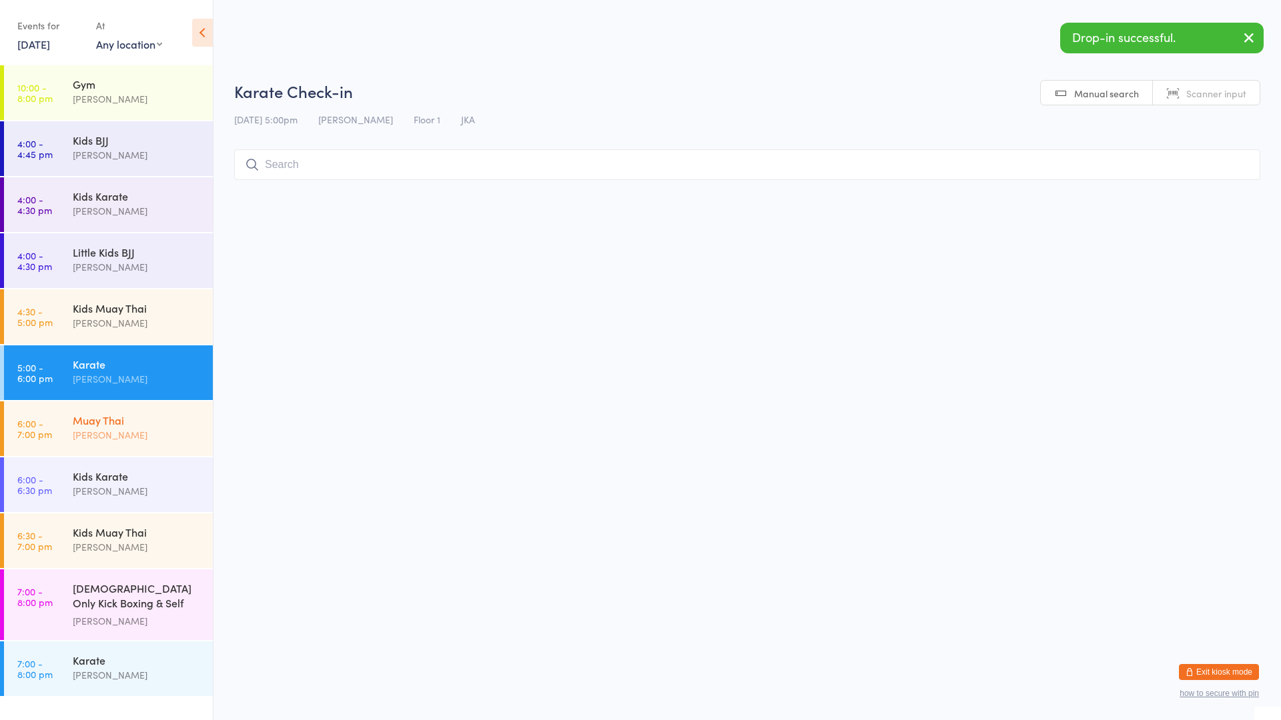
click at [184, 410] on div "Muay Thai [PERSON_NAME]" at bounding box center [143, 428] width 140 height 53
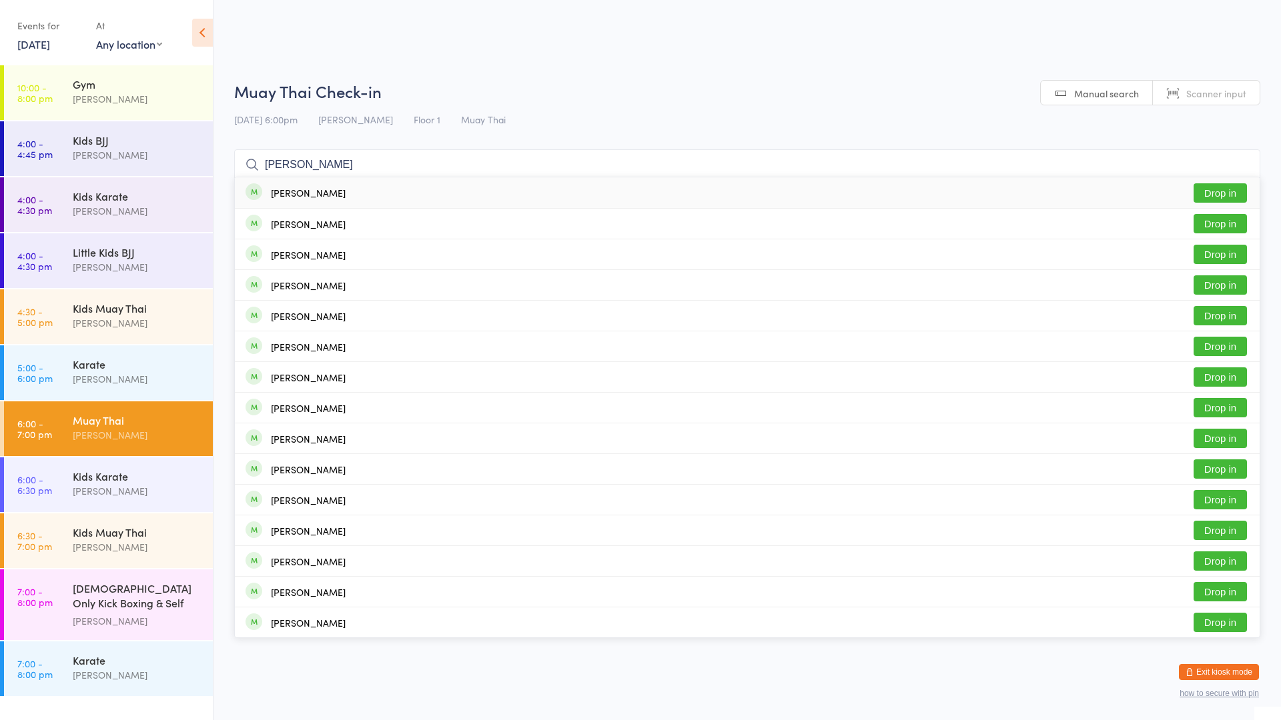
type input "[PERSON_NAME]"
click at [375, 193] on div "[PERSON_NAME] Drop in" at bounding box center [747, 192] width 1025 height 31
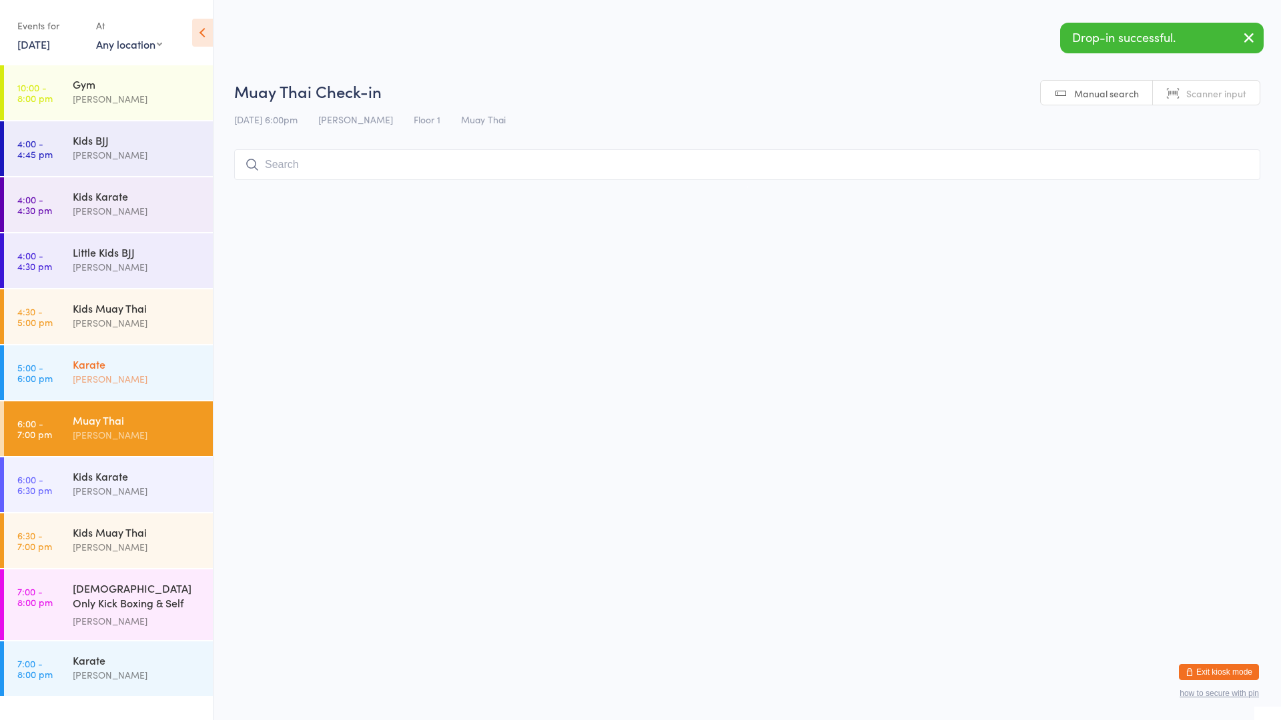
click at [173, 369] on div "Karate" at bounding box center [137, 364] width 129 height 15
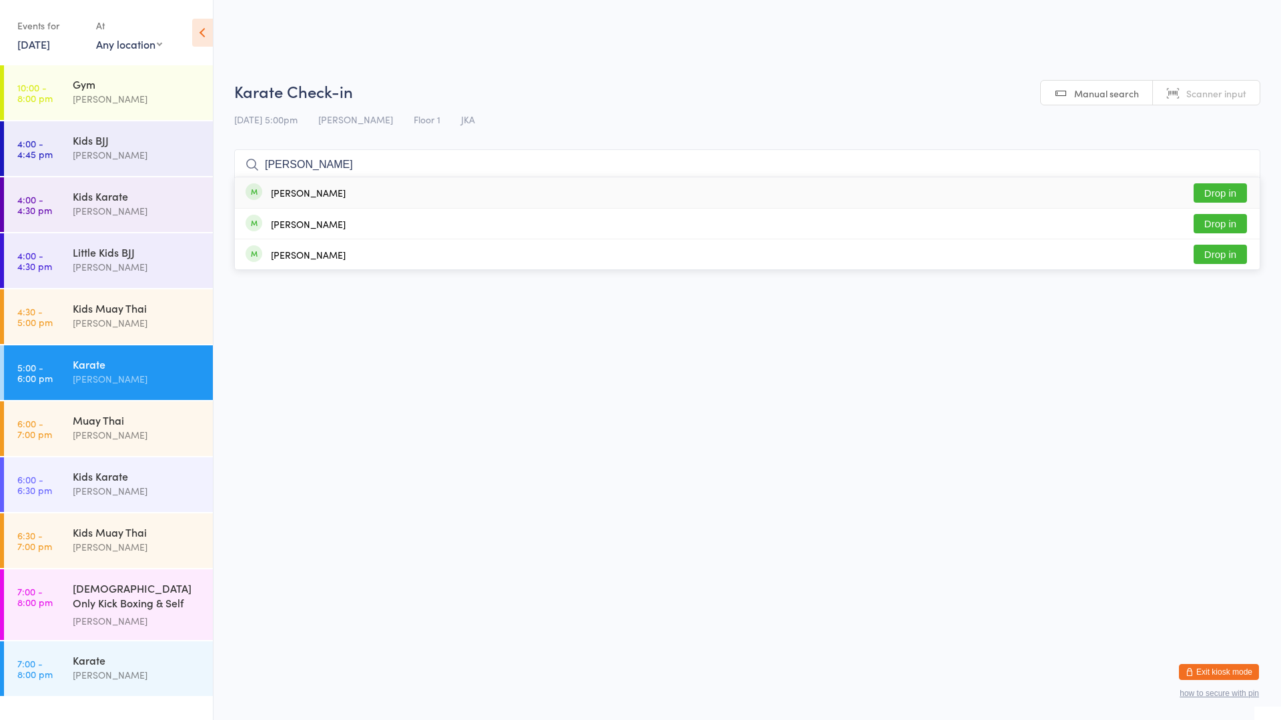
type input "[PERSON_NAME]"
click at [1207, 190] on button "Drop in" at bounding box center [1219, 192] width 53 height 19
type input "[PERSON_NAME]"
click at [1223, 187] on button "Drop in" at bounding box center [1219, 192] width 53 height 19
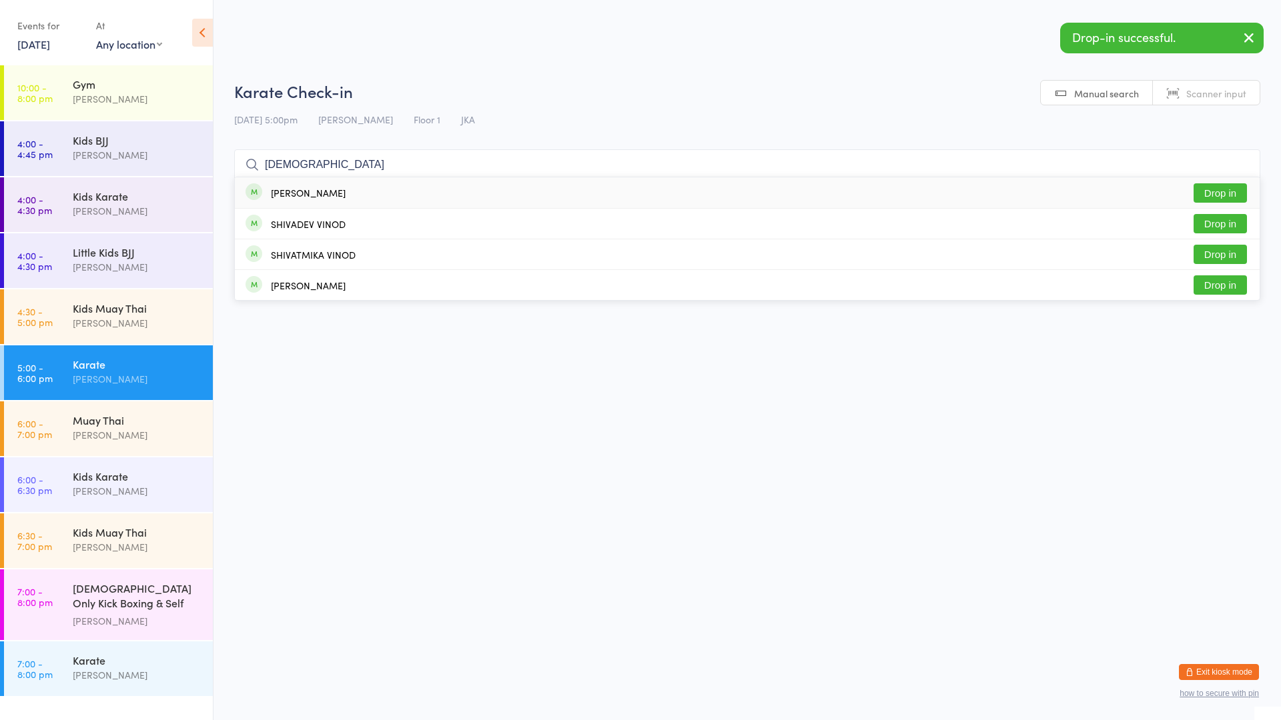
type input "[DEMOGRAPHIC_DATA]"
click at [1214, 195] on button "Drop in" at bounding box center [1219, 192] width 53 height 19
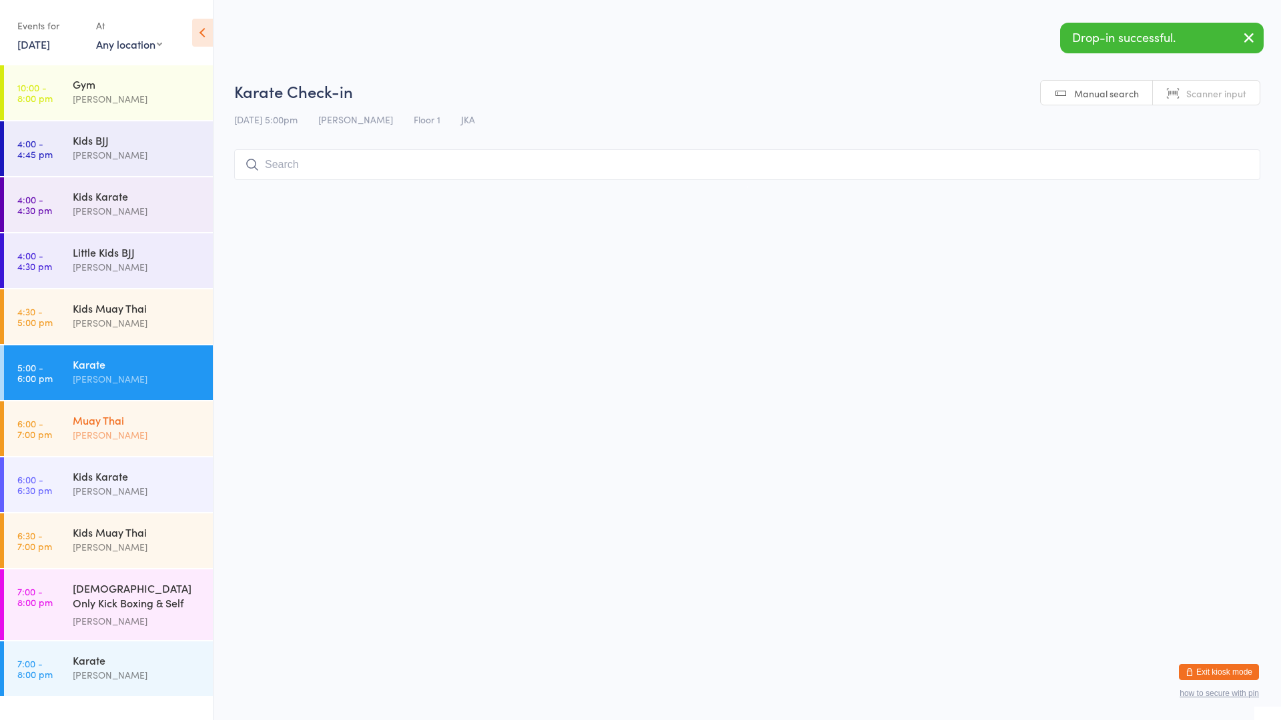
click at [171, 423] on div "Muay Thai" at bounding box center [137, 420] width 129 height 15
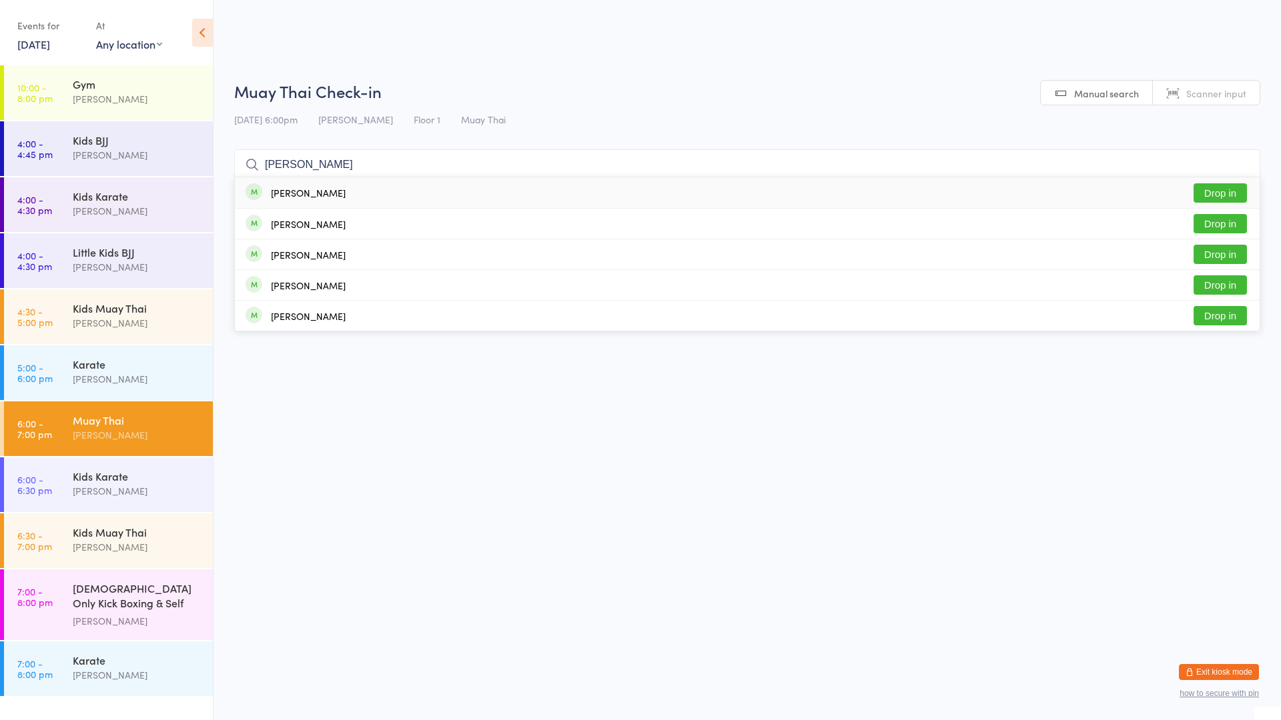
type input "[PERSON_NAME]"
click at [1207, 191] on button "Drop in" at bounding box center [1219, 192] width 53 height 19
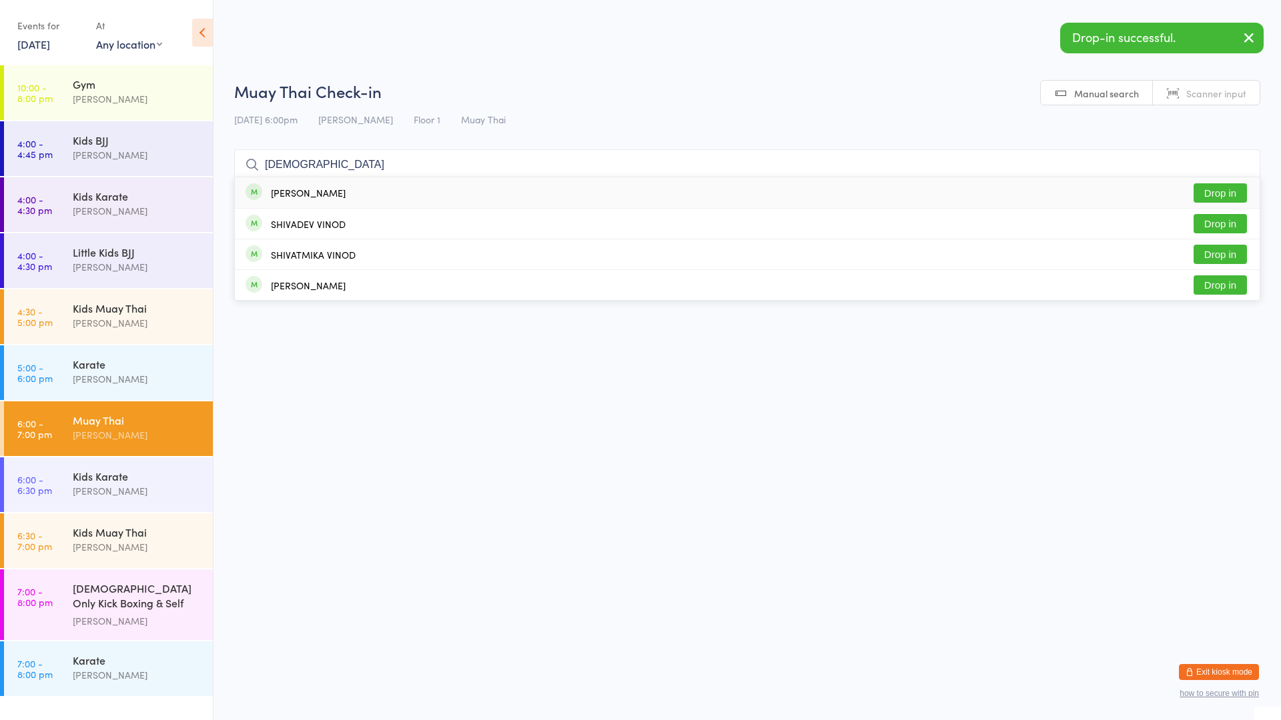
type input "[DEMOGRAPHIC_DATA]"
click at [1207, 192] on button "Drop in" at bounding box center [1219, 192] width 53 height 19
